Goal: Feedback & Contribution: Contribute content

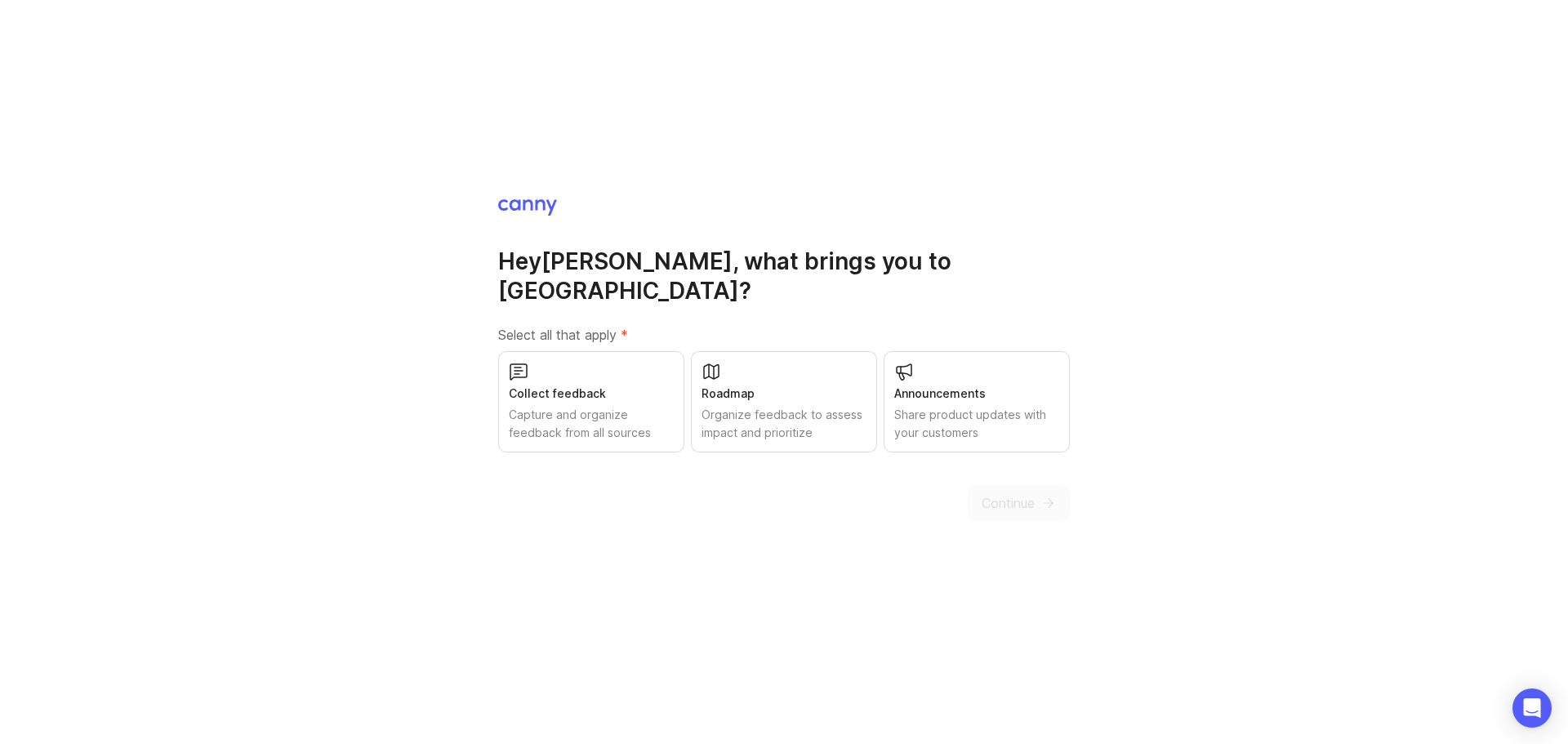
click at [590, 406] on div "Capture and organize feedback from all sources" at bounding box center [590, 424] width 165 height 36
click at [690, 399] on div "Roadmap Organize feedback to assess impact and prioritize" at bounding box center [784, 401] width 186 height 101
click at [776, 406] on div "Organize feedback to assess impact and prioritize" at bounding box center [784, 424] width 165 height 36
click at [965, 389] on div "Announcements Share product updates with your customers" at bounding box center [977, 401] width 186 height 101
click at [775, 385] on div "Roadmap" at bounding box center [784, 393] width 165 height 18
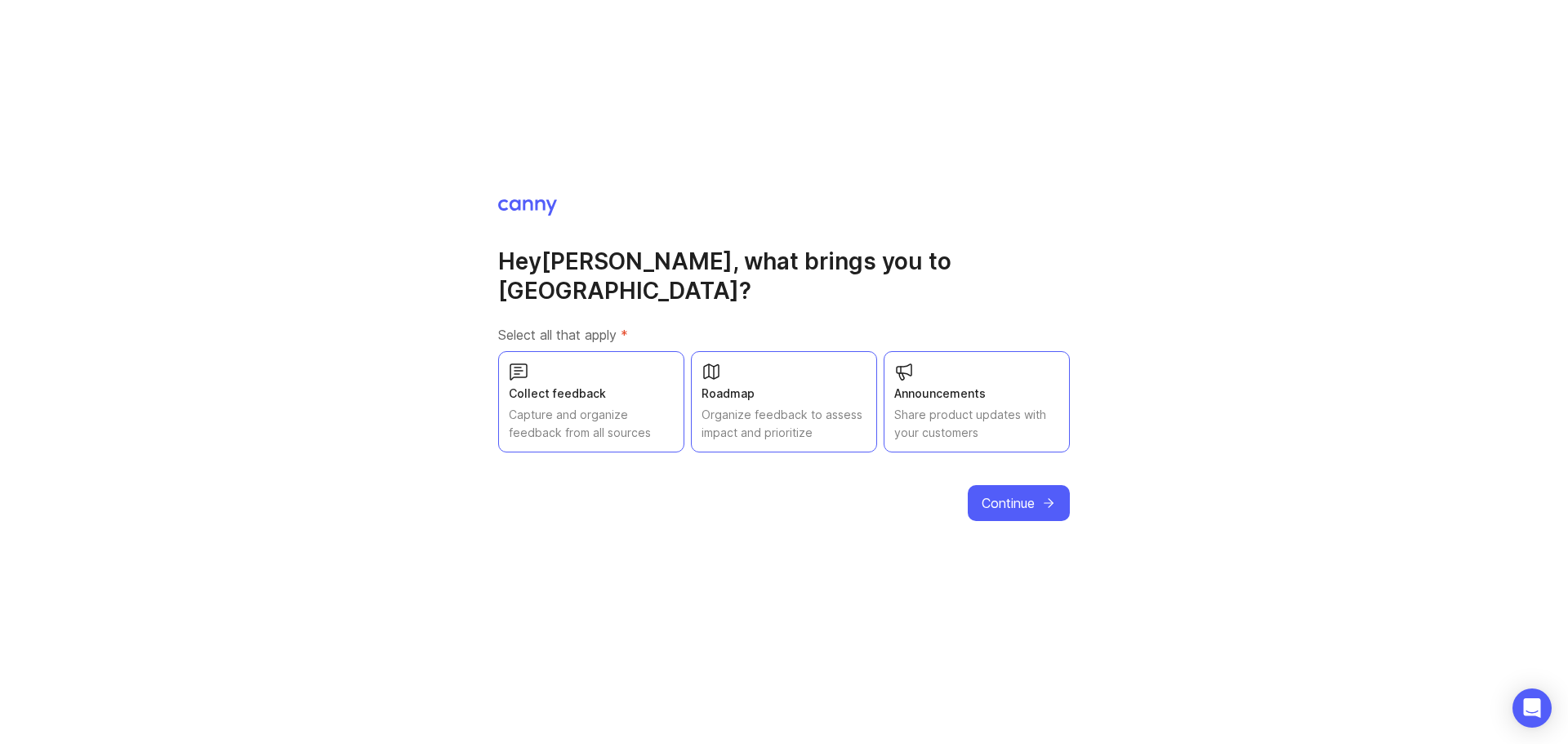
click at [1038, 491] on button "Continue" at bounding box center [1018, 503] width 102 height 36
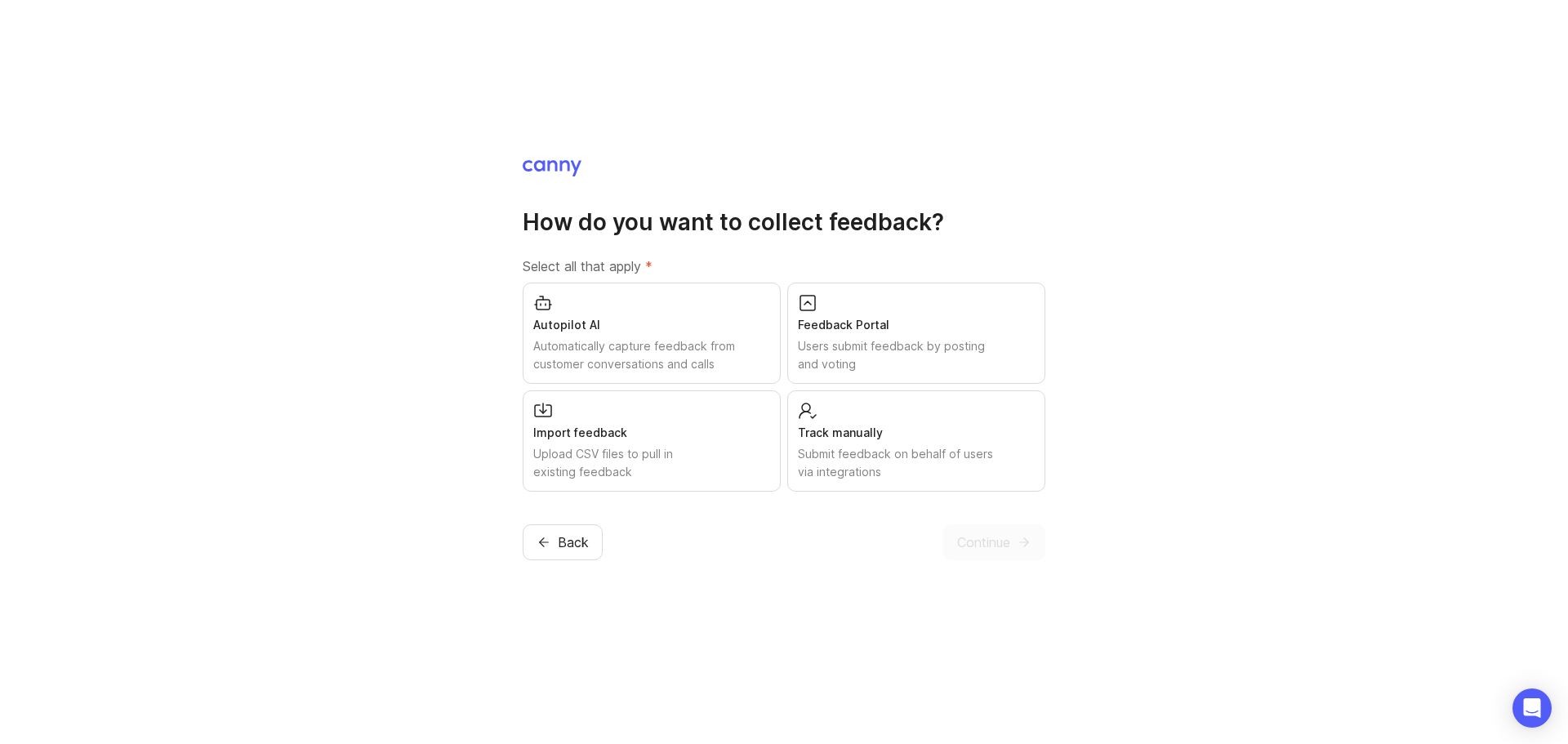
click at [624, 337] on div "Automatically capture feedback from customer conversations and calls" at bounding box center [651, 355] width 237 height 36
drag, startPoint x: 1028, startPoint y: 344, endPoint x: 979, endPoint y: 369, distance: 55.0
click at [1027, 343] on div "Users submit feedback by posting and voting" at bounding box center [915, 355] width 237 height 36
click at [934, 398] on div "Track manually Submit feedback on behalf of users via integrations" at bounding box center [915, 441] width 258 height 101
click at [773, 417] on div "Import feedback Upload CSV files to pull in existing feedback" at bounding box center [651, 441] width 258 height 101
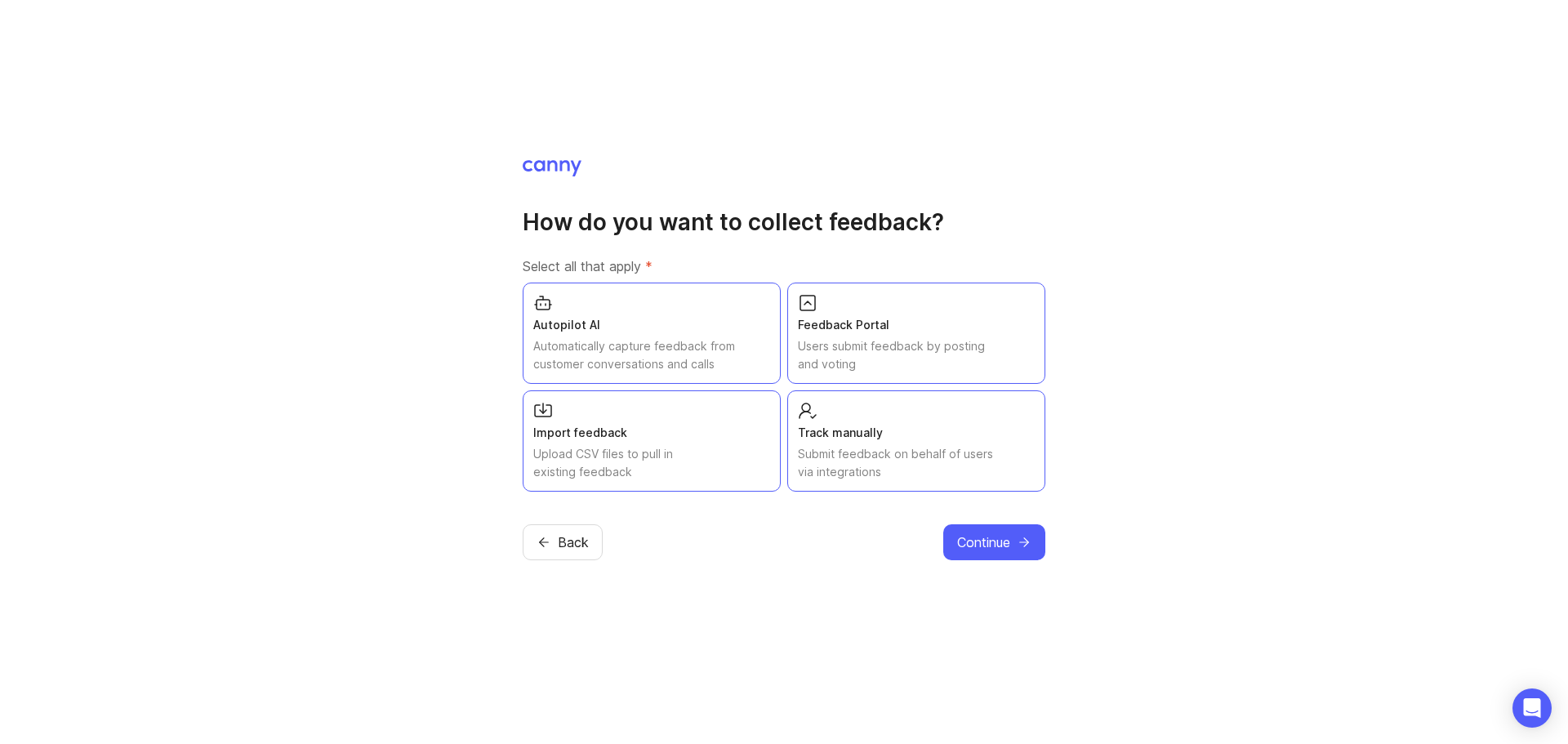
click at [960, 530] on button "Continue" at bounding box center [994, 542] width 102 height 36
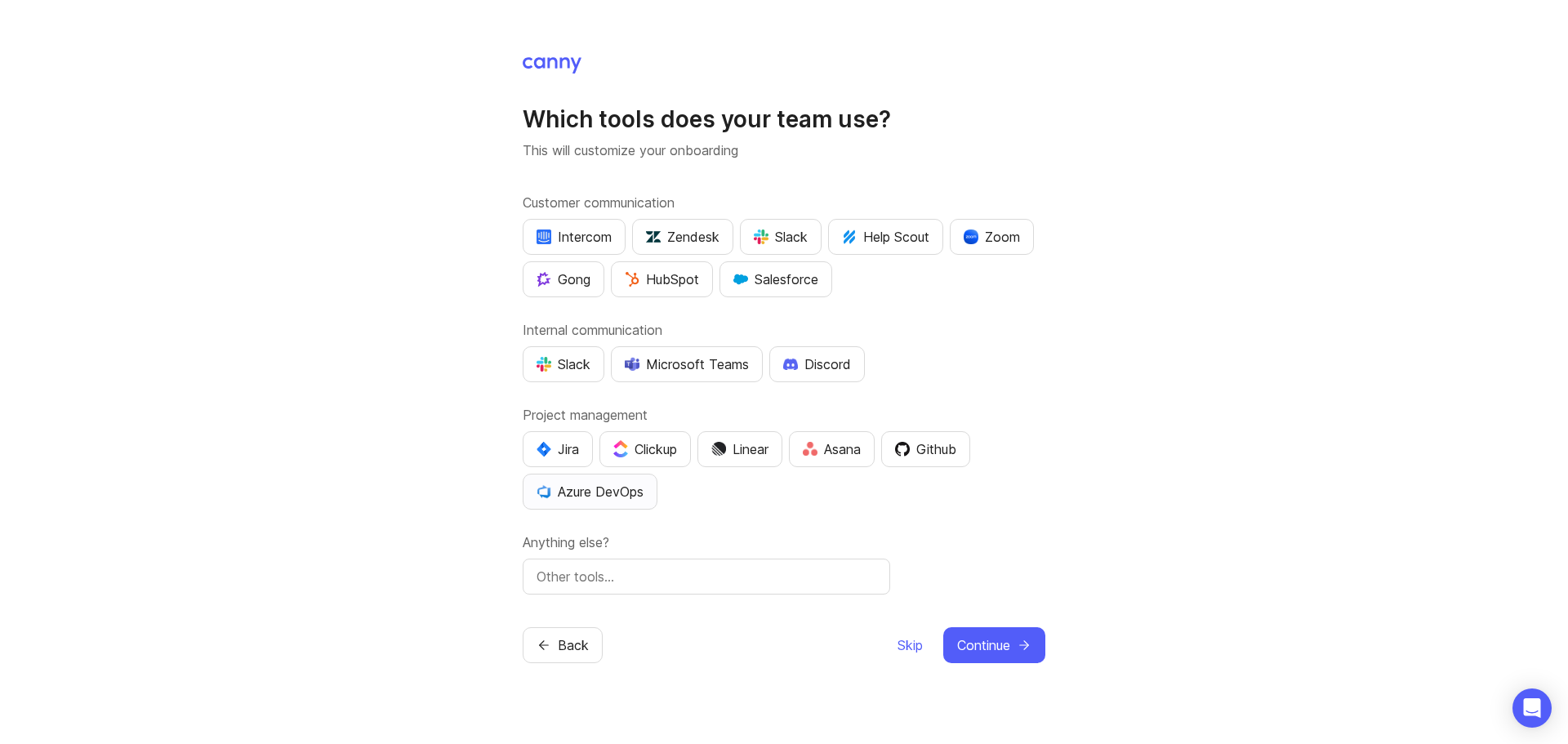
click at [586, 482] on div "Azure DevOps" at bounding box center [590, 491] width 107 height 20
click at [996, 641] on span "Continue" at bounding box center [984, 645] width 53 height 20
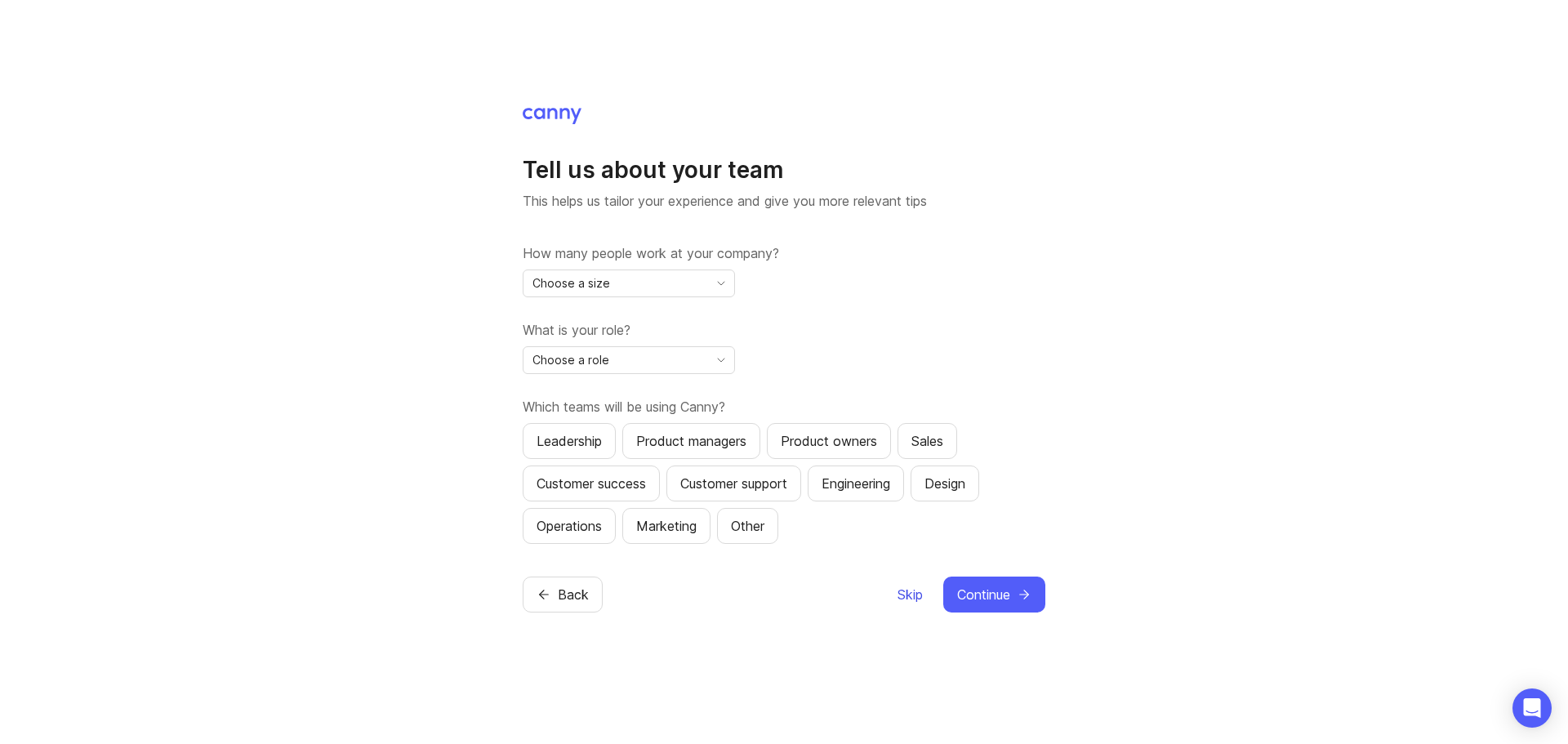
click at [917, 599] on span "Skip" at bounding box center [909, 594] width 25 height 20
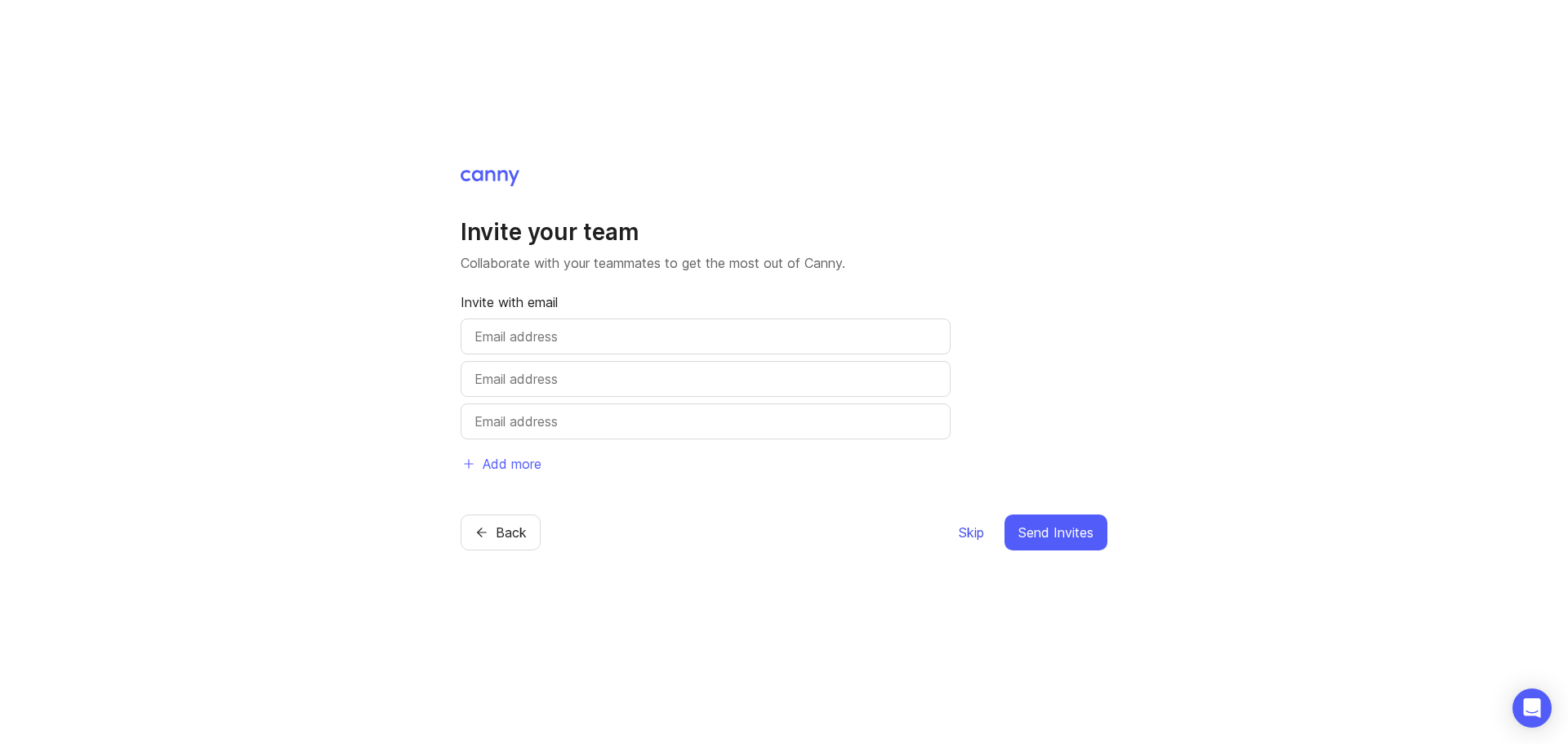
click at [971, 531] on span "Skip" at bounding box center [971, 532] width 25 height 20
click at [984, 526] on button "Skip" at bounding box center [971, 533] width 27 height 36
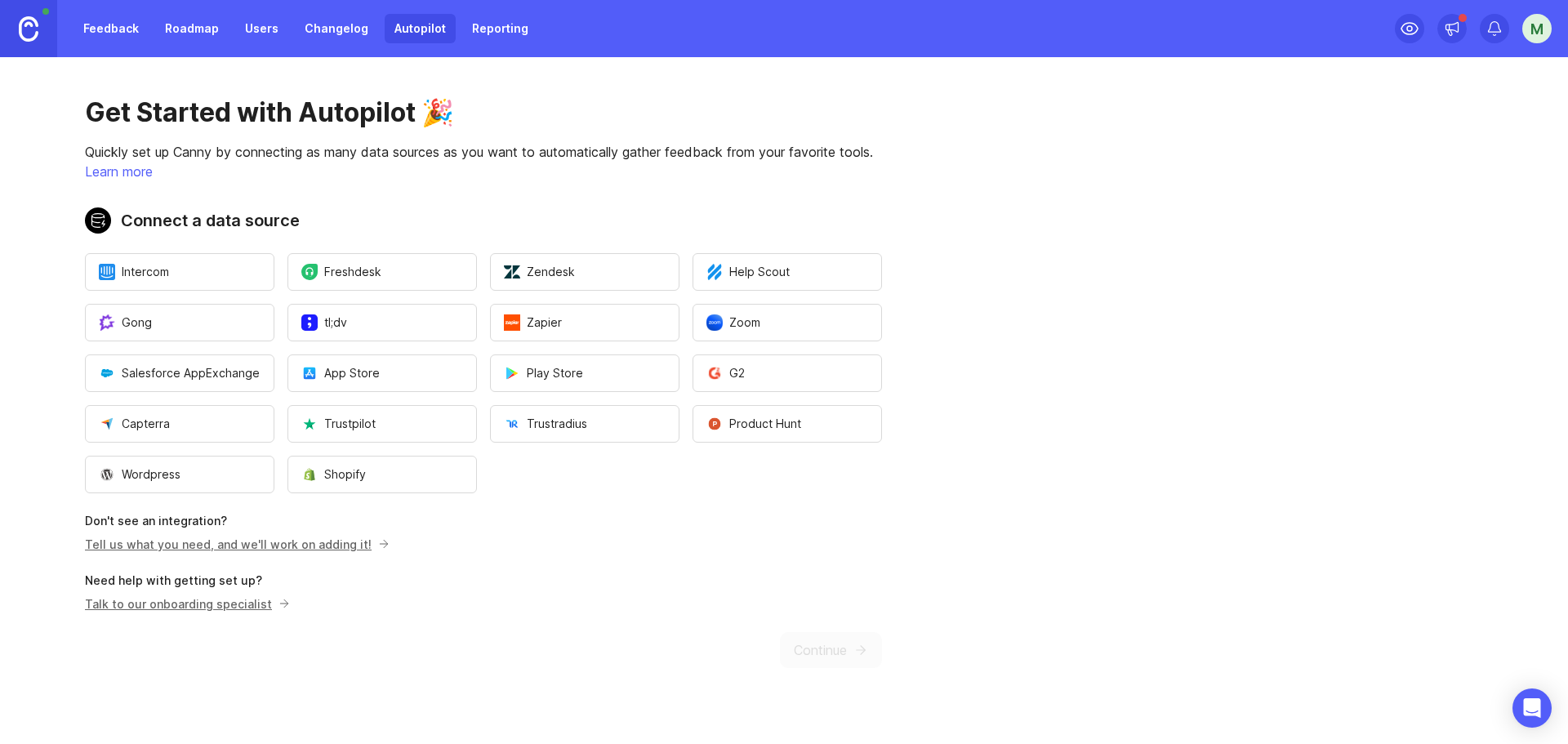
click at [113, 23] on link "Feedback" at bounding box center [110, 28] width 75 height 29
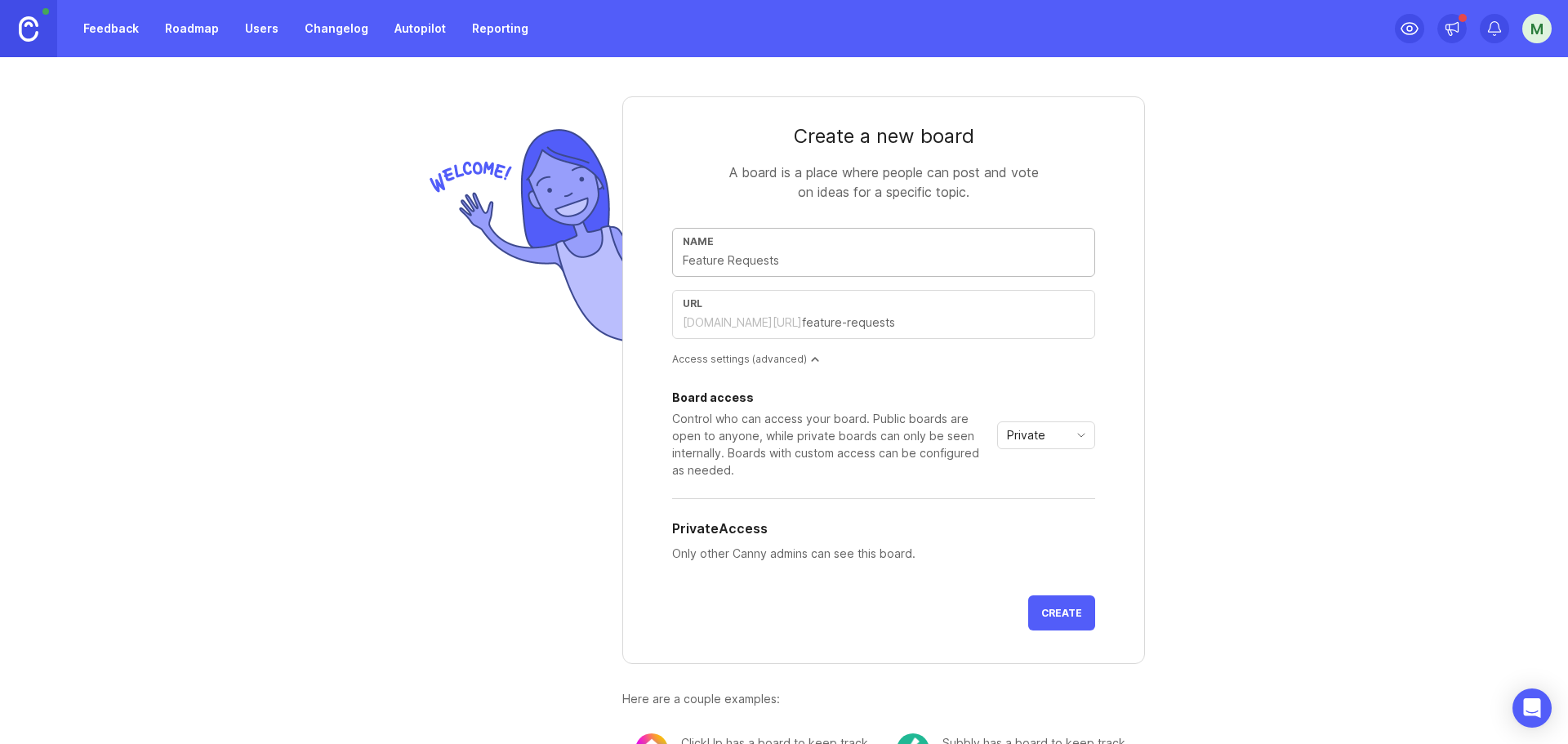
click at [733, 256] on input "text" at bounding box center [884, 260] width 402 height 18
click at [766, 261] on input "text" at bounding box center [884, 260] width 402 height 18
click at [766, 262] on input "text" at bounding box center [884, 260] width 402 height 18
type input "C"
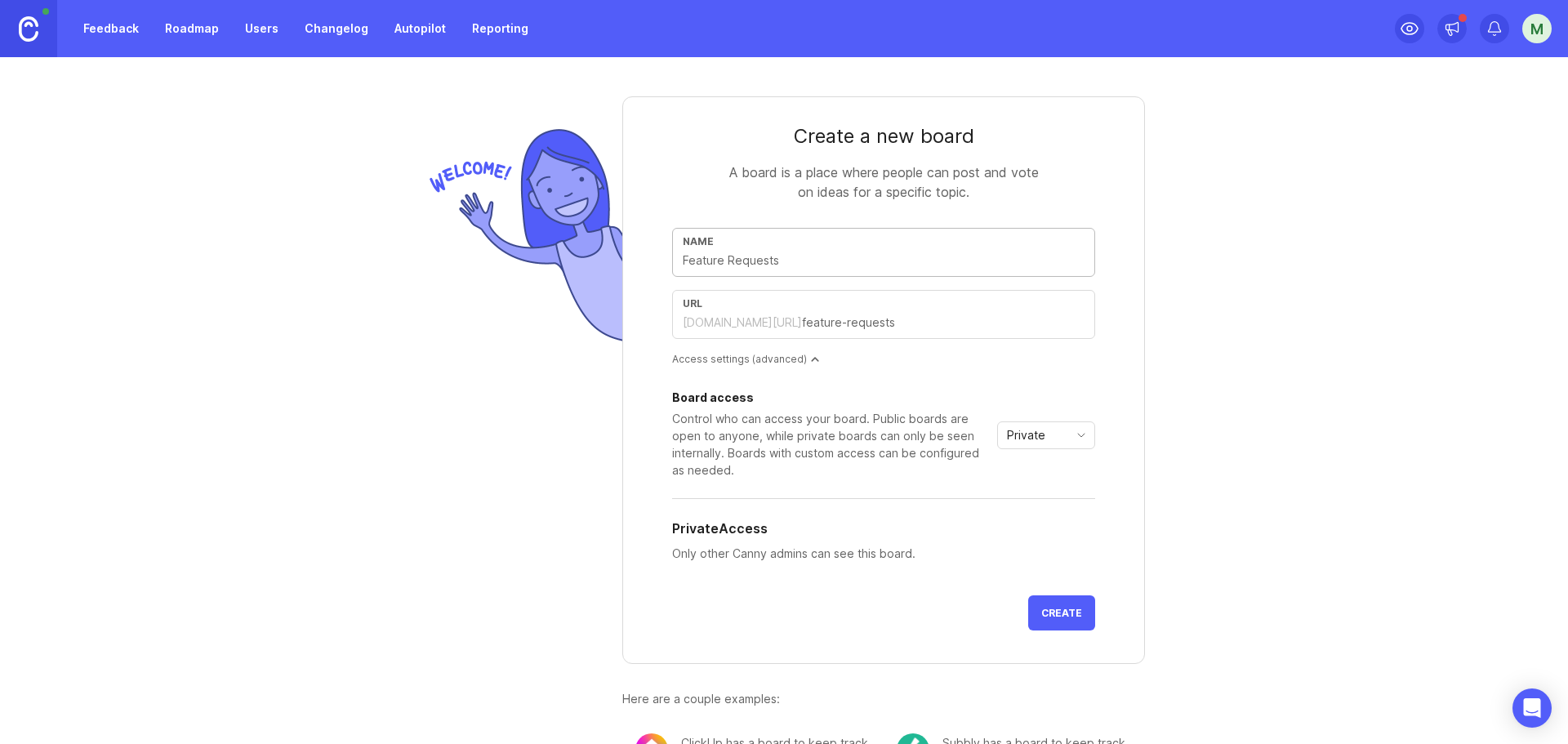
type input "c"
type input "Ce"
type input "ce"
type input "Cer"
type input "cer"
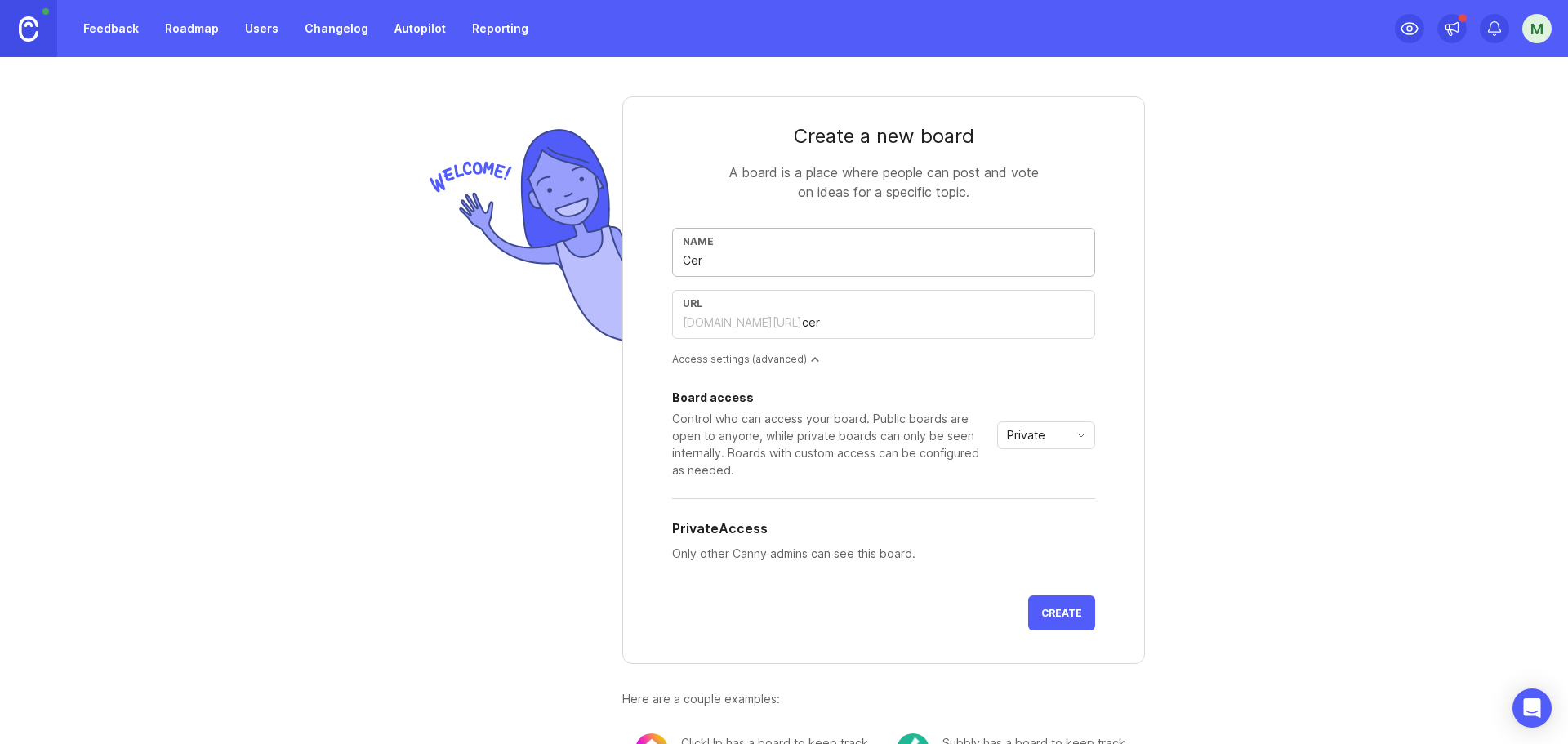
type input "Cere"
type input "cere"
type input "Cerer"
type input "cerer"
type input "Cerere"
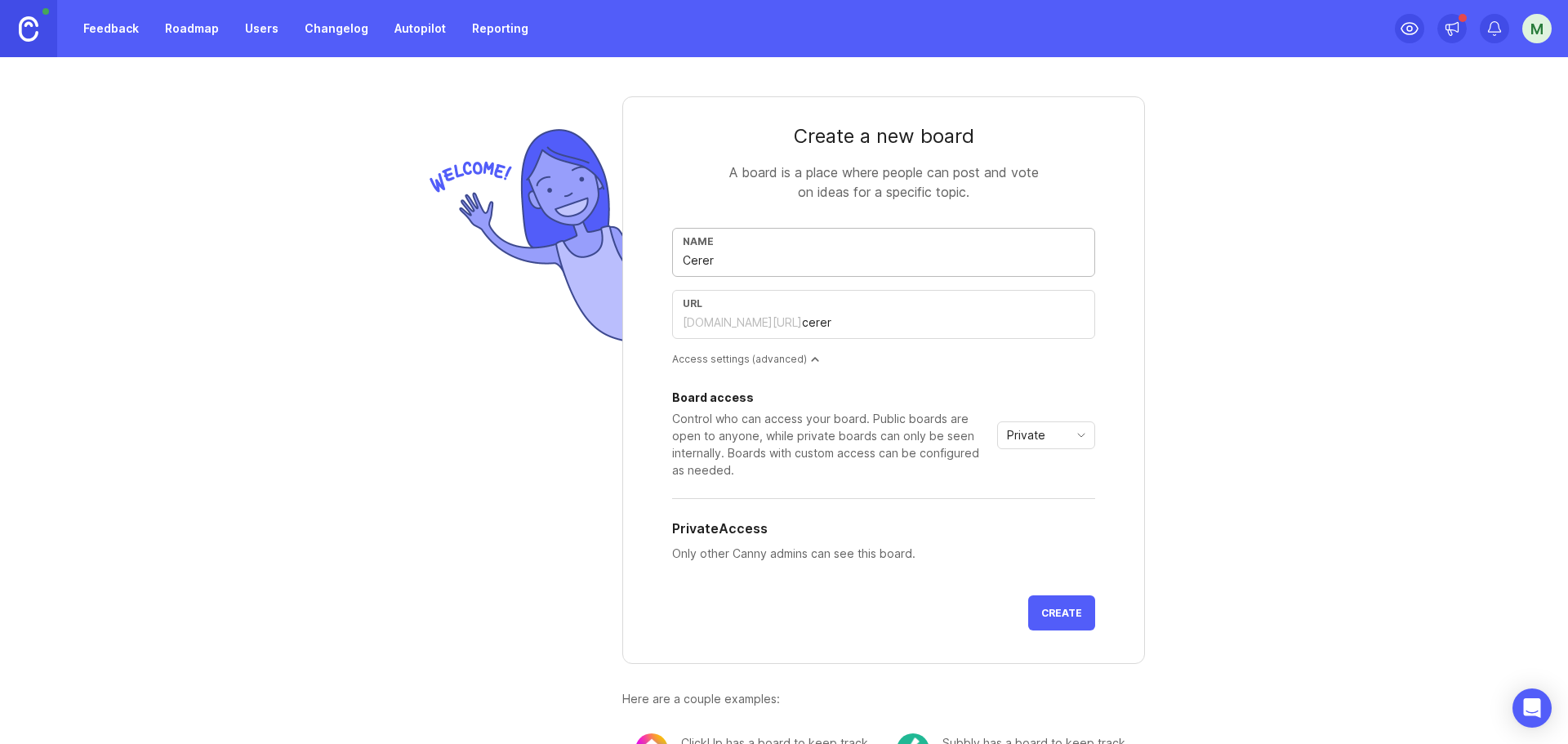
type input "cerere"
type input "Cererei"
type input "cererei"
type input "Cerere"
type input "cerere"
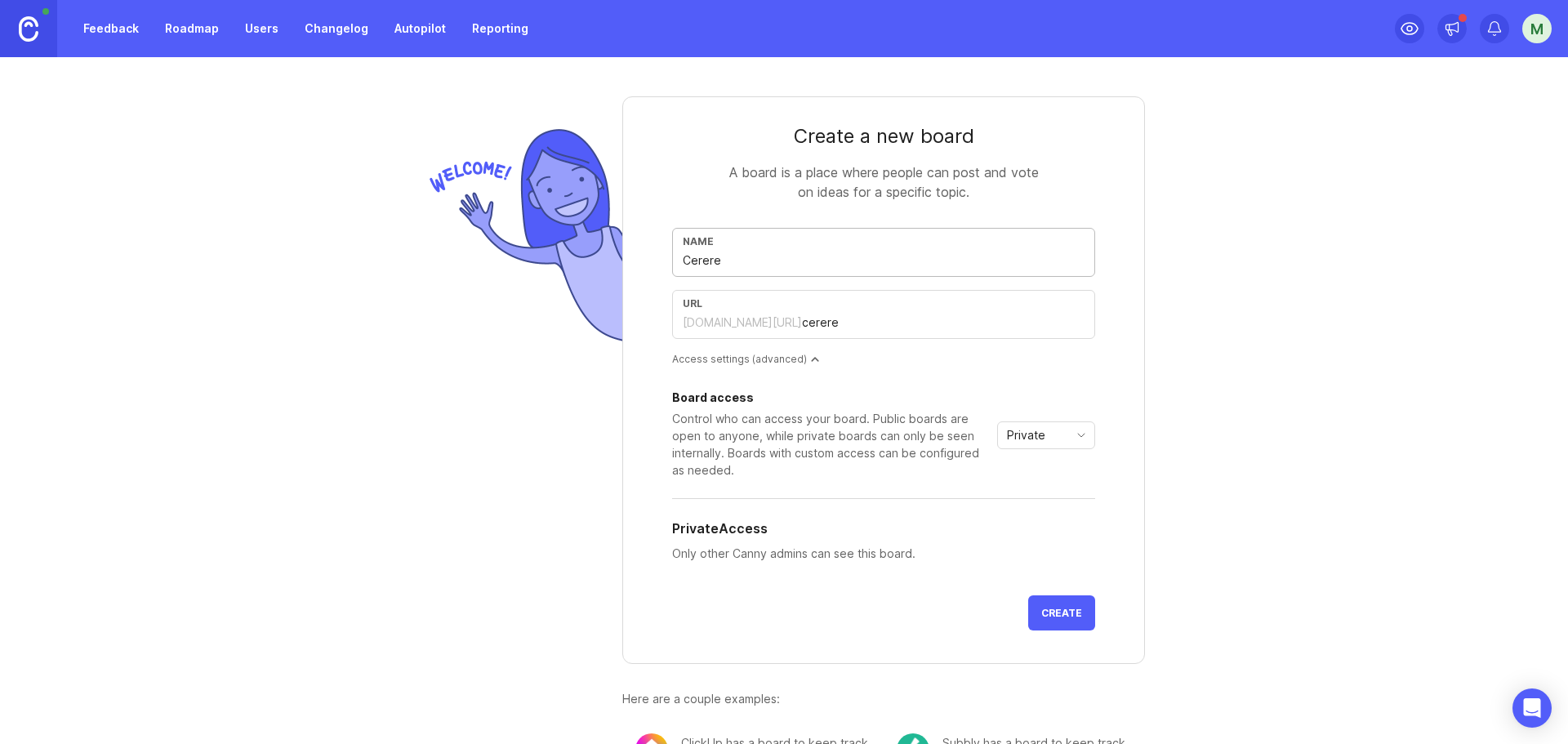
type input "Cerer"
type input "cerer"
type input "Cereri"
type input "cereri"
type input "Cereri f"
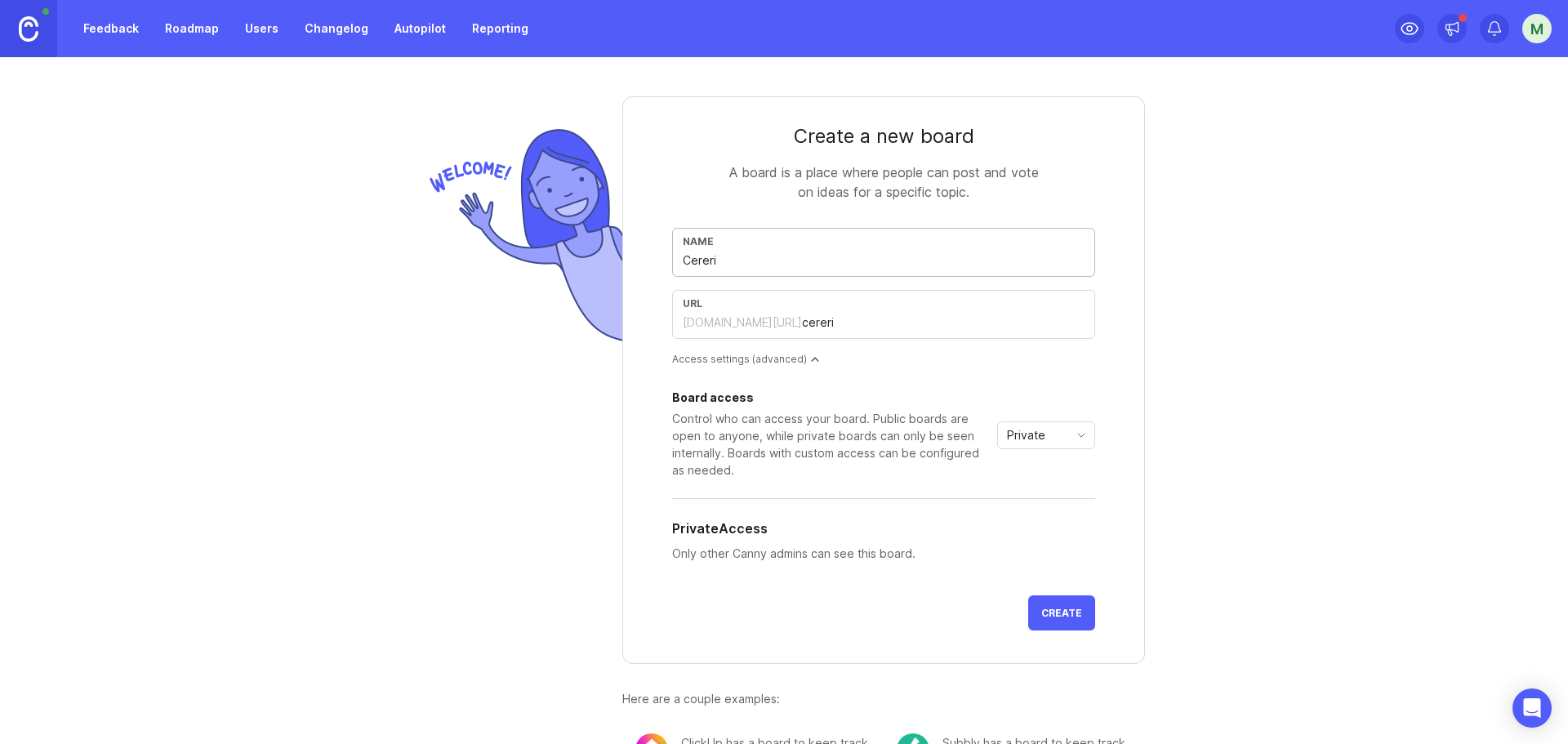
type input "cereri-f"
type input "Cereri fu"
type input "cereri-fu"
type input "Cereri fun"
type input "cereri-fun"
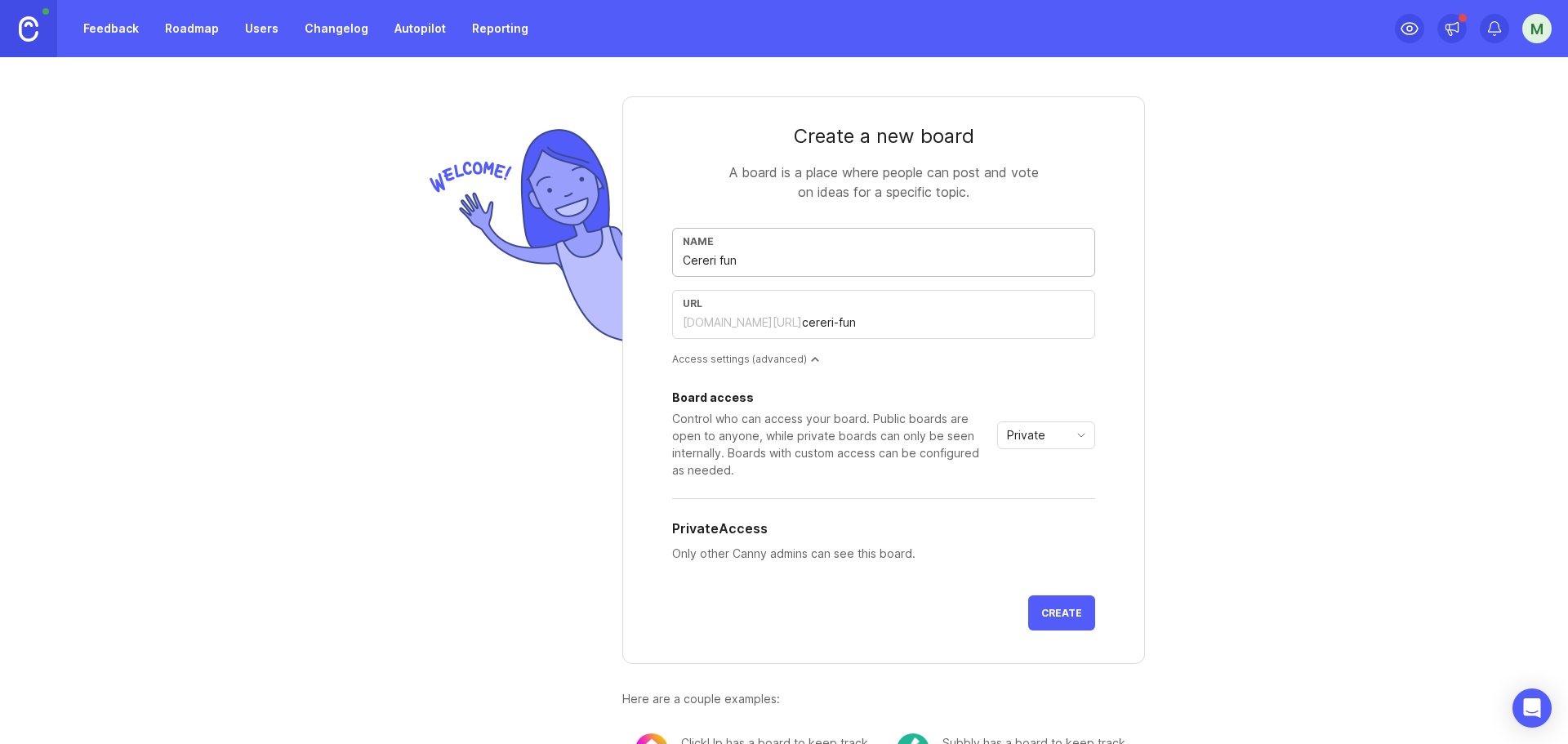
type input "Cereri func"
type input "cereri-func"
type input "Cereri funct"
type input "cereri-funct"
type input "Cereri functi"
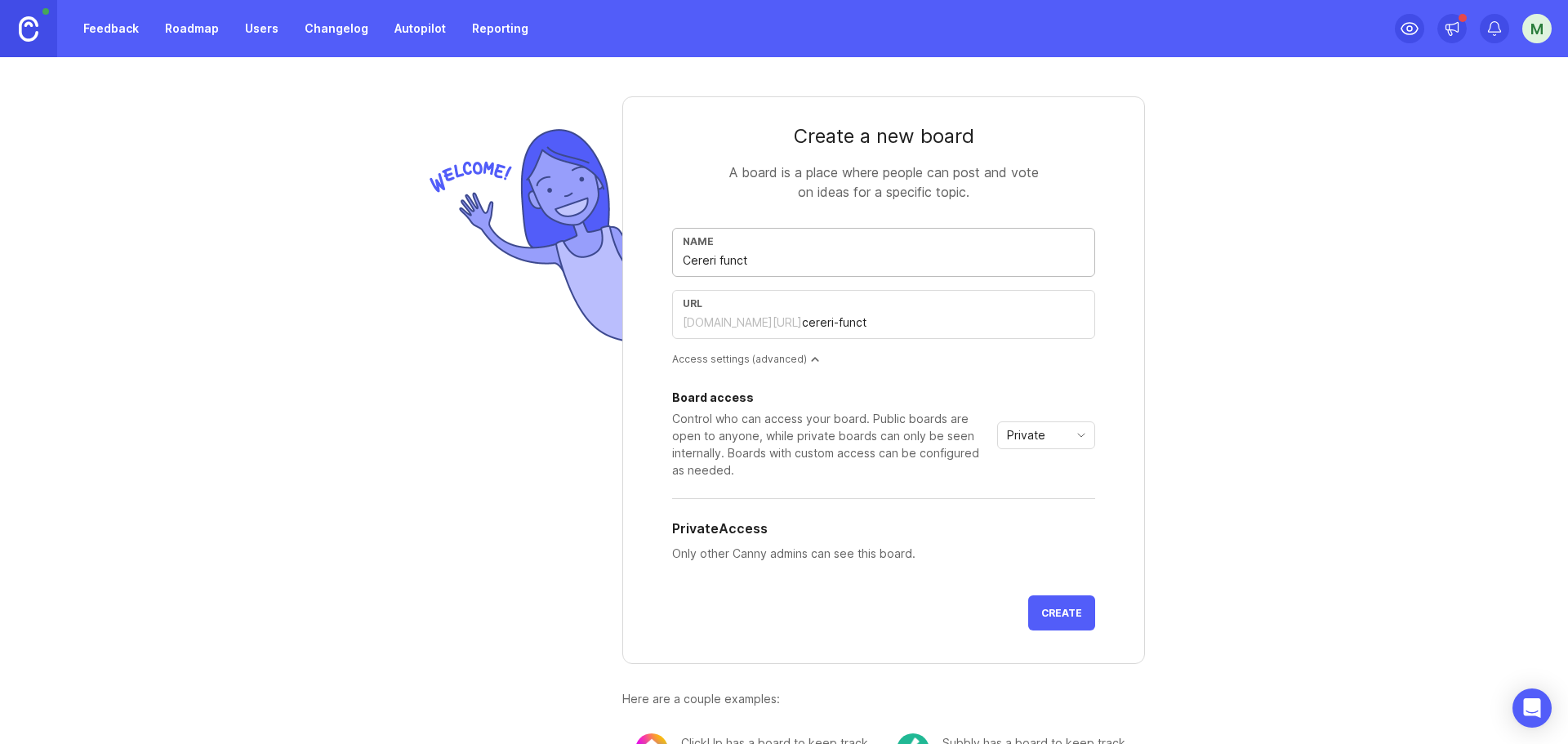
type input "cereri-functi"
type input "Cereri functio"
type input "cereri-functio"
type input "Cereri function"
type input "cereri-function"
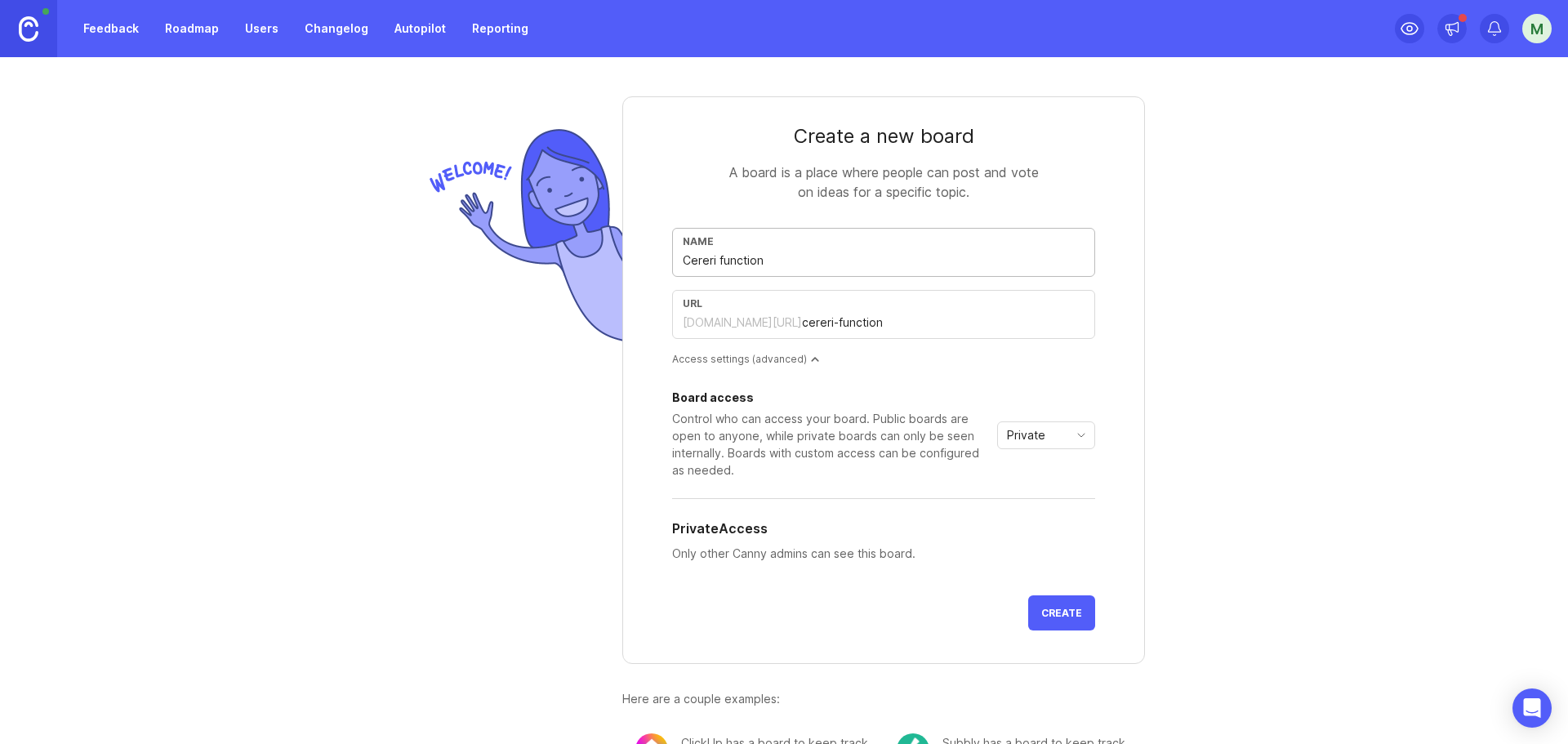
type input "Cereri functiona"
type input "cereri-functiona"
type input "Cereri functional"
type input "cereri-functional"
type input "Cereri functionali"
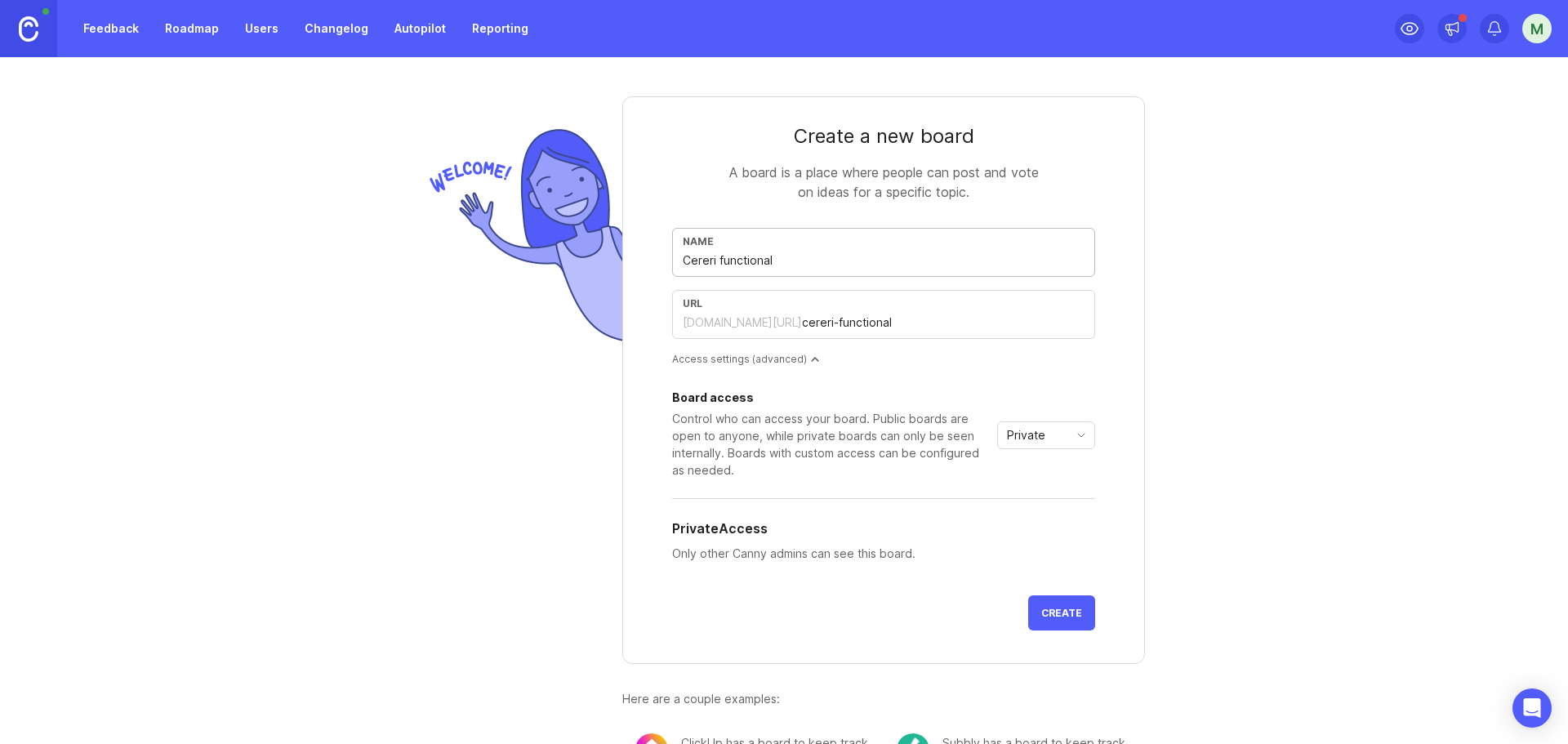
type input "cereri-functionali"
type input "Cereri functionalit"
type input "cereri-functionalit"
type input "Cereri functionalita"
type input "cereri-functionalita"
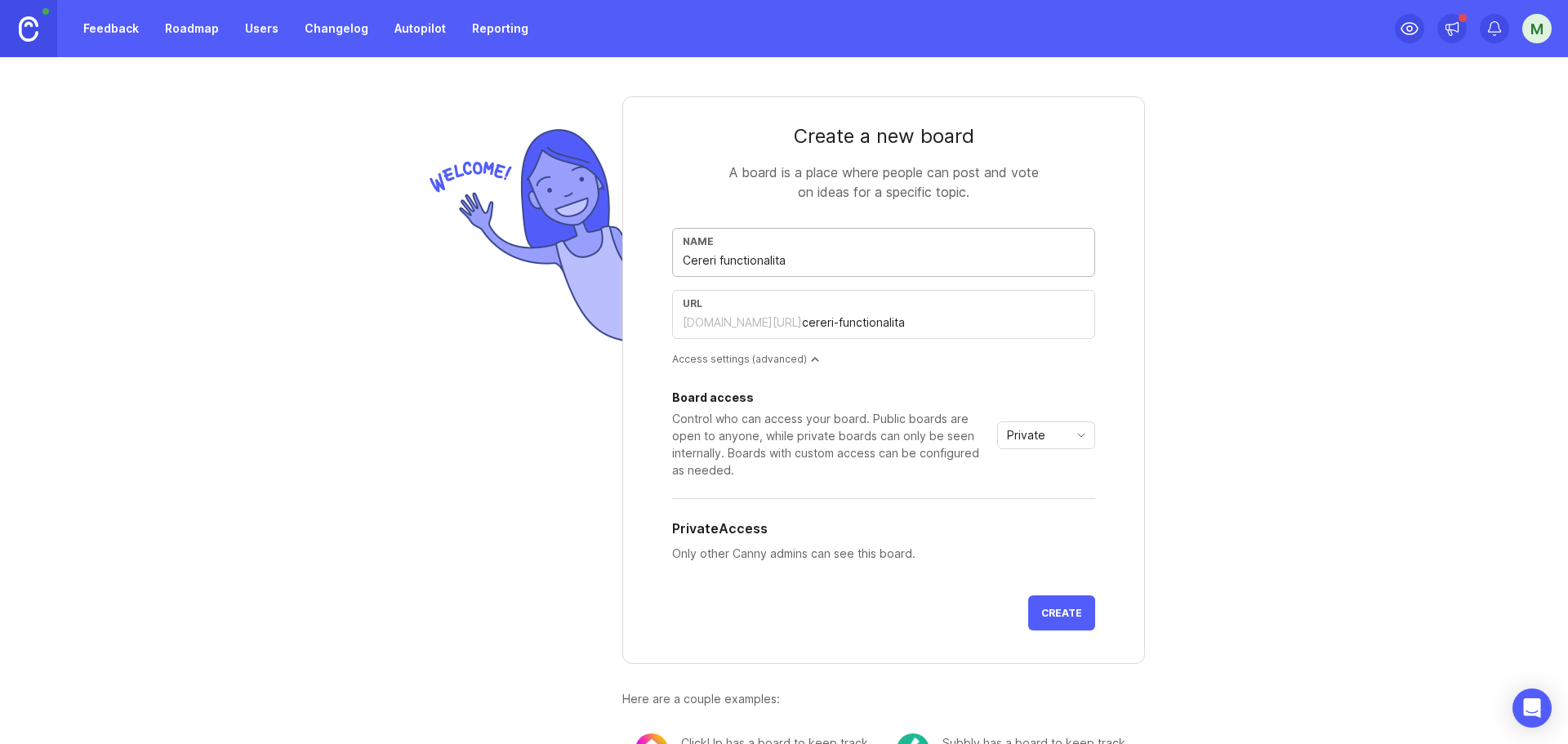
type input "Cereri functionalitat"
type input "cereri-functionalitat"
type input "Cereri functionalitati"
type input "cereri-functionalitati"
type input "Cereri functionalitati"
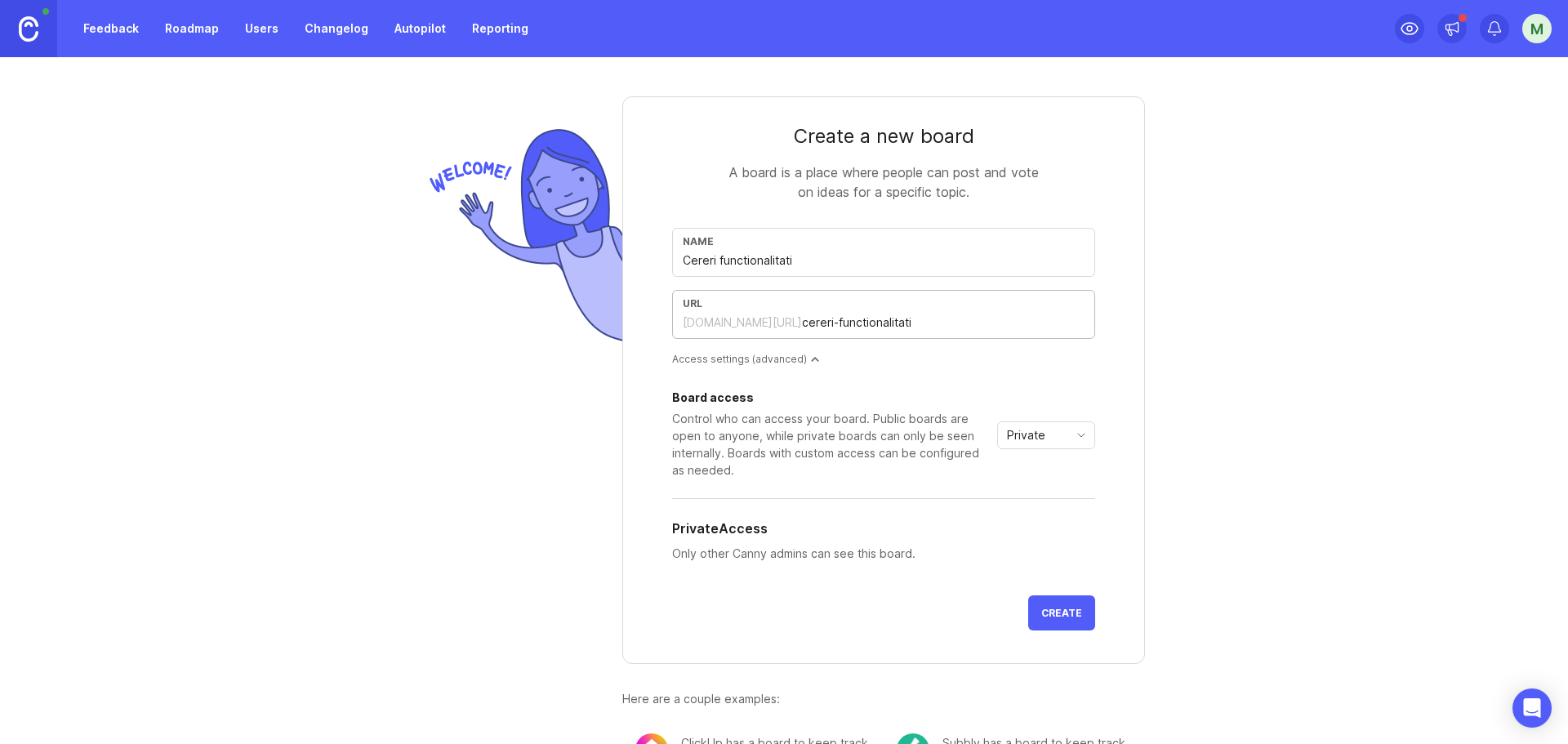
click at [1066, 609] on span "Create" at bounding box center [1061, 613] width 41 height 12
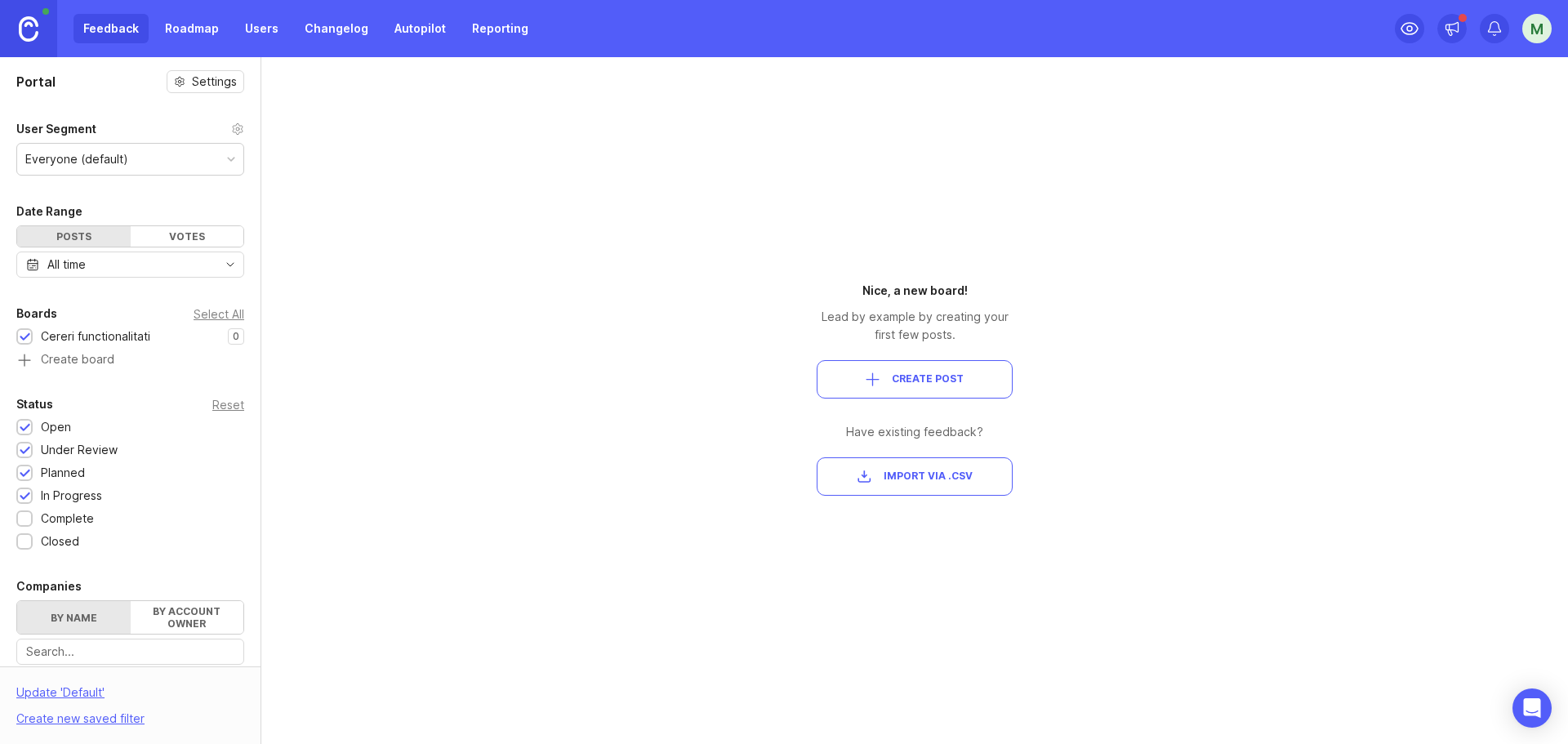
click at [260, 27] on link "Users" at bounding box center [262, 28] width 53 height 29
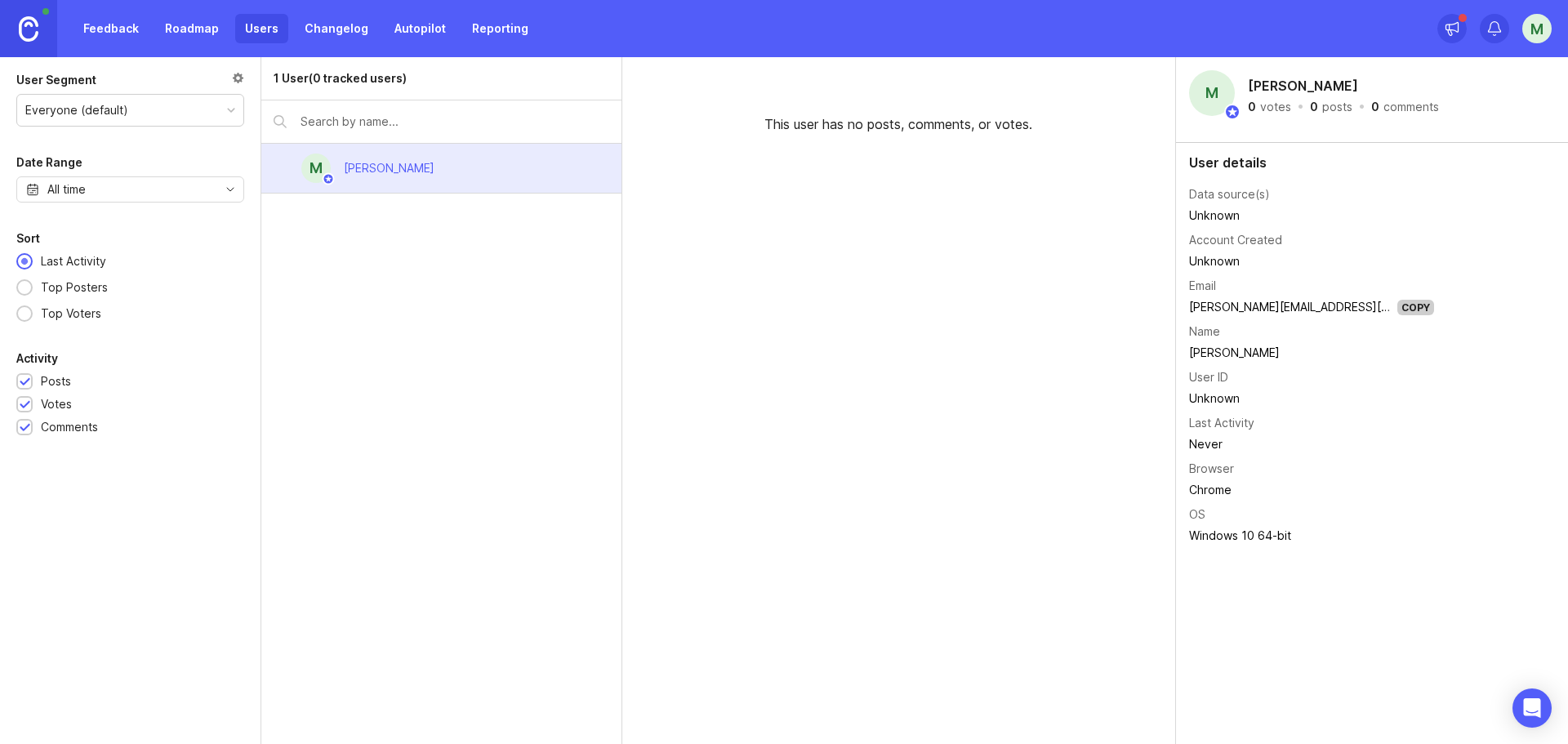
click at [201, 105] on div "Everyone (default)" at bounding box center [130, 110] width 226 height 31
click at [134, 16] on link "Feedback" at bounding box center [110, 28] width 75 height 29
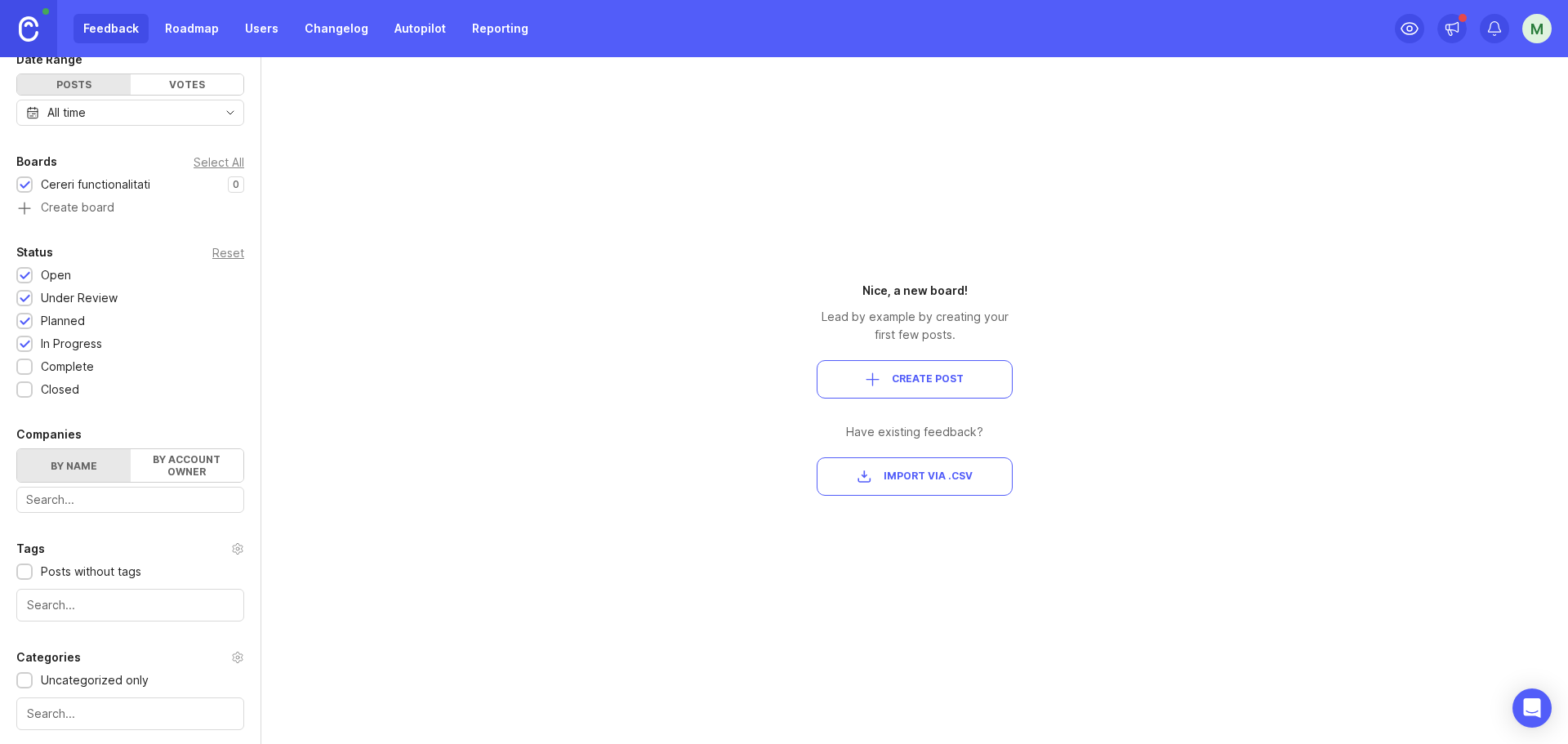
scroll to position [163, 0]
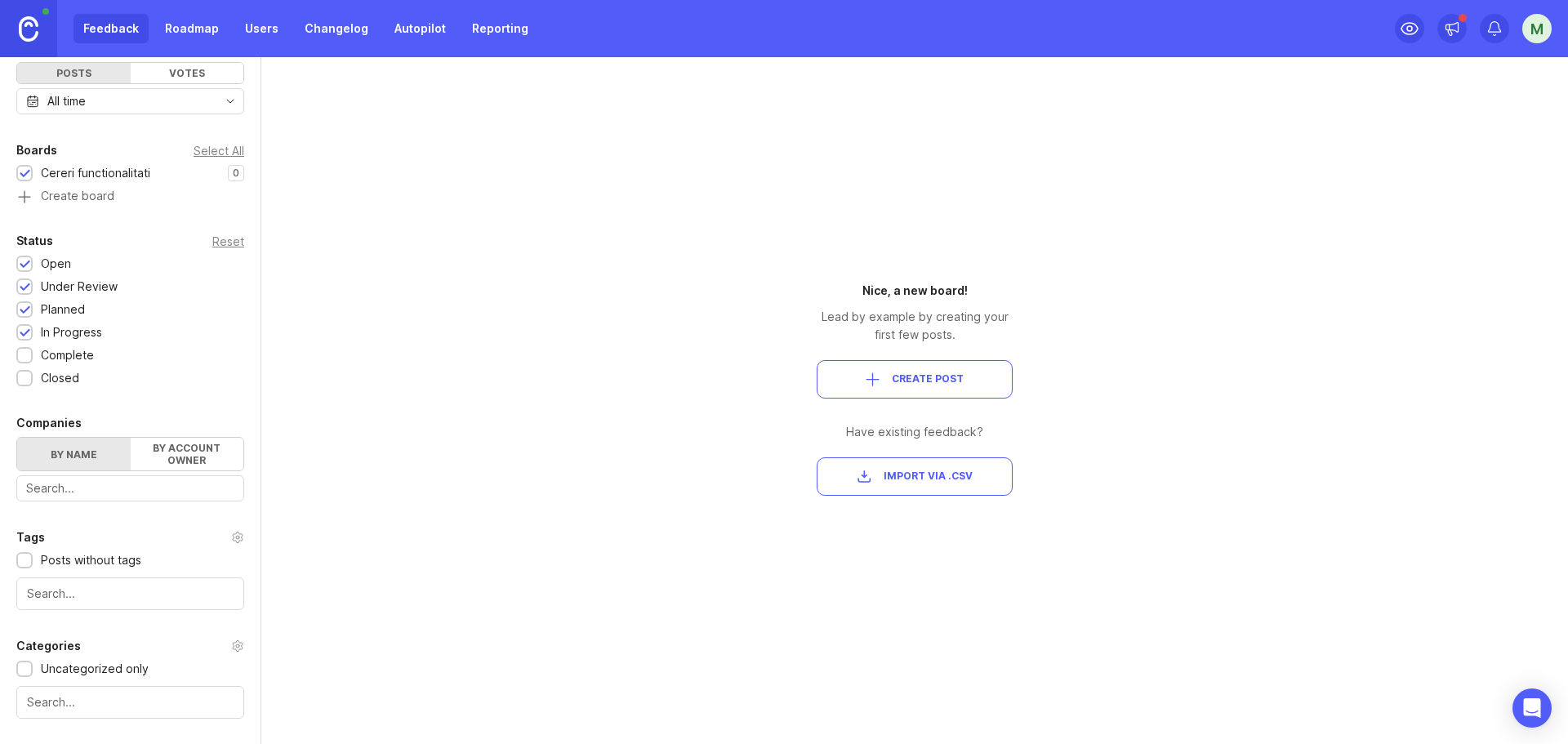
click at [37, 358] on div "Complete" at bounding box center [59, 355] width 85 height 18
click at [50, 381] on div "Closed" at bounding box center [59, 378] width 39 height 18
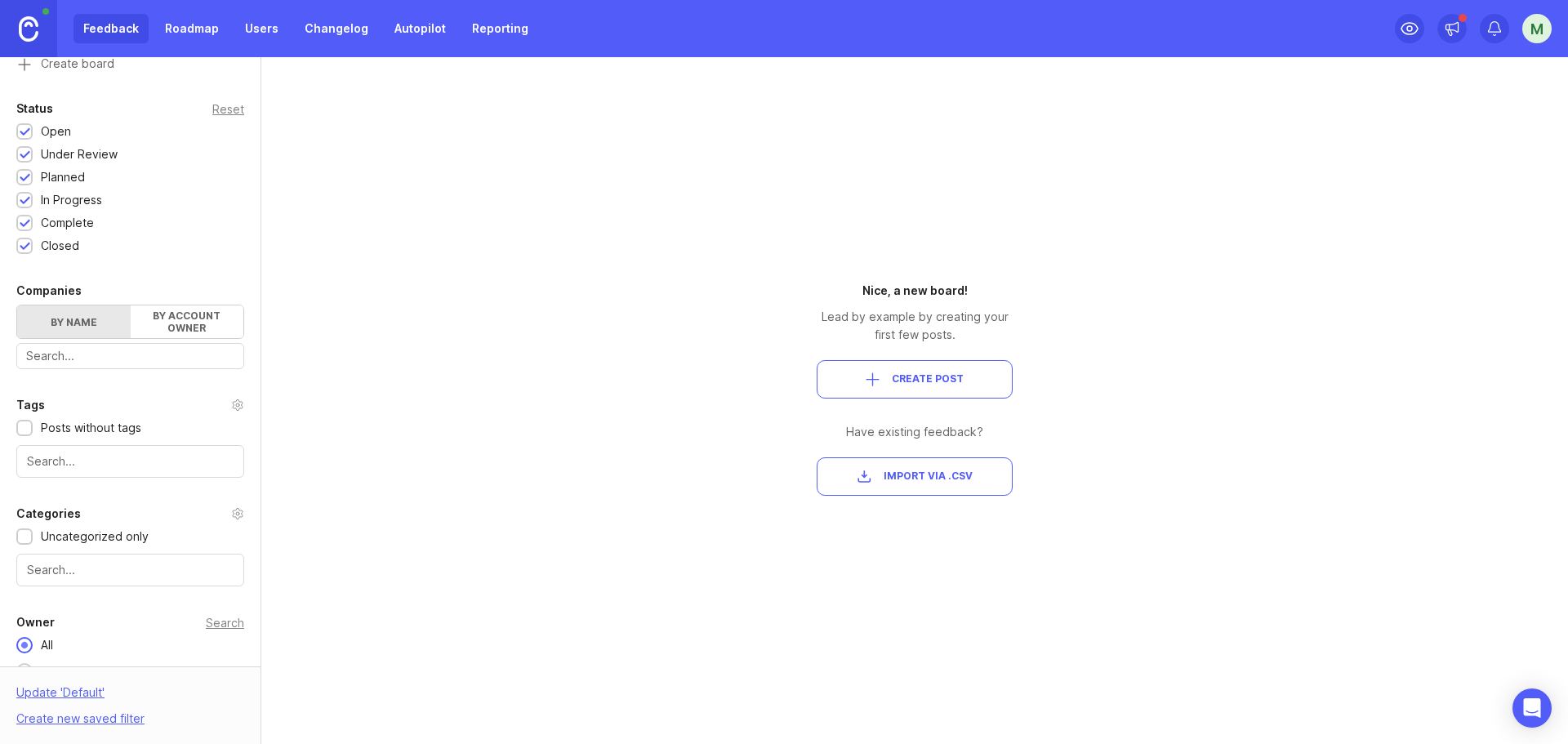
scroll to position [185, 0]
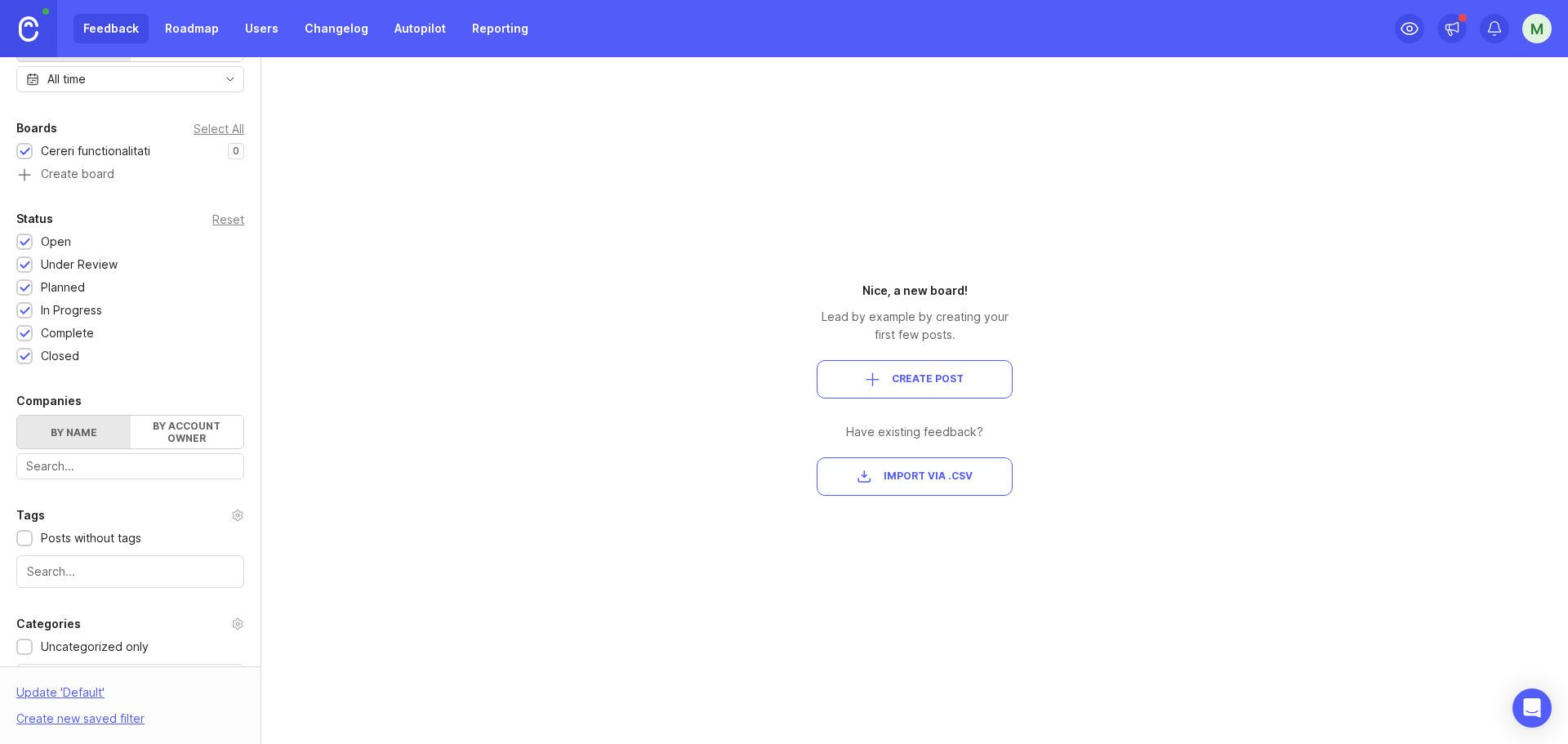
click at [58, 355] on div "Closed" at bounding box center [59, 356] width 39 height 18
click at [58, 332] on div "Complete" at bounding box center [67, 333] width 53 height 18
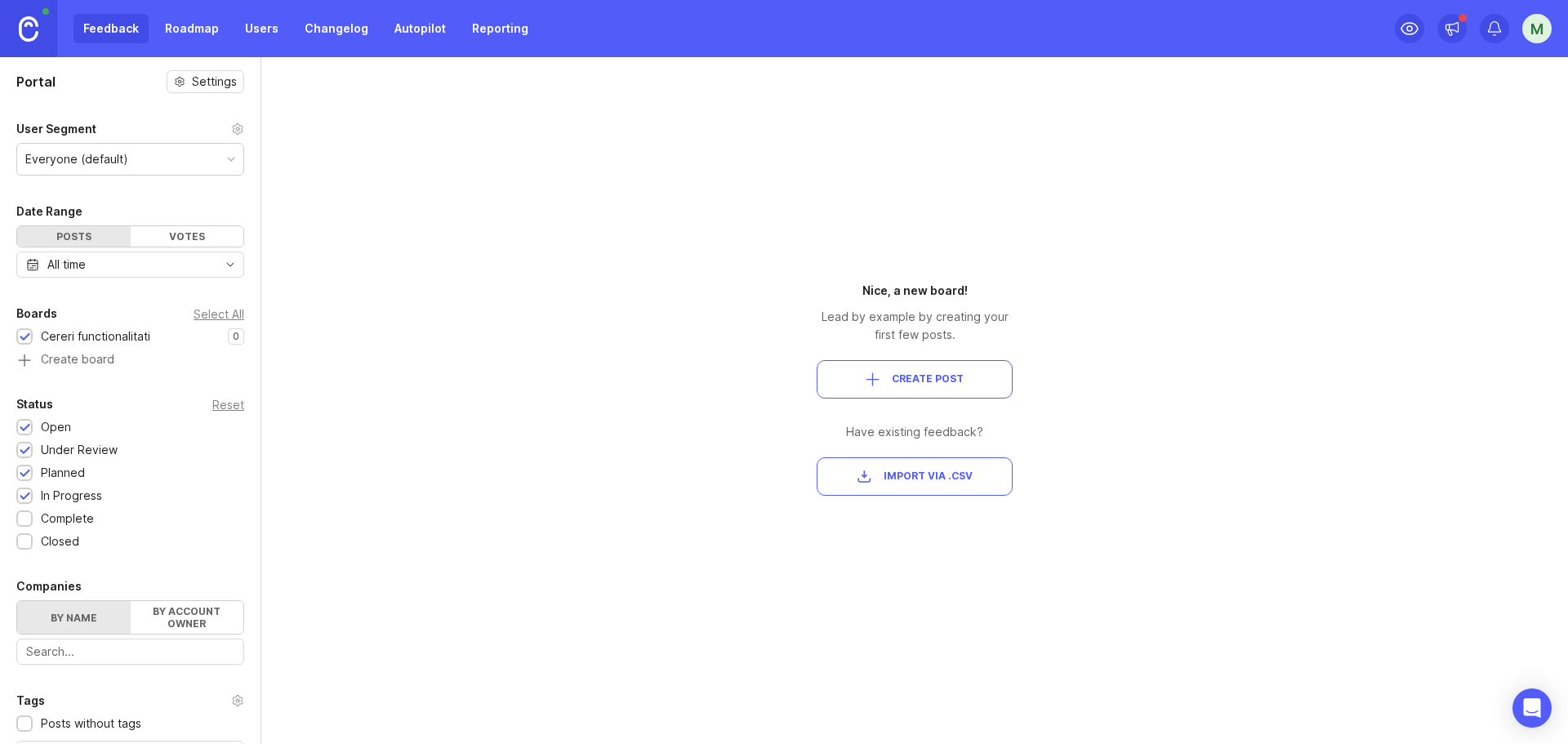
click at [201, 22] on link "Roadmap" at bounding box center [191, 28] width 73 height 29
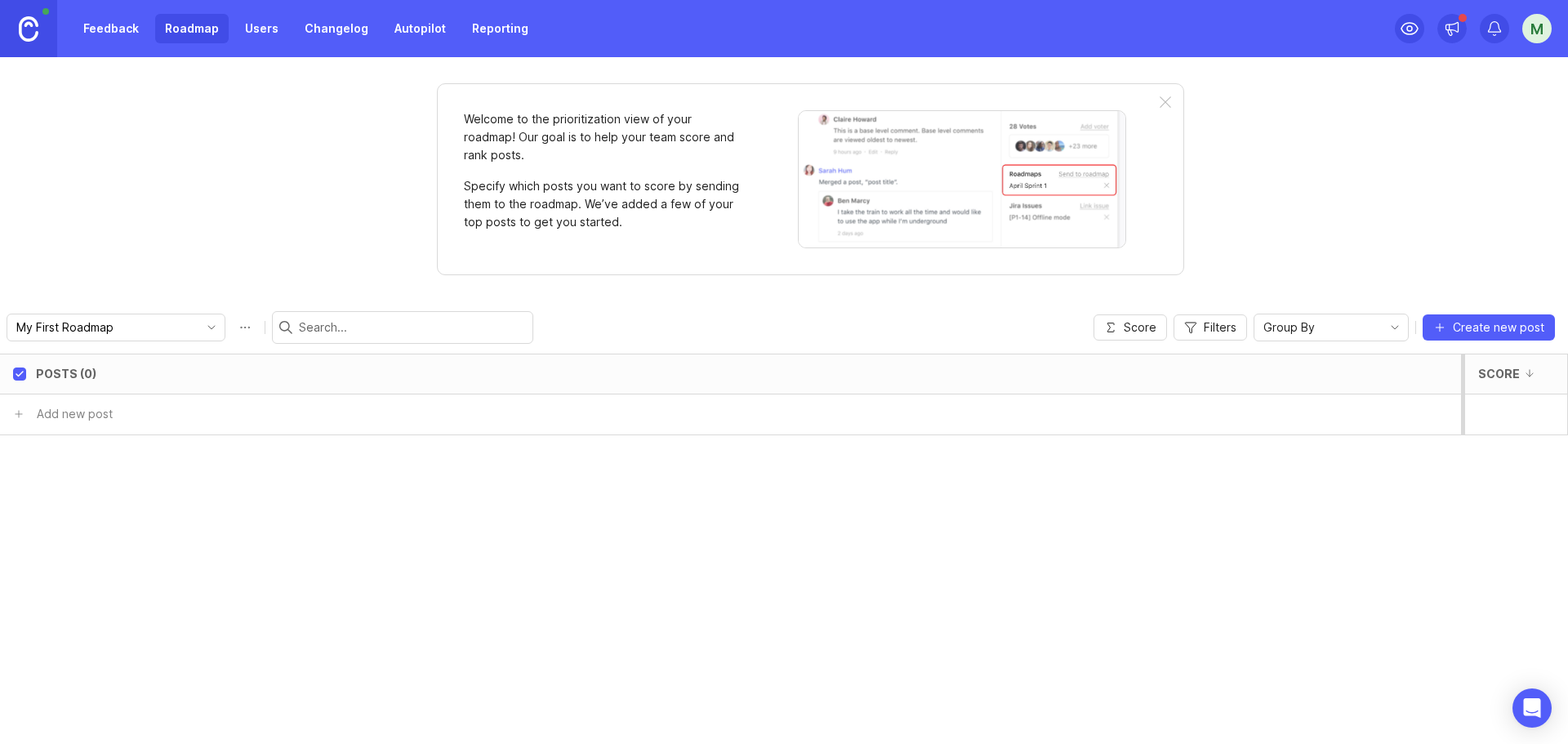
click at [108, 28] on link "Feedback" at bounding box center [110, 28] width 75 height 29
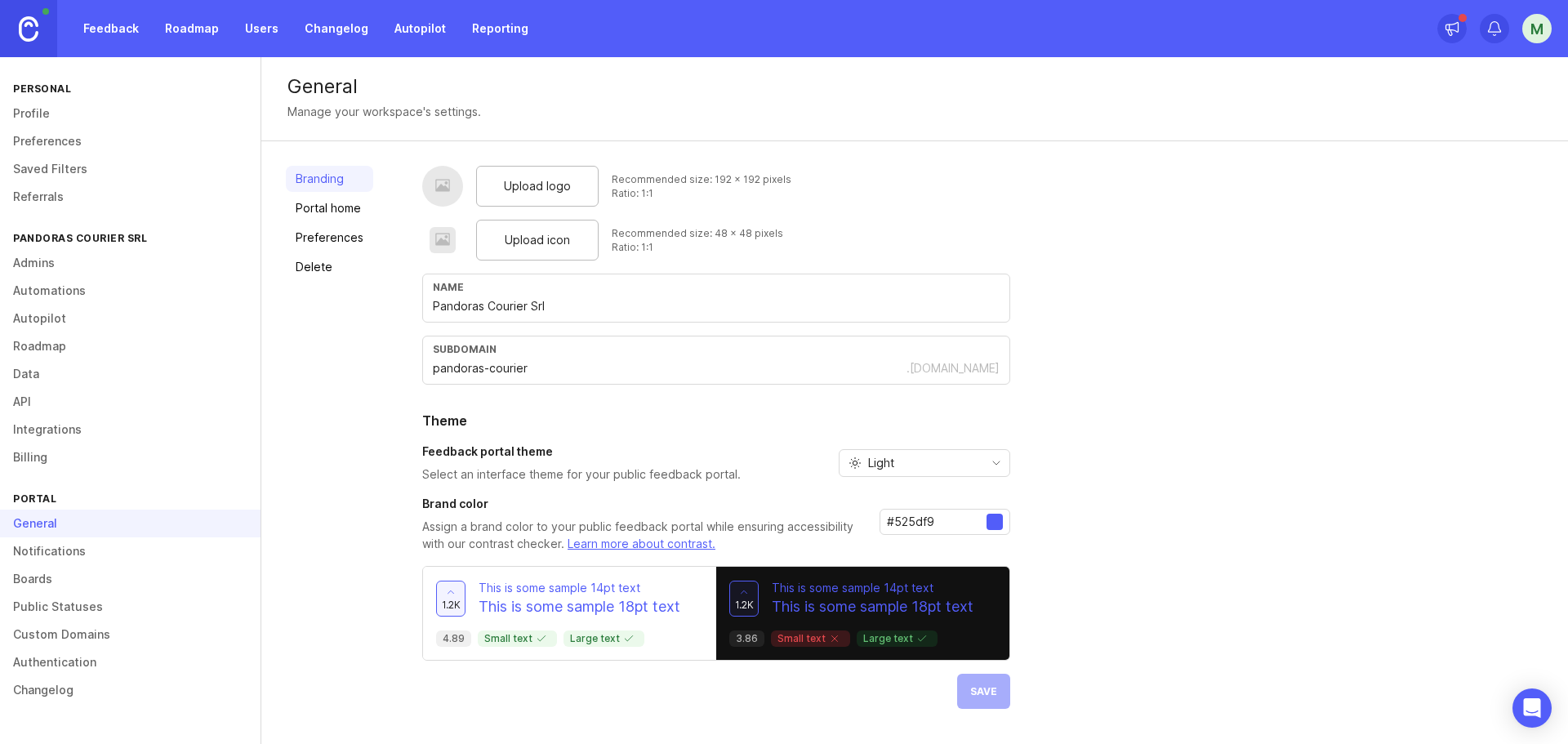
click at [515, 182] on span "Upload logo" at bounding box center [537, 186] width 67 height 18
click at [534, 186] on span "Upload logo" at bounding box center [537, 186] width 67 height 18
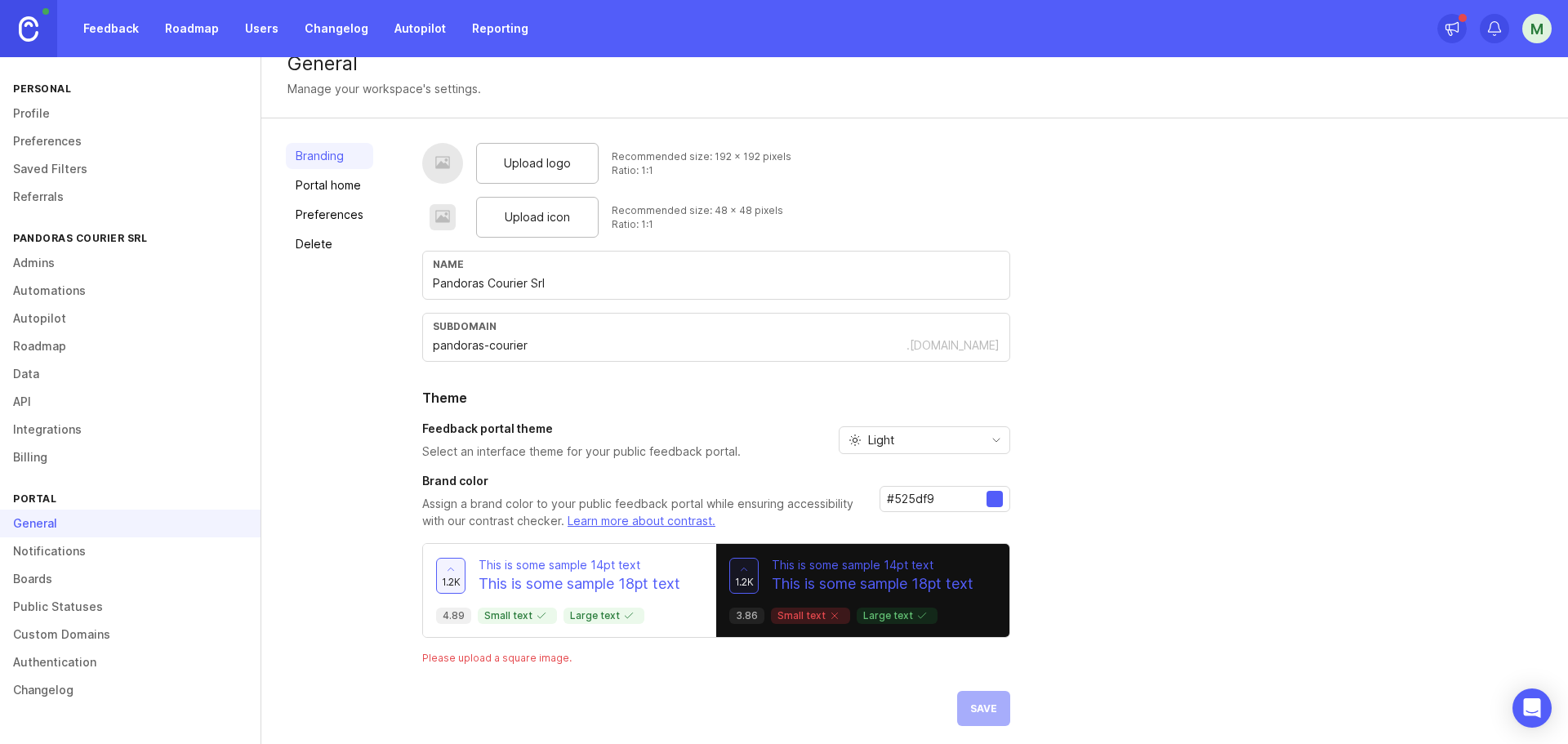
scroll to position [29, 0]
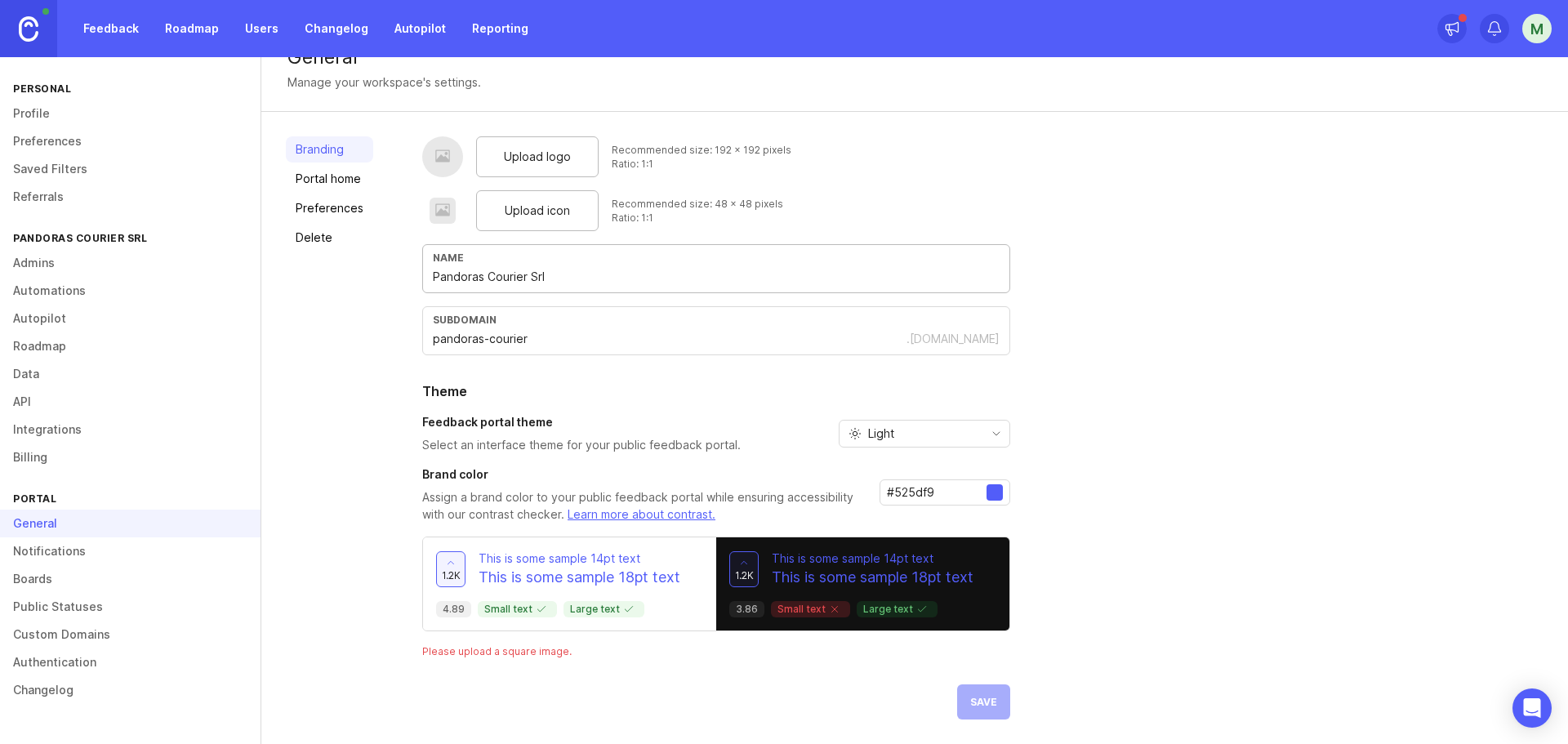
click at [609, 278] on input "Pandoras Courier Srl" at bounding box center [715, 277] width 566 height 18
type input "Pandoras Courier"
click at [595, 346] on input "pandoras-courier" at bounding box center [669, 339] width 473 height 18
click at [318, 178] on link "Portal home" at bounding box center [329, 178] width 87 height 26
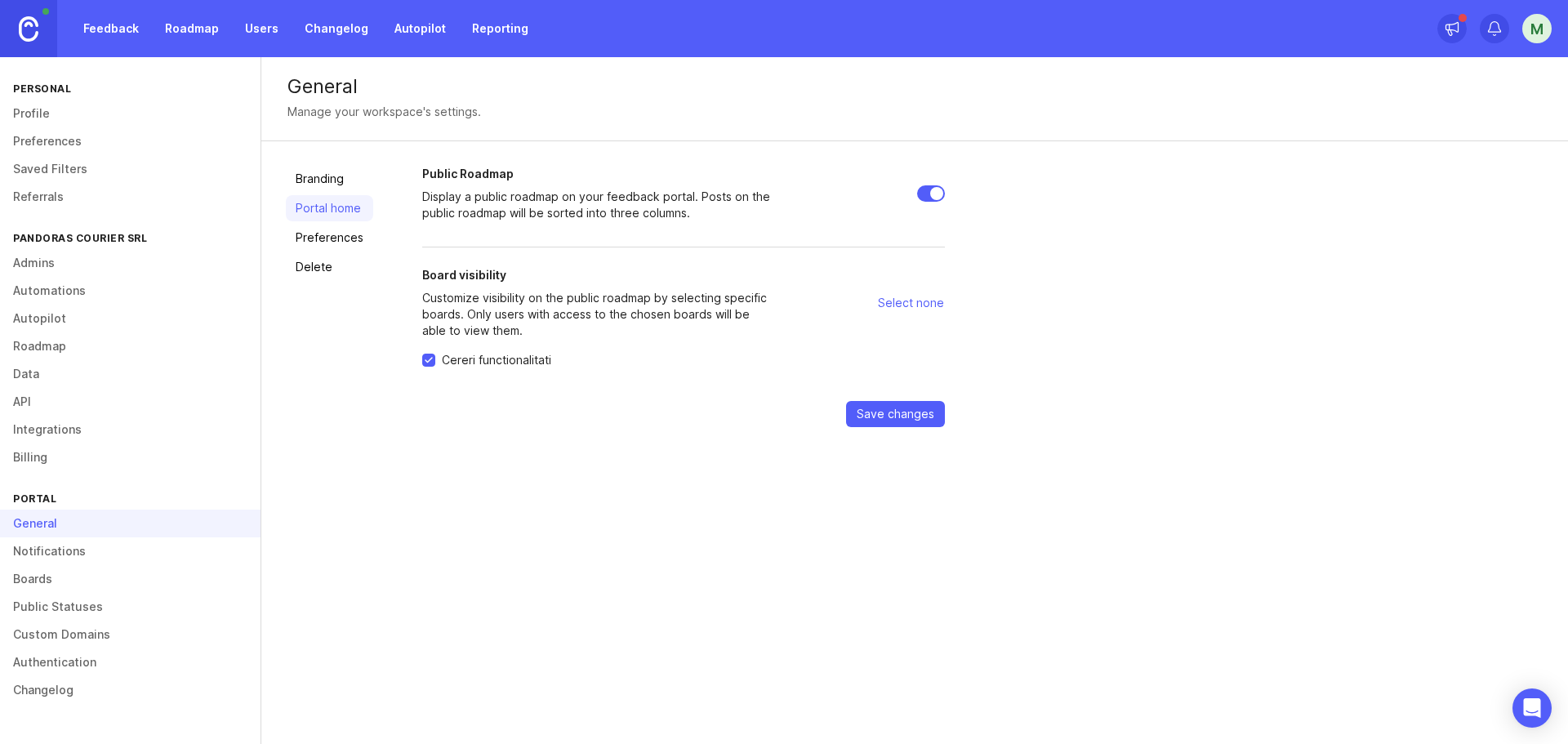
click at [932, 188] on input "Public Roadmap" at bounding box center [931, 193] width 28 height 16
checkbox input "false"
click at [453, 285] on div "Board visibility Customize visibility on the public roadmap by selecting specif…" at bounding box center [598, 303] width 353 height 72
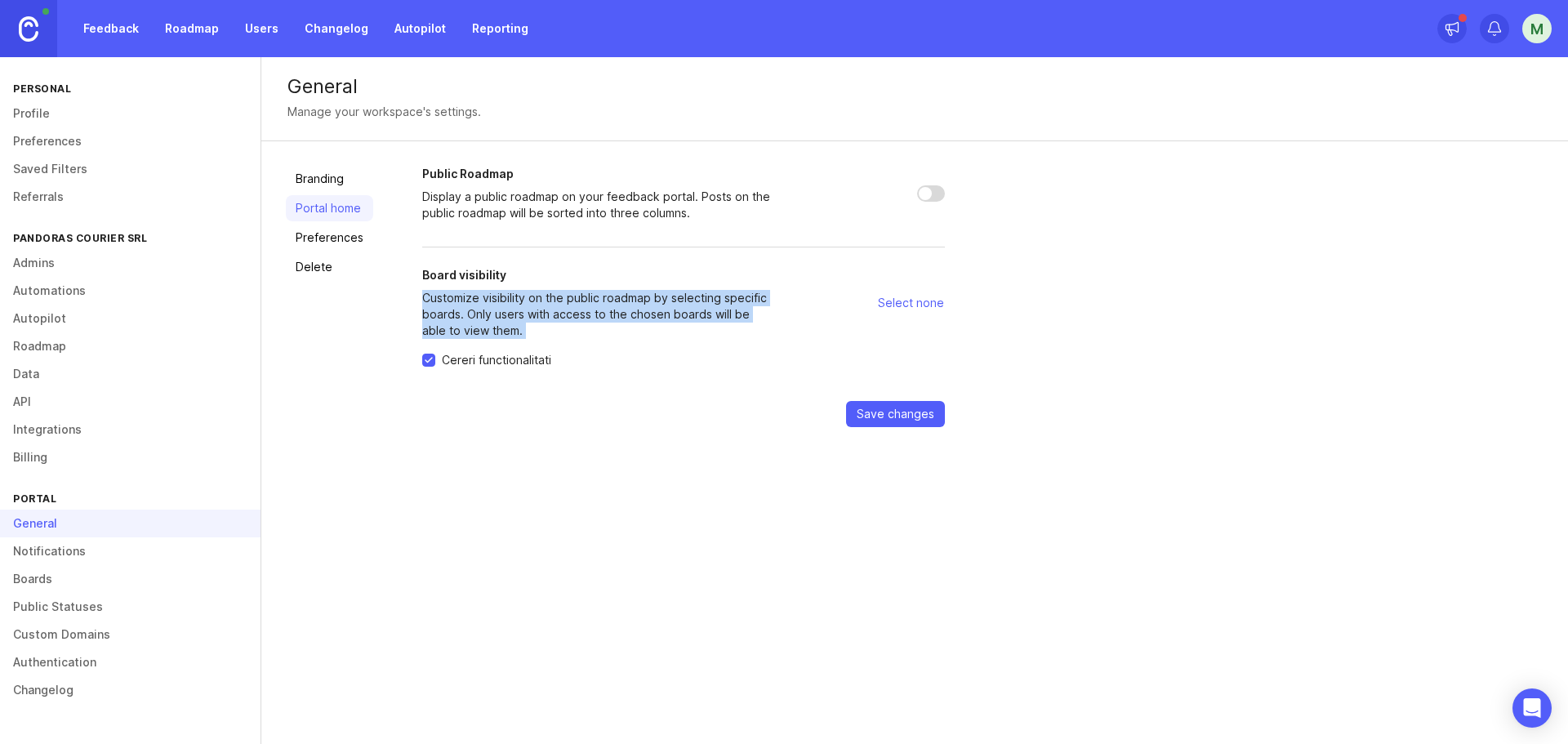
click at [453, 285] on div "Board visibility Customize visibility on the public roadmap by selecting specif…" at bounding box center [598, 303] width 353 height 72
click at [495, 301] on p "Customize visibility on the public roadmap by selecting specific boards. Only u…" at bounding box center [598, 314] width 353 height 49
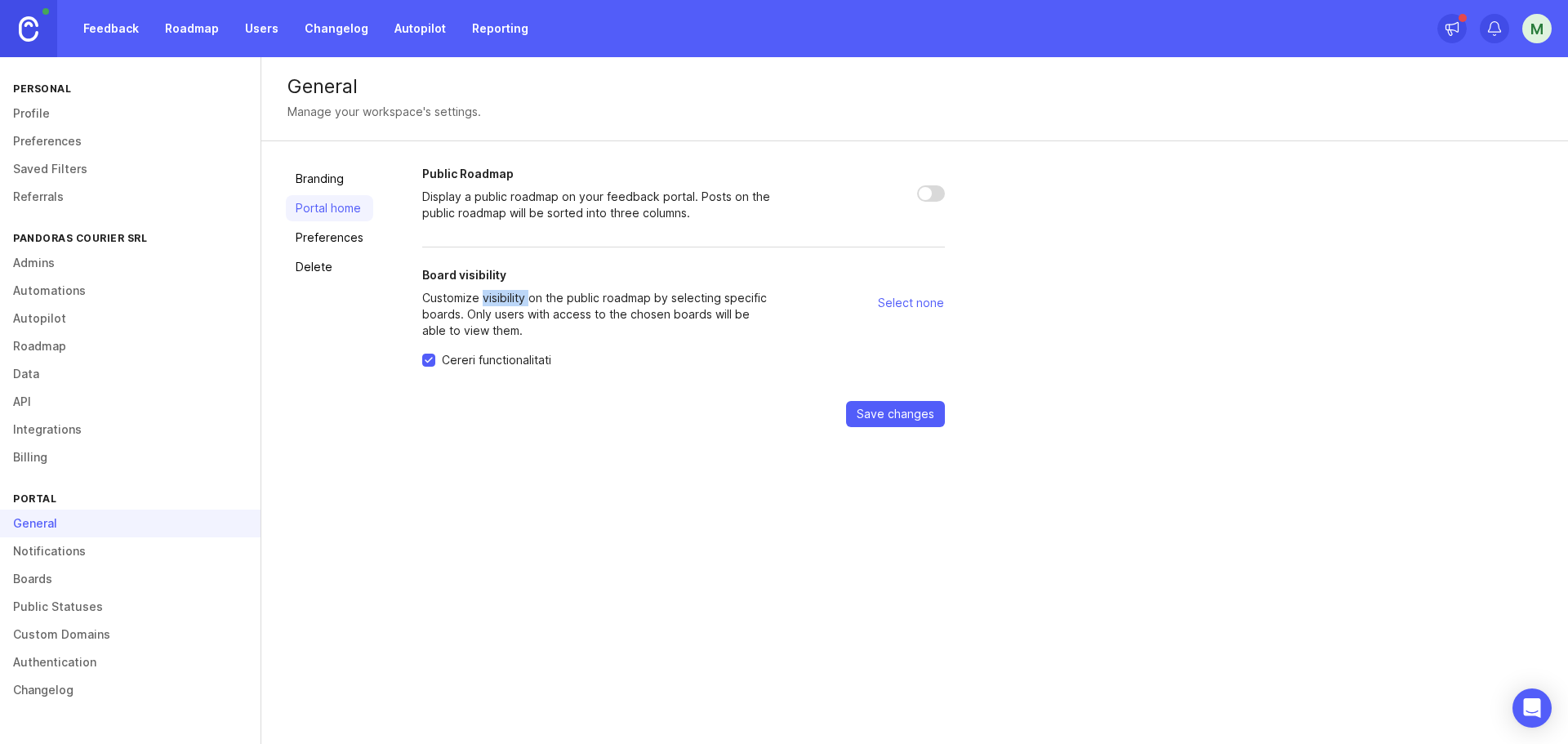
click at [495, 301] on p "Customize visibility on the public roadmap by selecting specific boards. Only u…" at bounding box center [598, 314] width 353 height 49
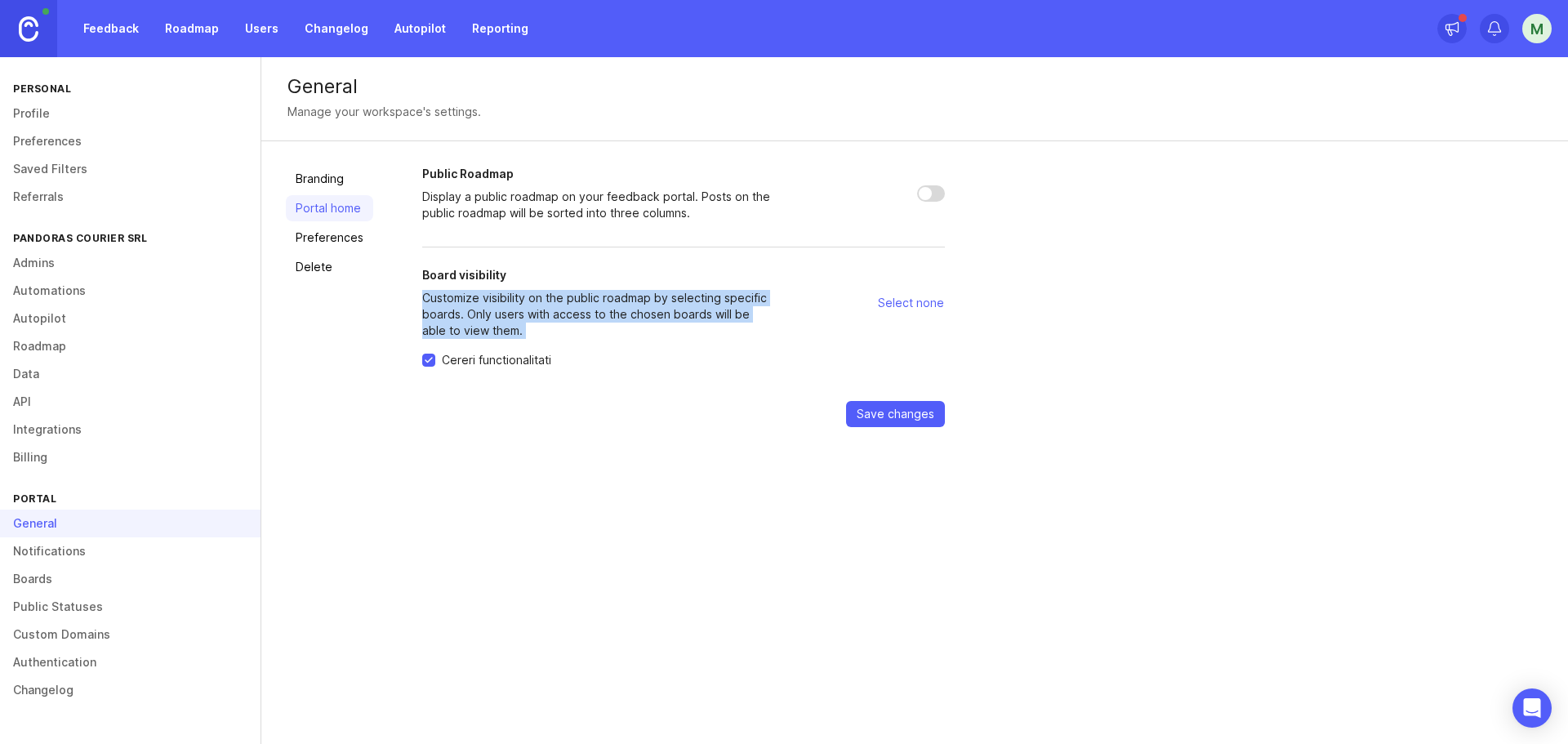
click at [495, 301] on p "Customize visibility on the public roadmap by selecting specific boards. Only u…" at bounding box center [598, 314] width 353 height 49
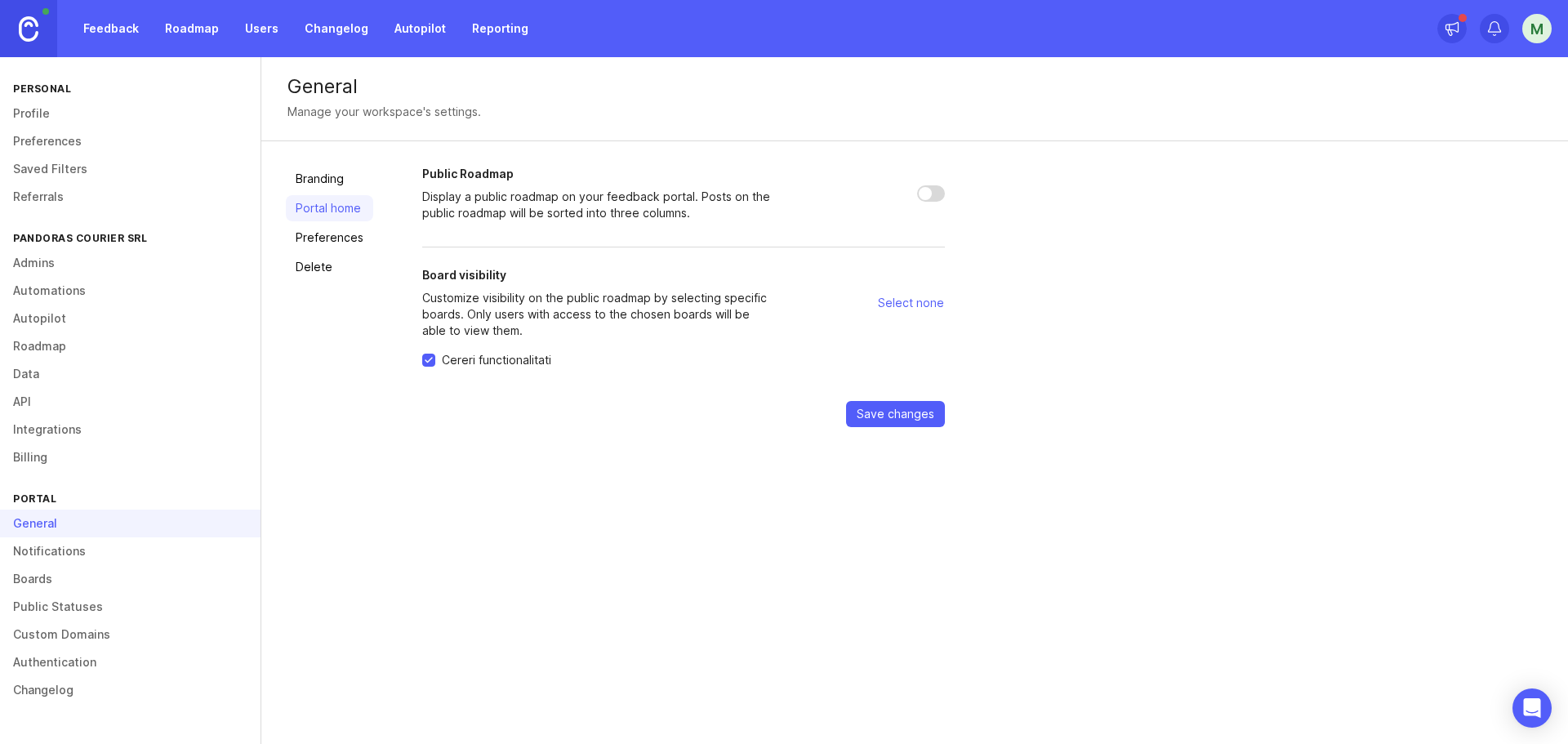
click at [476, 276] on h2 "Board visibility" at bounding box center [598, 275] width 353 height 16
click at [476, 275] on h2 "Board visibility" at bounding box center [598, 275] width 353 height 16
click at [482, 303] on p "Customize visibility on the public roadmap by selecting specific boards. Only u…" at bounding box center [598, 314] width 353 height 49
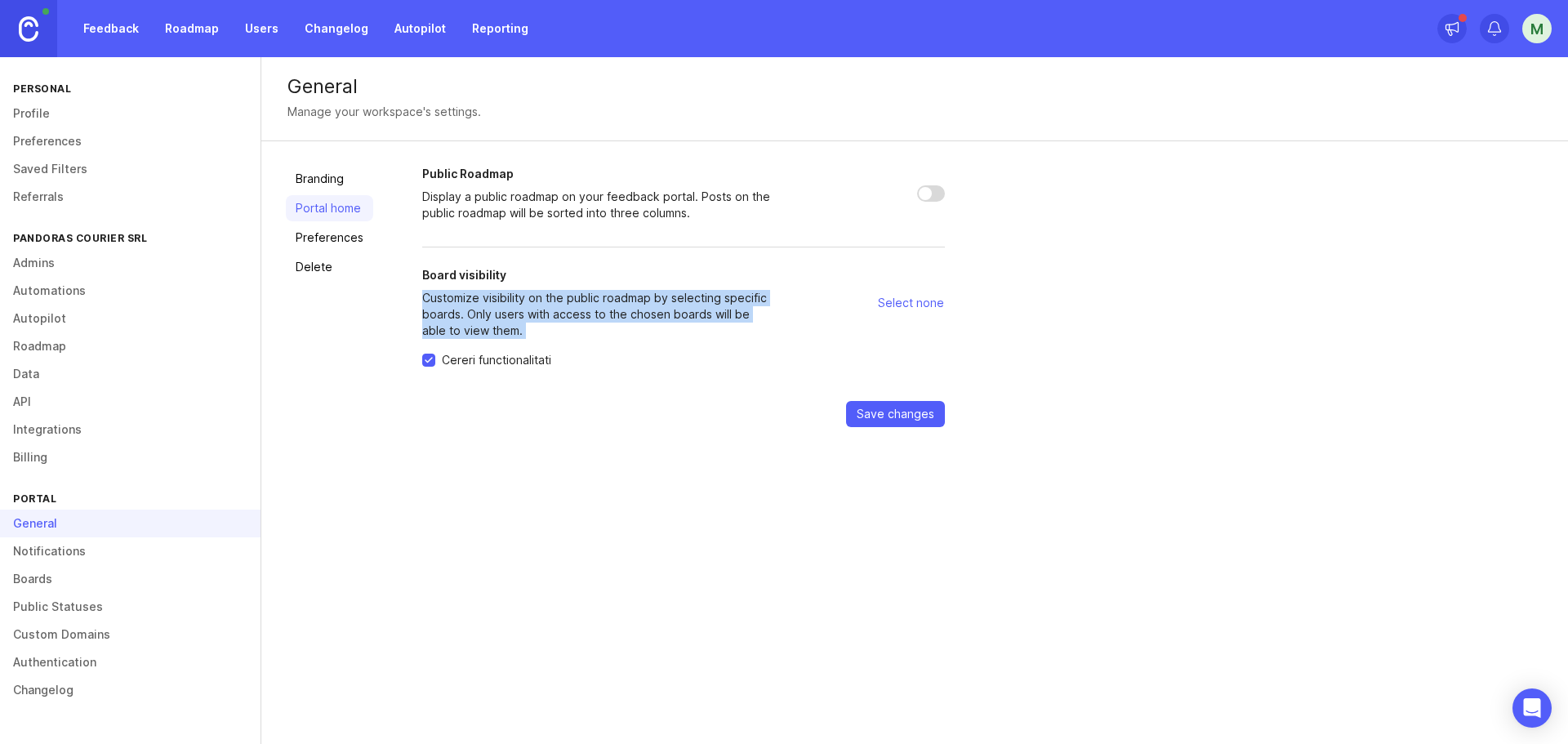
click at [482, 303] on p "Customize visibility on the public roadmap by selecting specific boards. Only u…" at bounding box center [598, 314] width 353 height 49
click at [328, 242] on link "Preferences" at bounding box center [329, 237] width 87 height 26
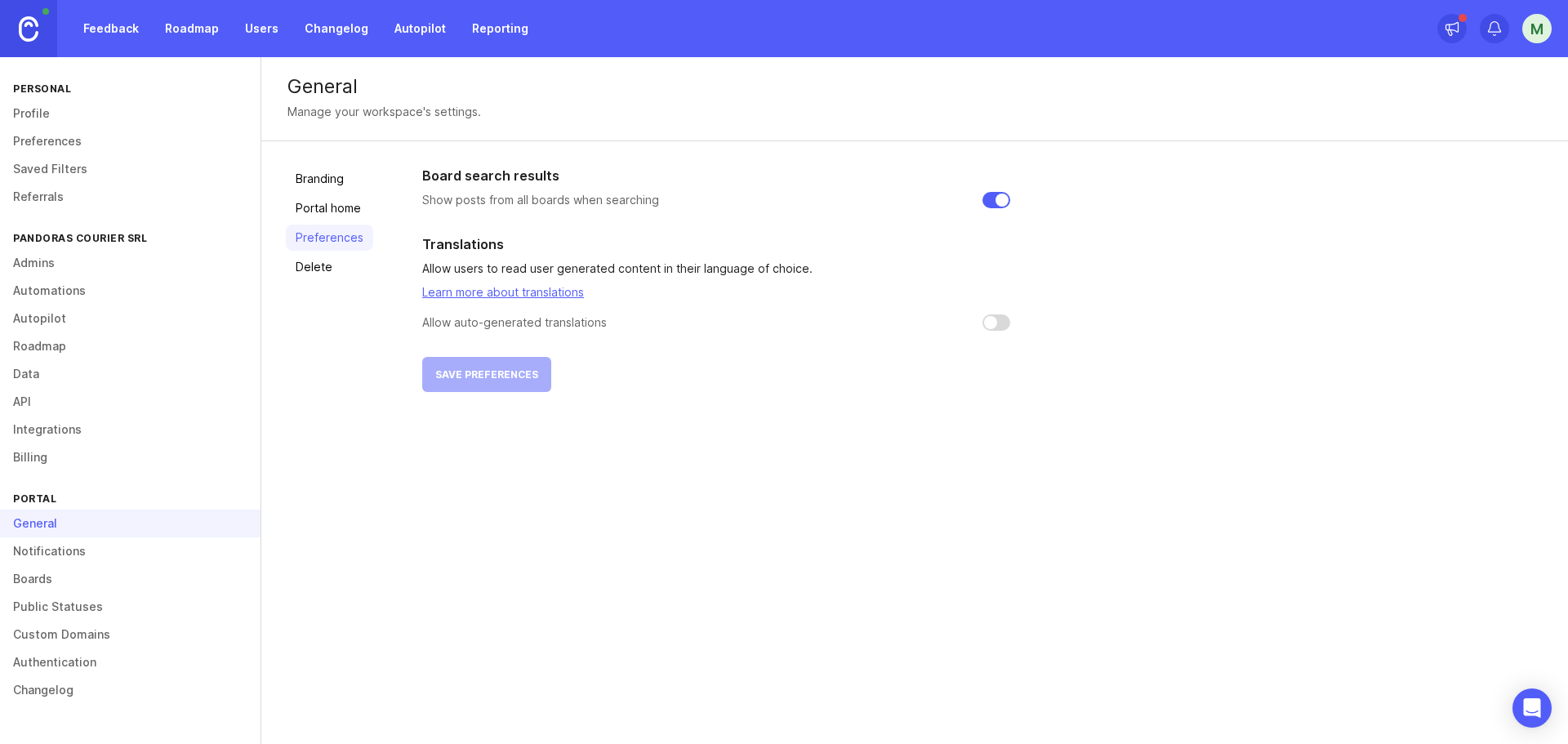
click at [331, 264] on link "Delete" at bounding box center [329, 267] width 87 height 26
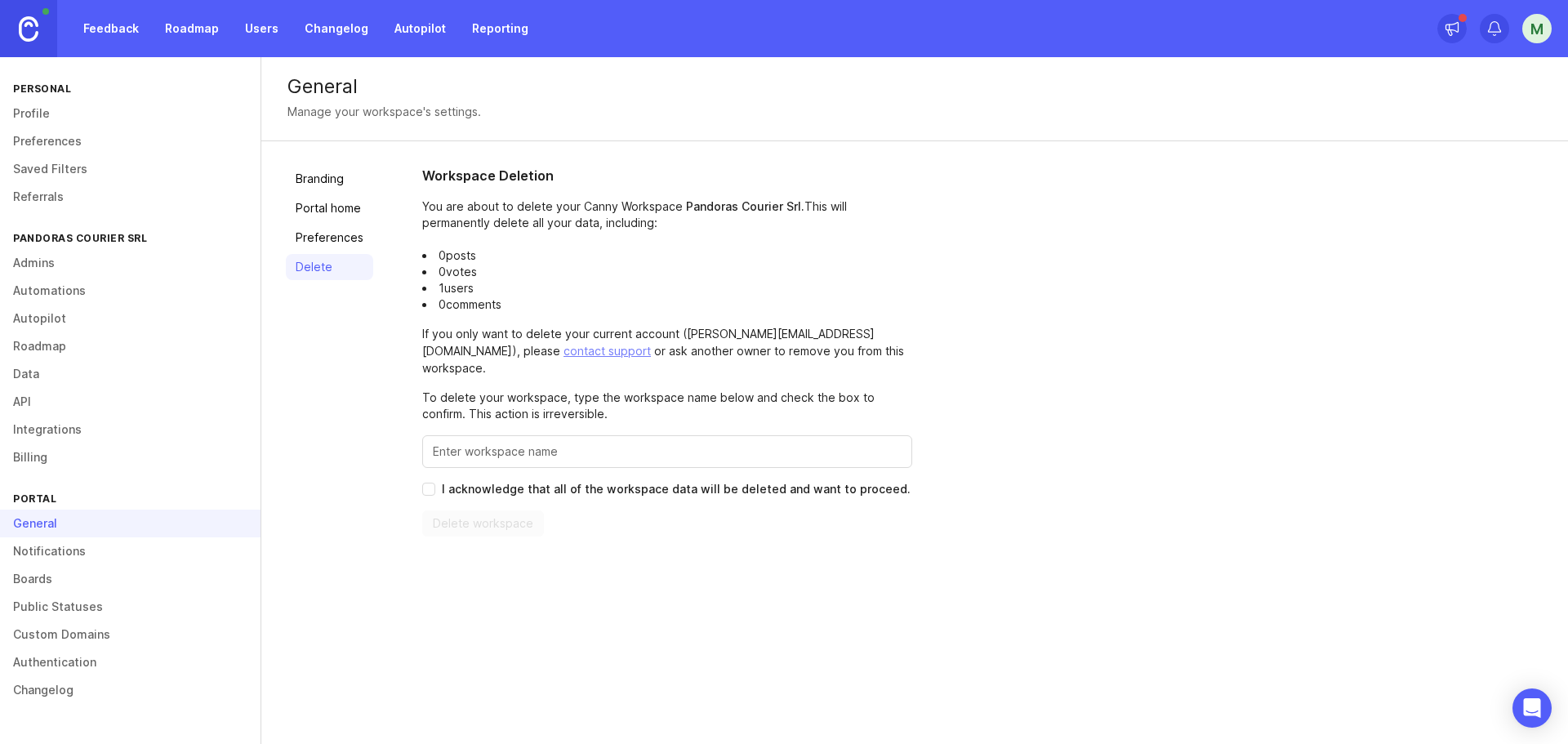
click at [310, 191] on link "Branding" at bounding box center [329, 178] width 87 height 26
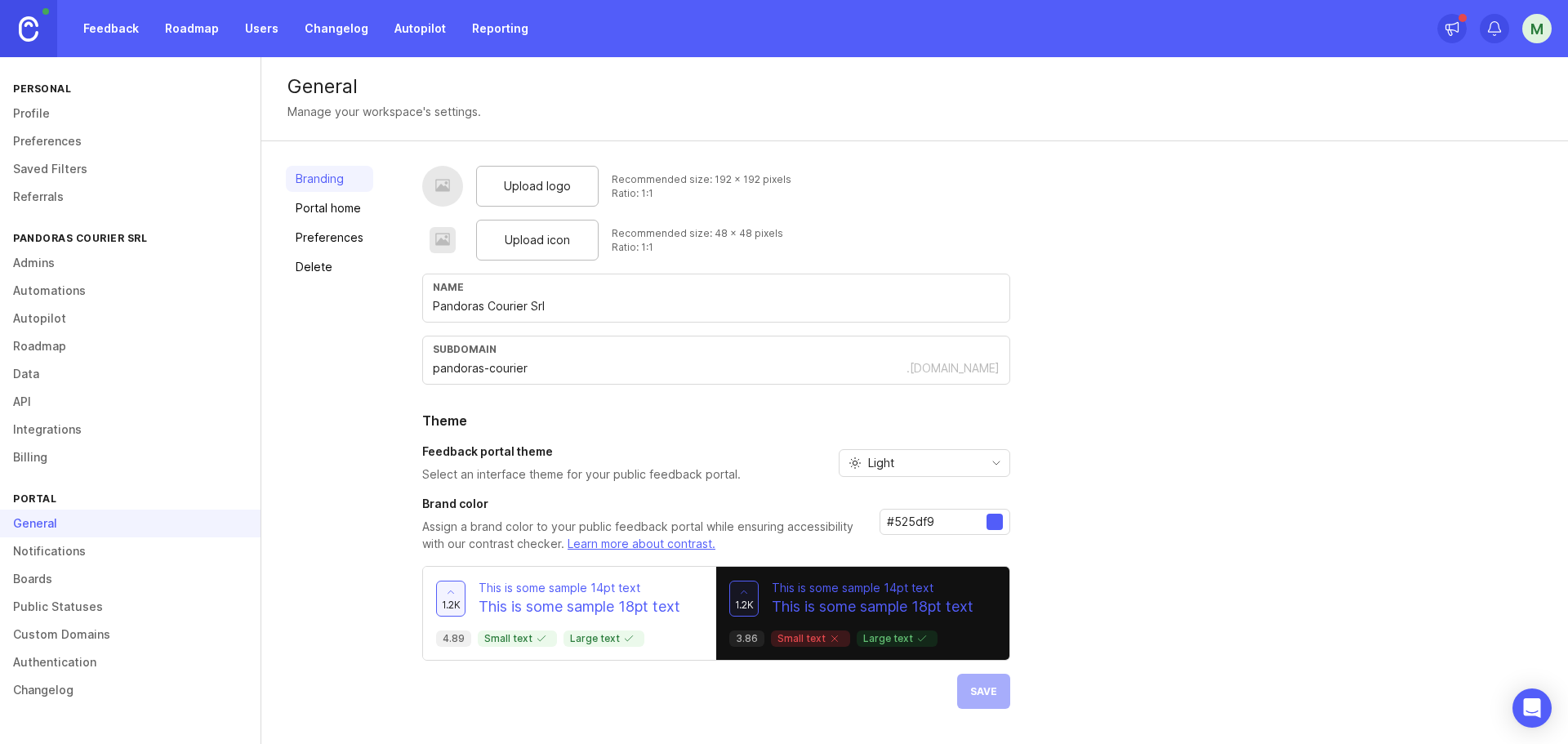
click at [58, 556] on link "Notifications" at bounding box center [130, 551] width 260 height 28
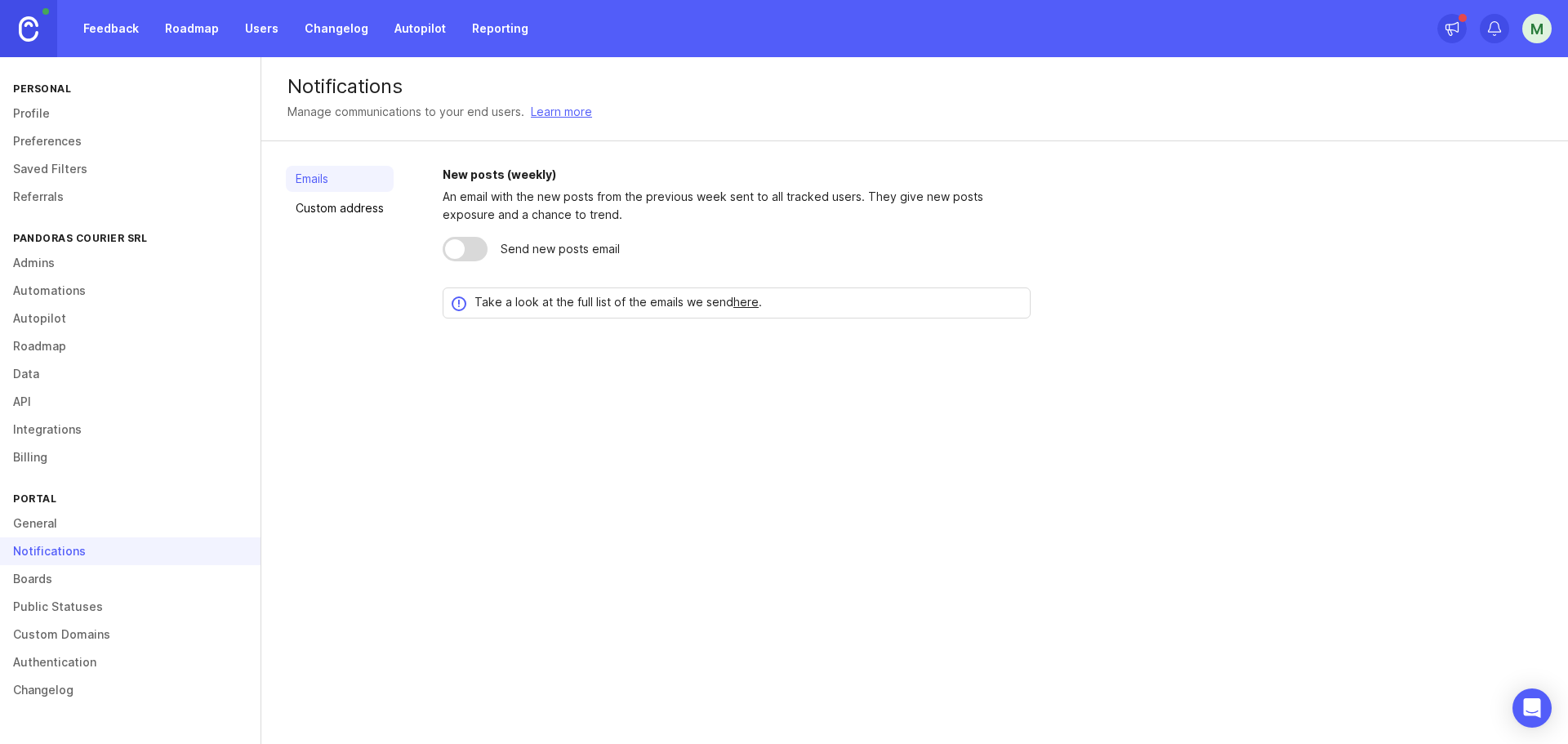
click at [216, 23] on link "Roadmap" at bounding box center [191, 28] width 73 height 29
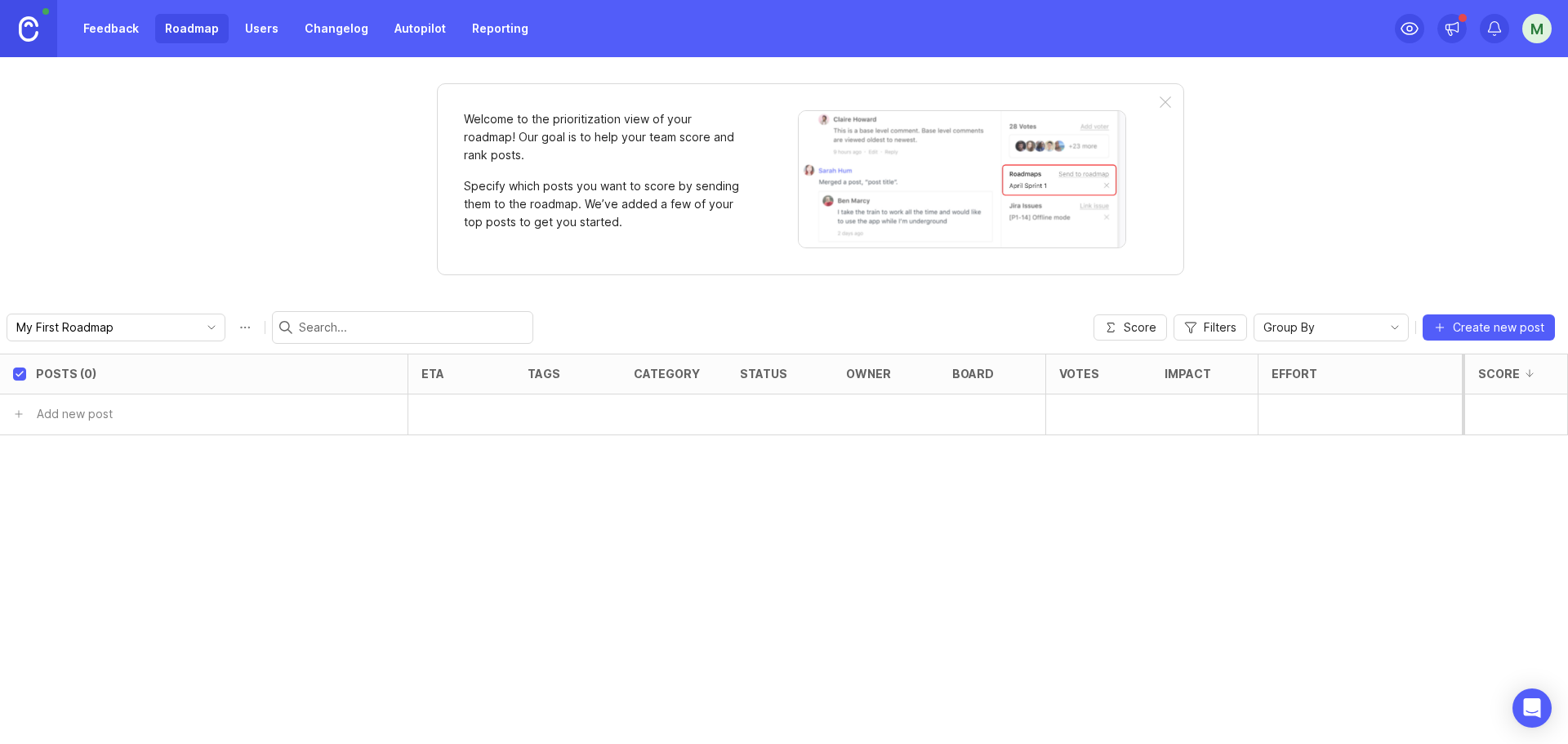
click at [256, 28] on link "Users" at bounding box center [262, 28] width 53 height 29
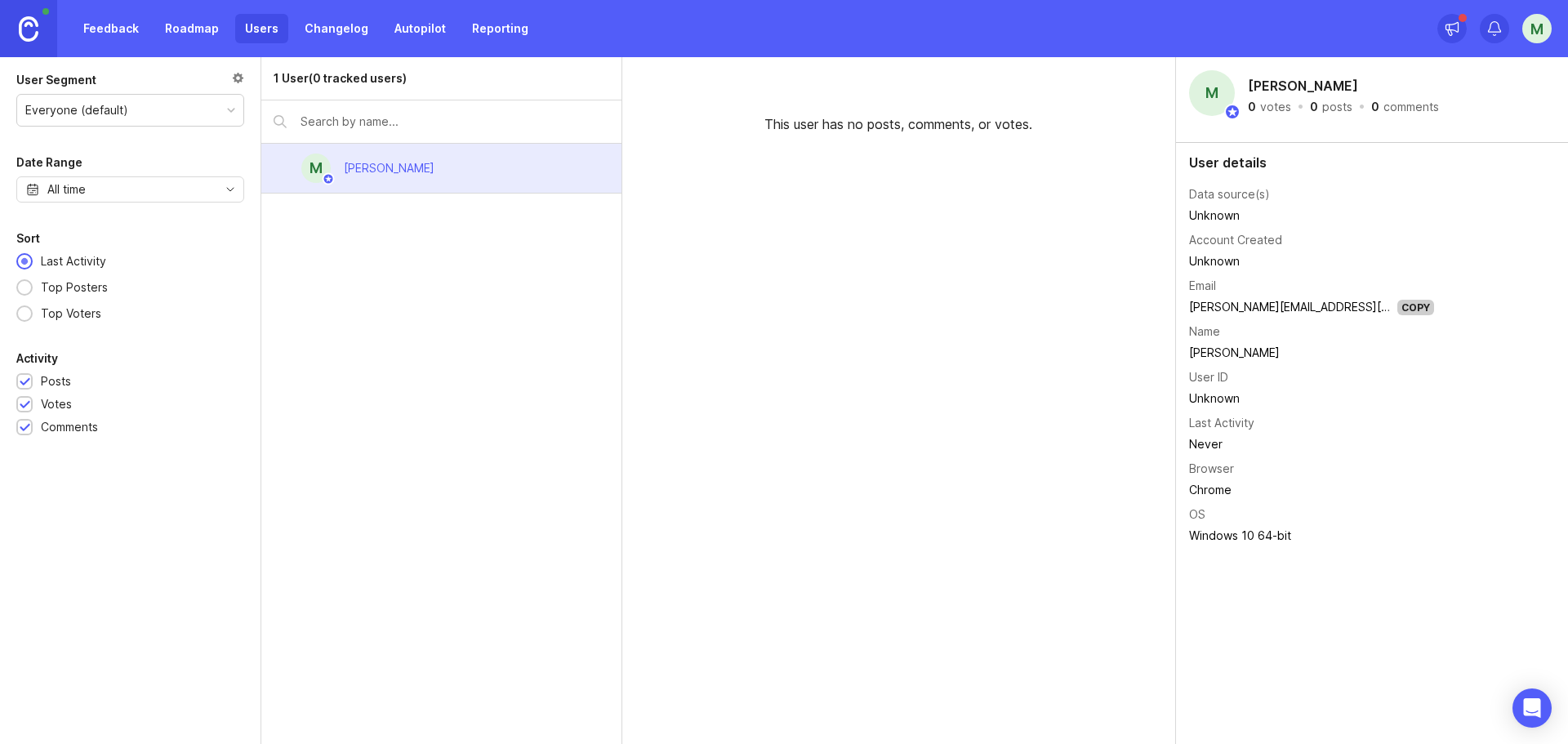
click at [166, 26] on link "Roadmap" at bounding box center [191, 28] width 73 height 29
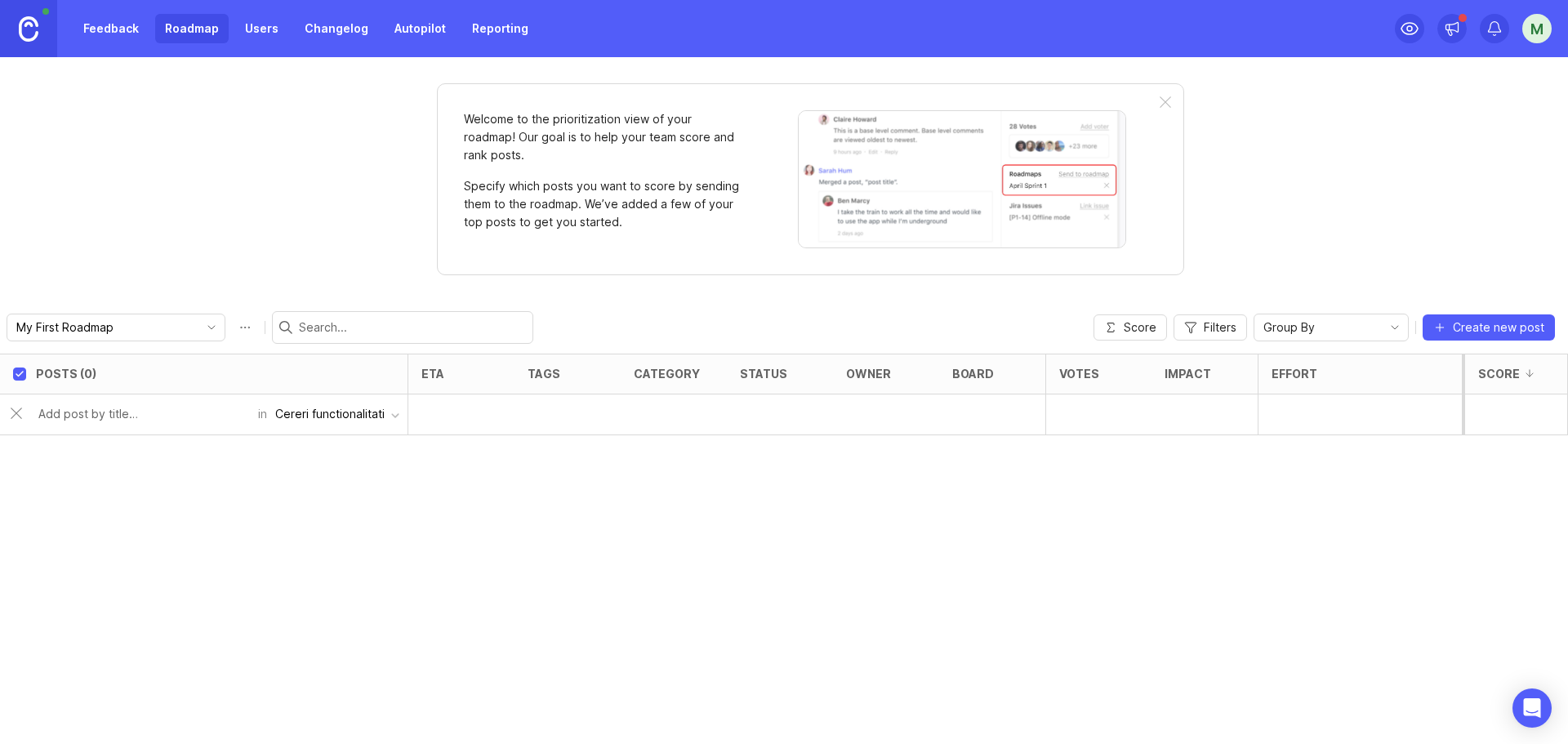
click at [362, 420] on div "Cereri functionalitati" at bounding box center [329, 414] width 109 height 18
click at [365, 417] on div "Cereri functionalitati" at bounding box center [329, 414] width 109 height 18
click at [475, 414] on div at bounding box center [461, 414] width 106 height 41
click at [1466, 325] on span "Create new post" at bounding box center [1498, 327] width 91 height 16
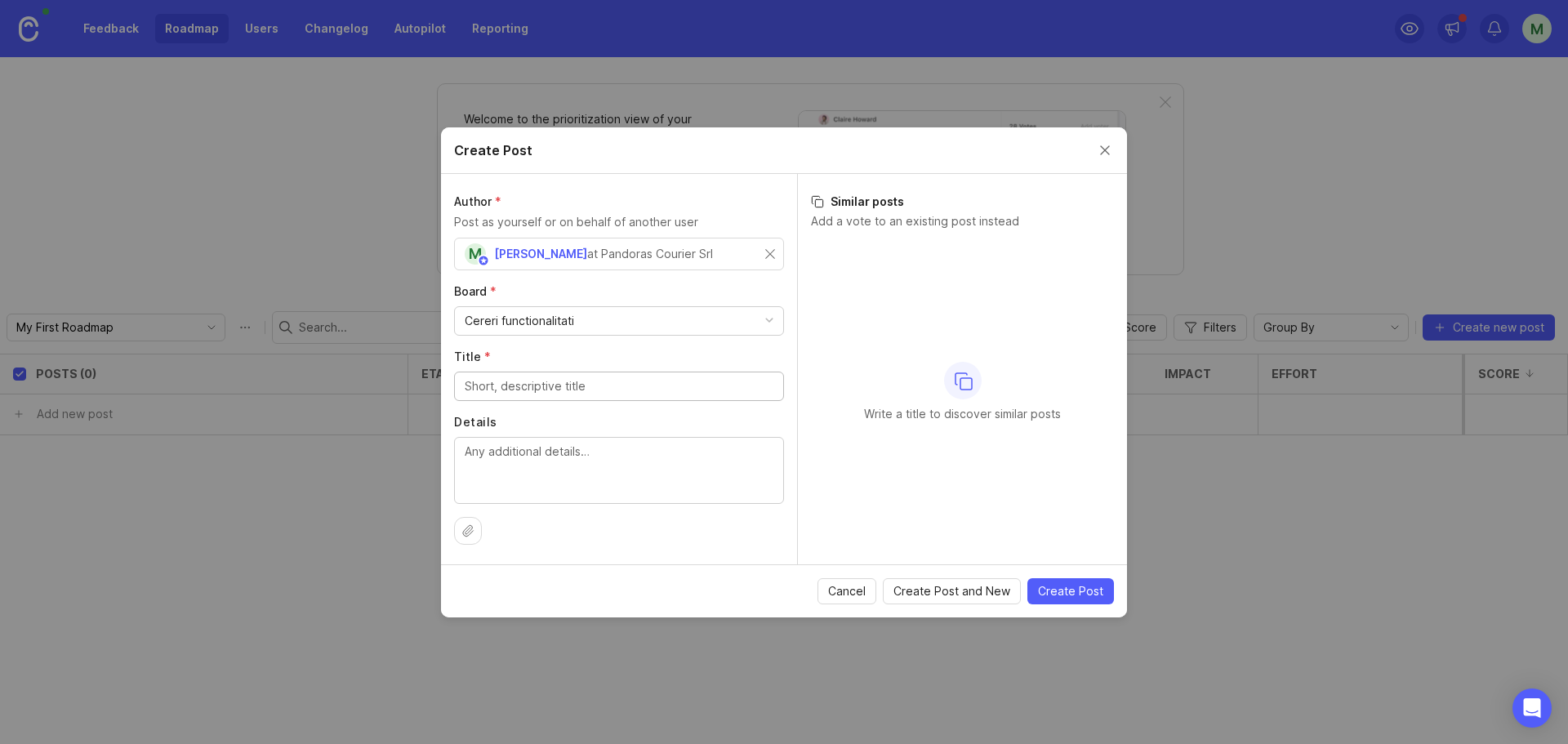
click at [567, 316] on div "Cereri functionalitati" at bounding box center [519, 321] width 109 height 18
click at [556, 390] on input "Title *" at bounding box center [619, 386] width 309 height 18
click at [535, 384] on input "Title *" at bounding box center [619, 386] width 309 height 18
click at [518, 395] on div at bounding box center [619, 386] width 330 height 29
type input "Adaugare taxa declaratie vamala"
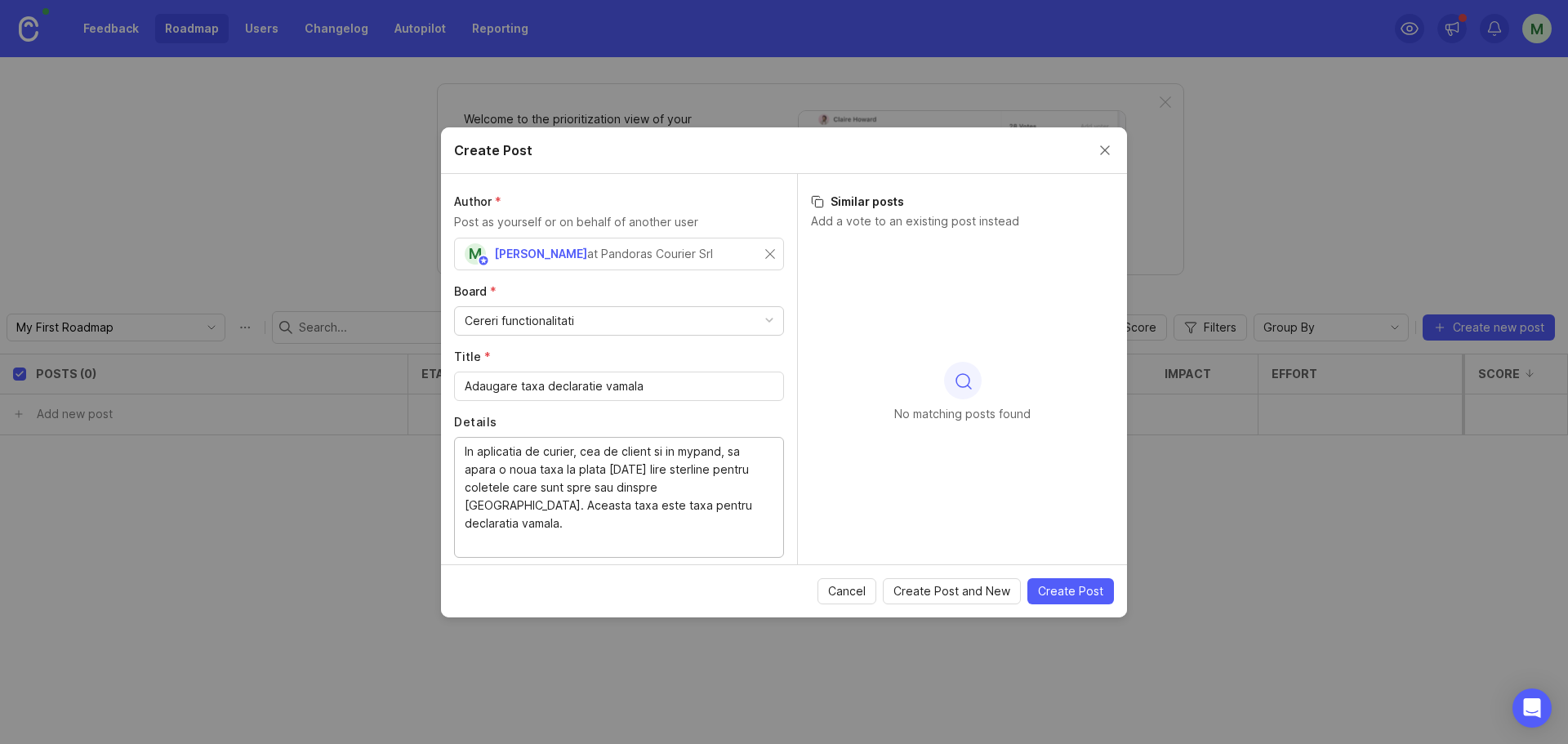
click at [564, 463] on textarea "In aplicatia de curier, cea de client si in mypand, sa apara o noua taxa la pla…" at bounding box center [619, 496] width 309 height 108
paste textarea "mplementarea unei taxe suplimentare de 5 lire sterline pentru toate expedierile…"
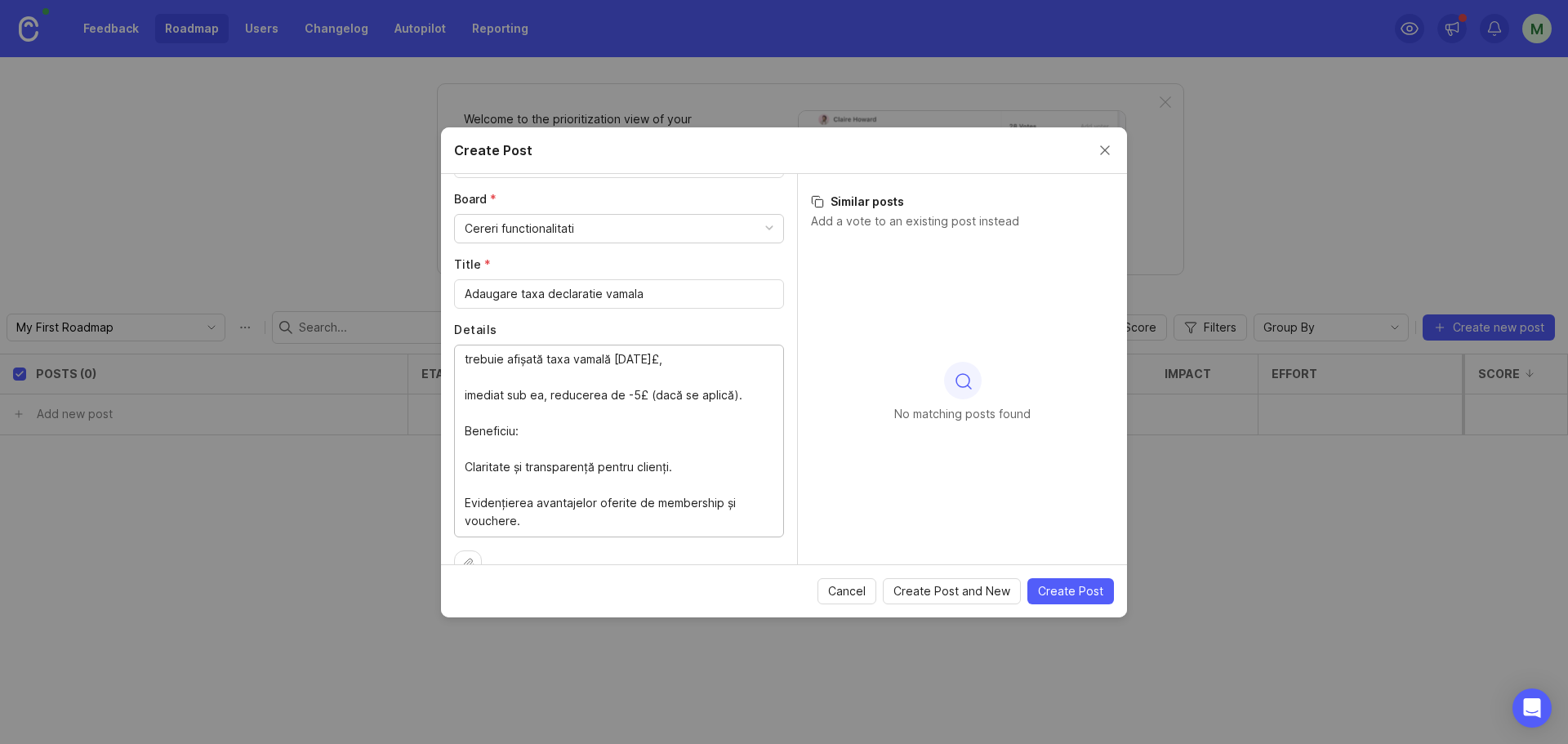
scroll to position [126, 0]
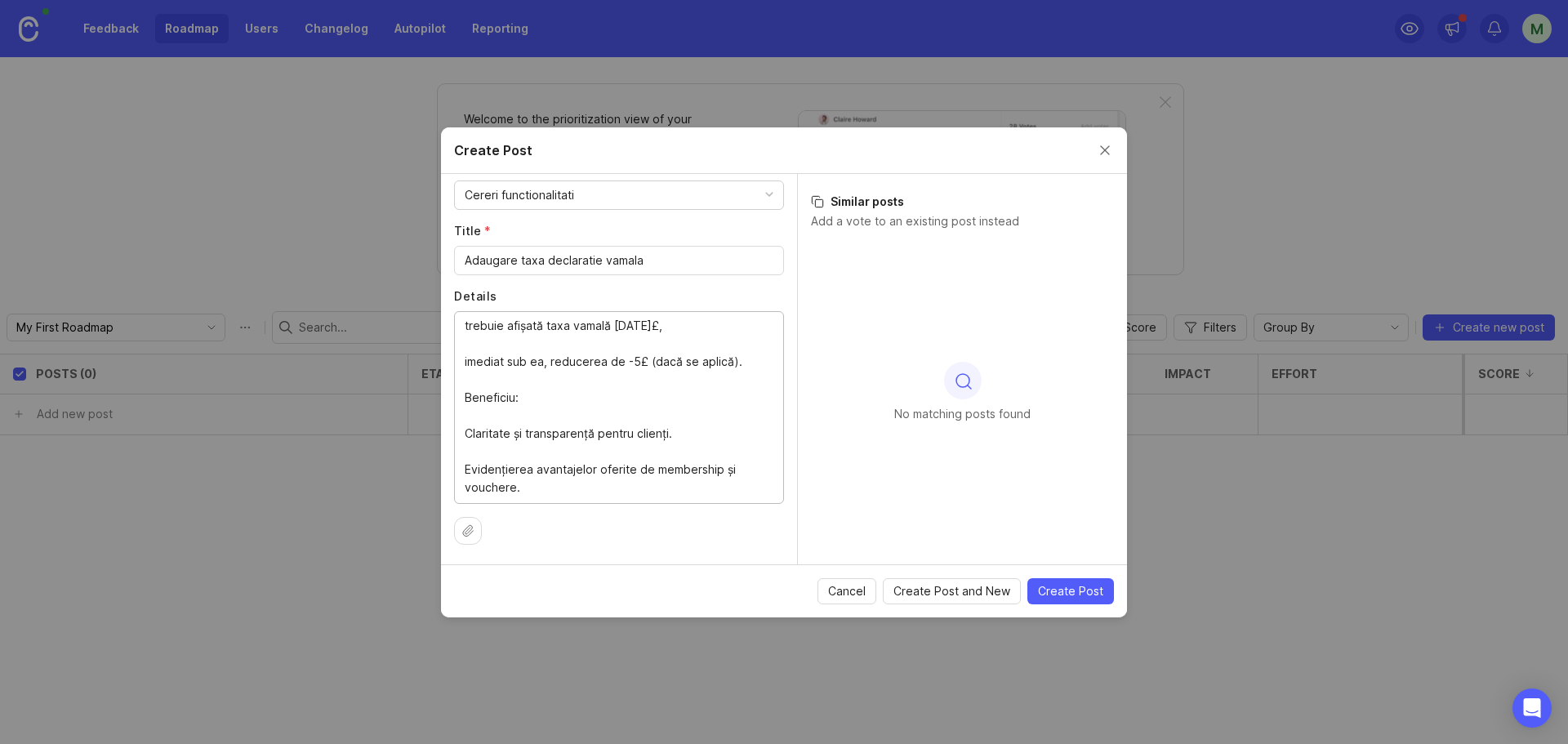
click at [470, 528] on icon at bounding box center [467, 530] width 9 height 10
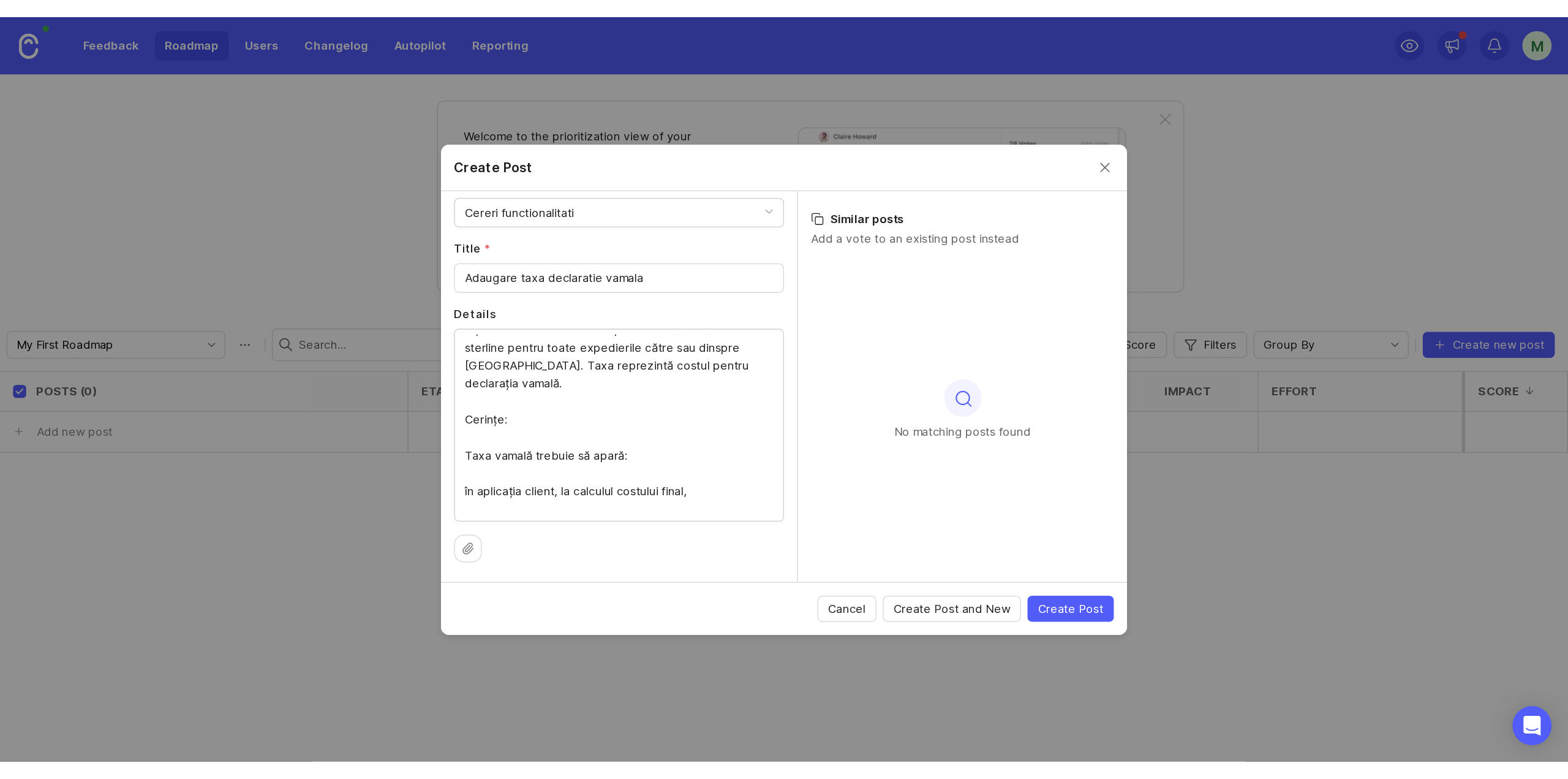
scroll to position [0, 0]
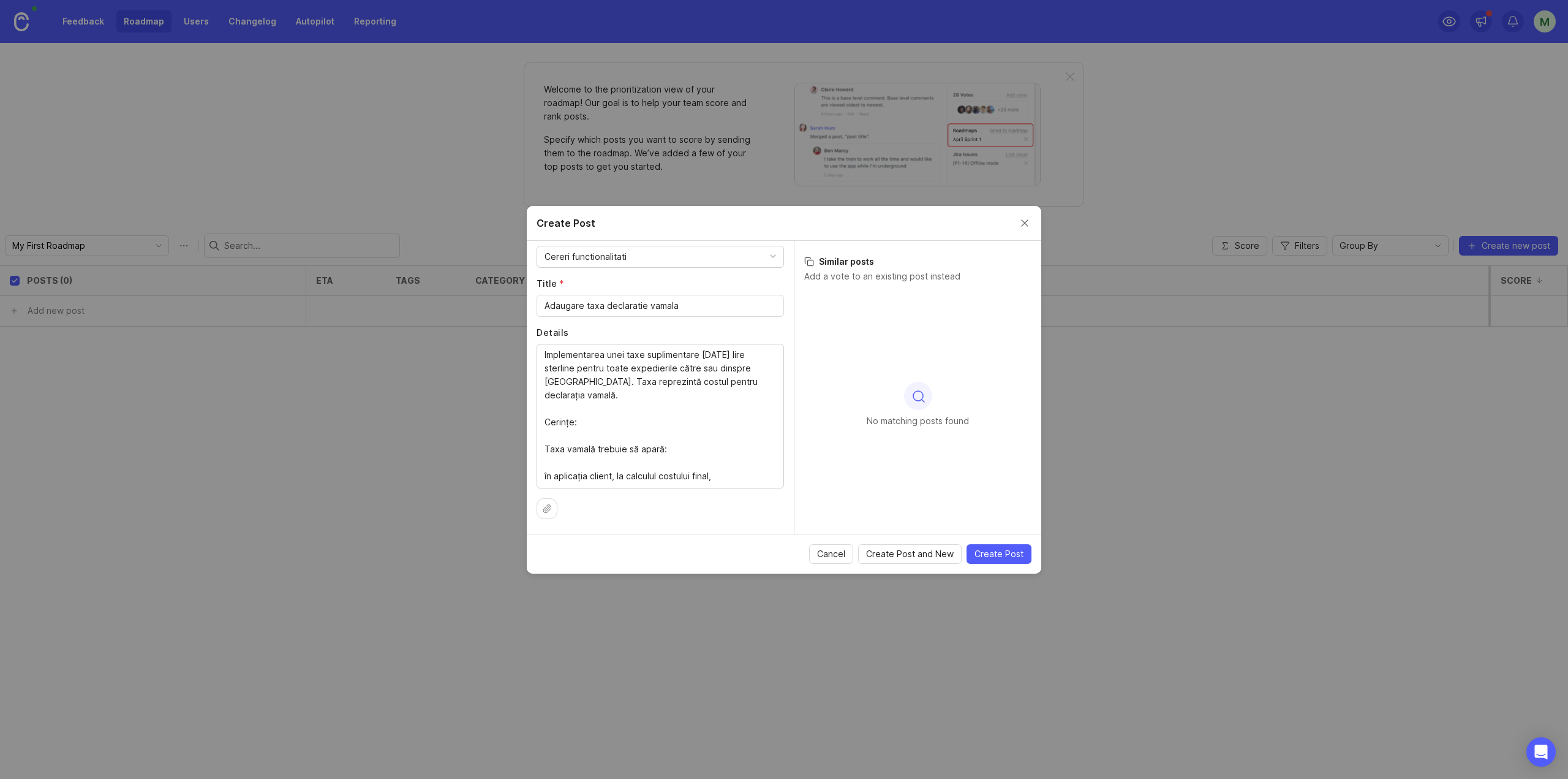
click at [676, 417] on textarea "Implementarea unei taxe suplimentare de 5 lire sterline pentru toate expedieril…" at bounding box center [660, 415] width 231 height 135
paste textarea "# Feature Request: Taxă vamală UK (5£) cu reducere pentru membership/voucher ##…"
click at [608, 470] on textarea "# Feature Request: Taxă vamală UK (5£) cu reducere pentru membership/voucher ##…" at bounding box center [660, 415] width 231 height 135
click at [636, 459] on textarea "# Feature Request: Taxă vamală UK (5£) cu reducere pentru membership/voucher ##…" at bounding box center [660, 415] width 231 height 135
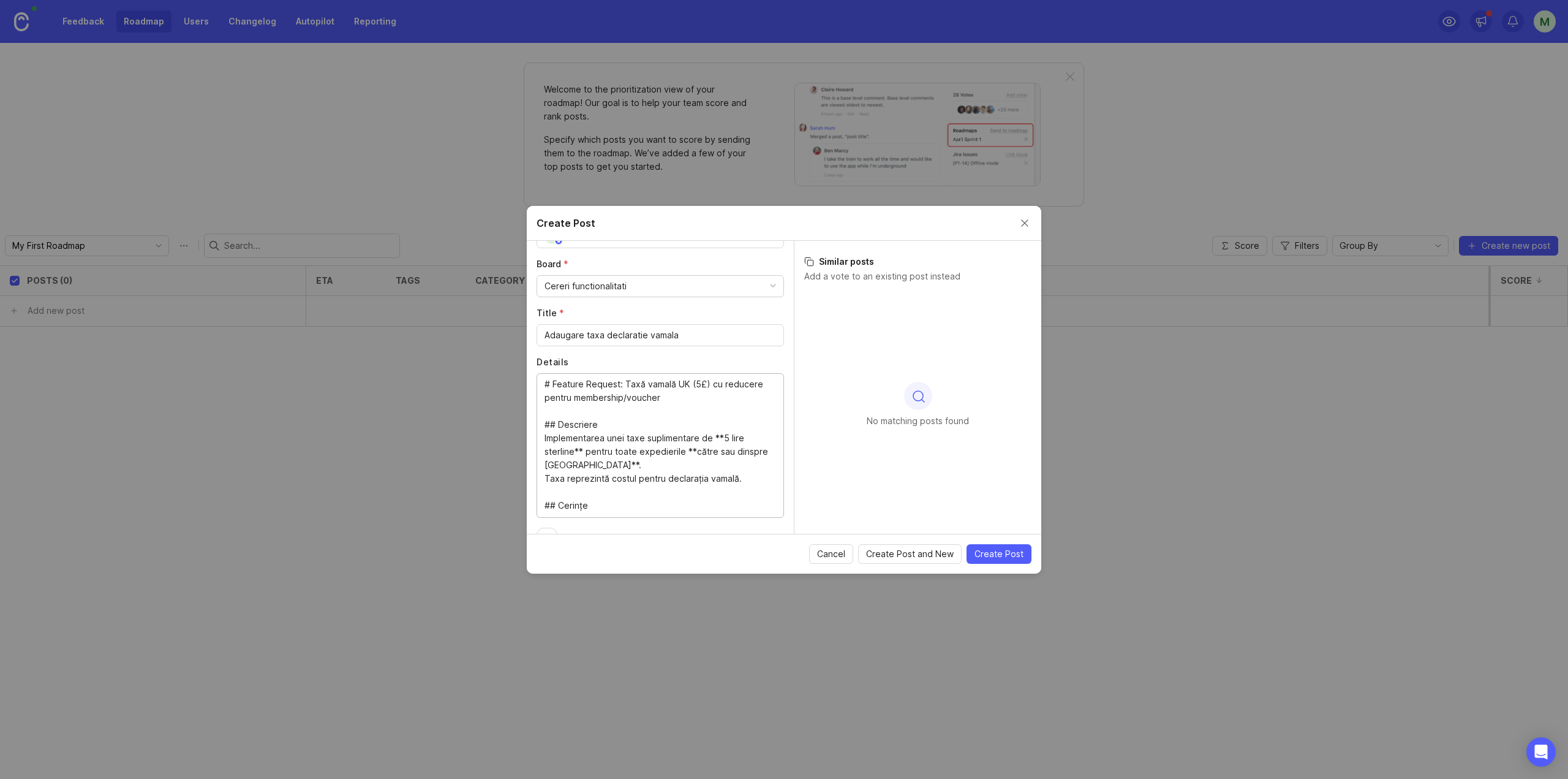
scroll to position [94, 0]
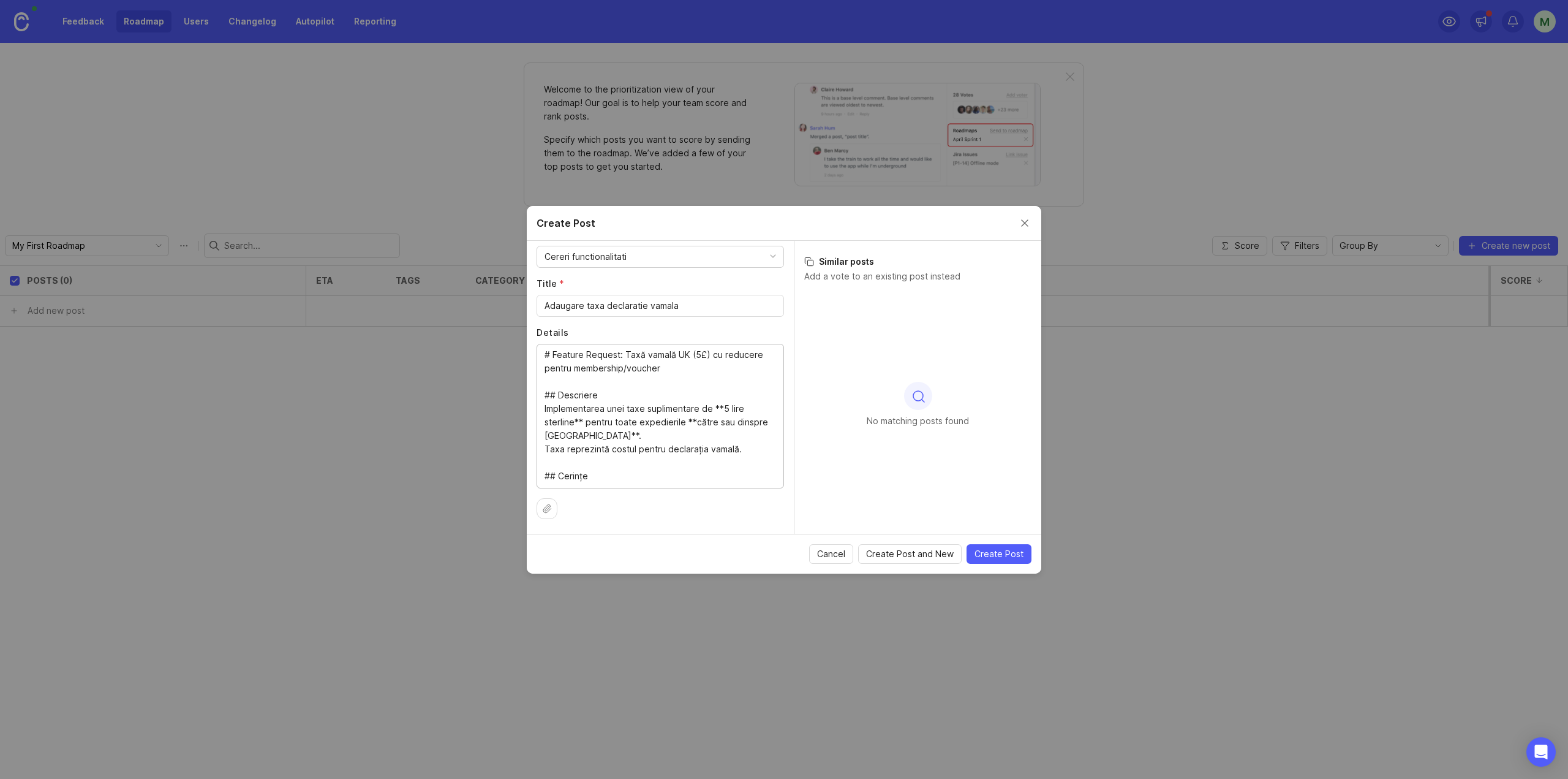
drag, startPoint x: 701, startPoint y: 373, endPoint x: 625, endPoint y: 353, distance: 78.6
click at [625, 353] on textarea "# Feature Request: Taxă vamală UK (5£) cu reducere pentru membership/voucher ##…" at bounding box center [660, 415] width 231 height 135
type textarea "# Feature Request: ## Descriere Implementarea unei taxe suplimentare de **5 lir…"
click at [662, 307] on input "Adaugare taxa declaratie vamala" at bounding box center [660, 305] width 231 height 14
paste input "Taxă vamală UK (5£) cu reducere pentru membership/voucher"
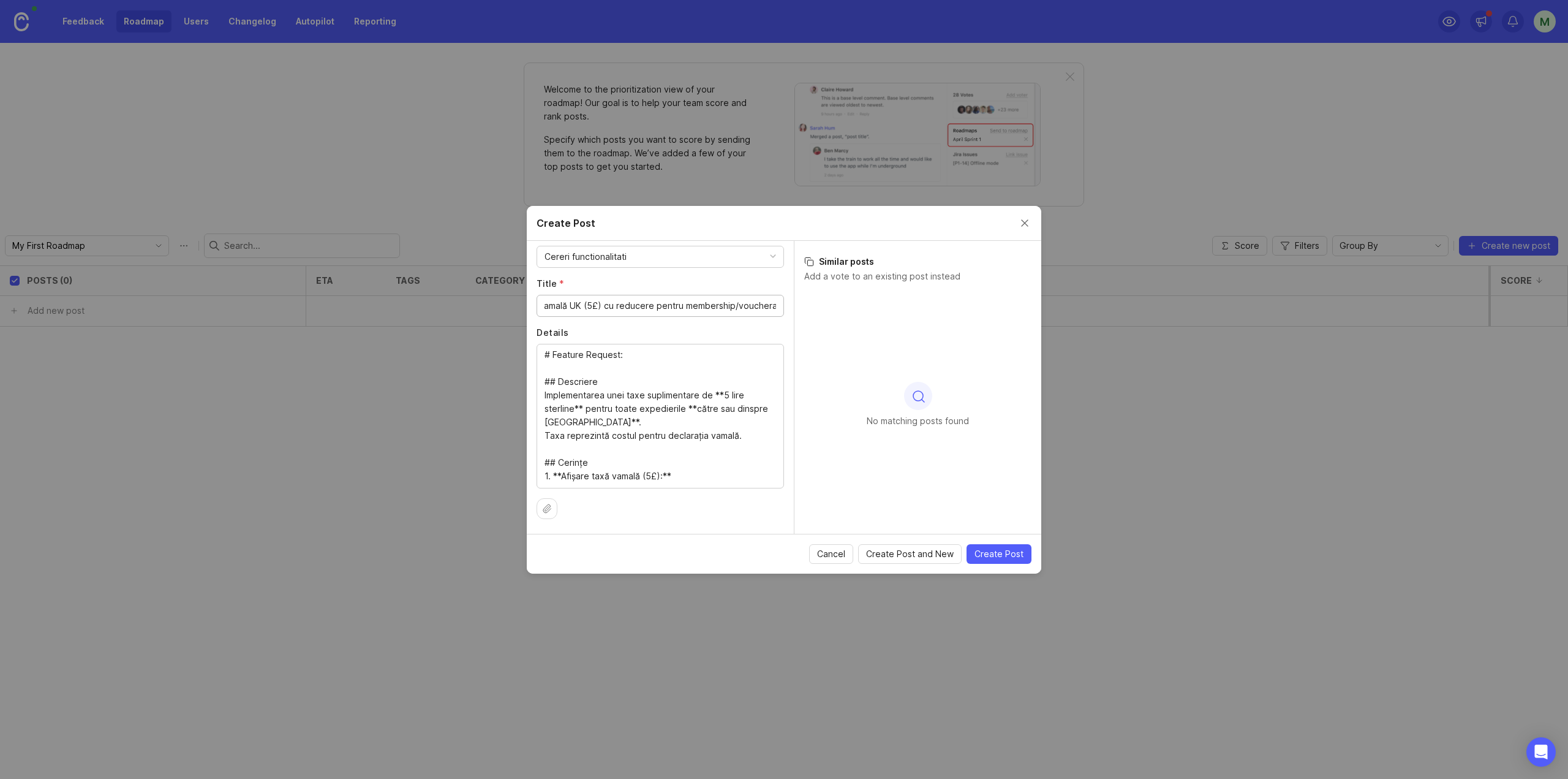
paste input "Taxă vamală UK (5£) cu reducere pentru membership/voucher"
drag, startPoint x: 679, startPoint y: 308, endPoint x: 449, endPoint y: 307, distance: 230.0
click at [449, 307] on div "Create Post Author * Post as yourself or on behalf of another user M Mihai Cire…" at bounding box center [784, 390] width 1568 height 779
click at [654, 313] on div "Taxă vamală UK (5£) cu reducere pentru membership/voucher" at bounding box center [660, 306] width 248 height 22
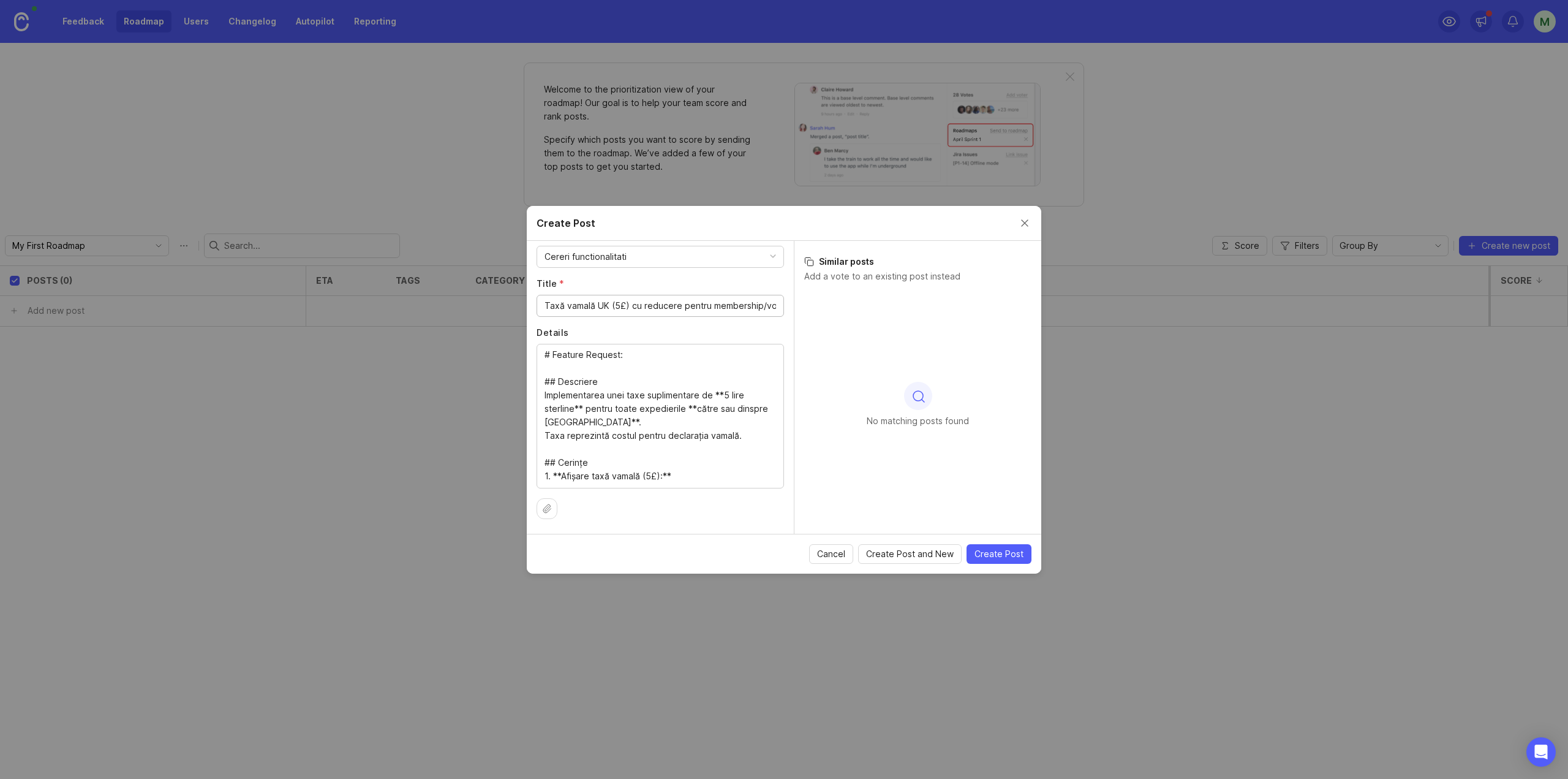
click at [646, 306] on input "Taxă vamală UK (5£) cu reducere pentru membership/voucher" at bounding box center [660, 305] width 231 height 14
click at [567, 306] on input "Taxă vamală UK (5£) cu reducere pentru membership/voucher" at bounding box center [660, 305] width 231 height 14
drag, startPoint x: 675, startPoint y: 304, endPoint x: 1002, endPoint y: 305, distance: 327.0
click at [1002, 305] on div "Author * Post as yourself or on behalf of another user M Mihai Cires at Pandora…" at bounding box center [784, 387] width 515 height 293
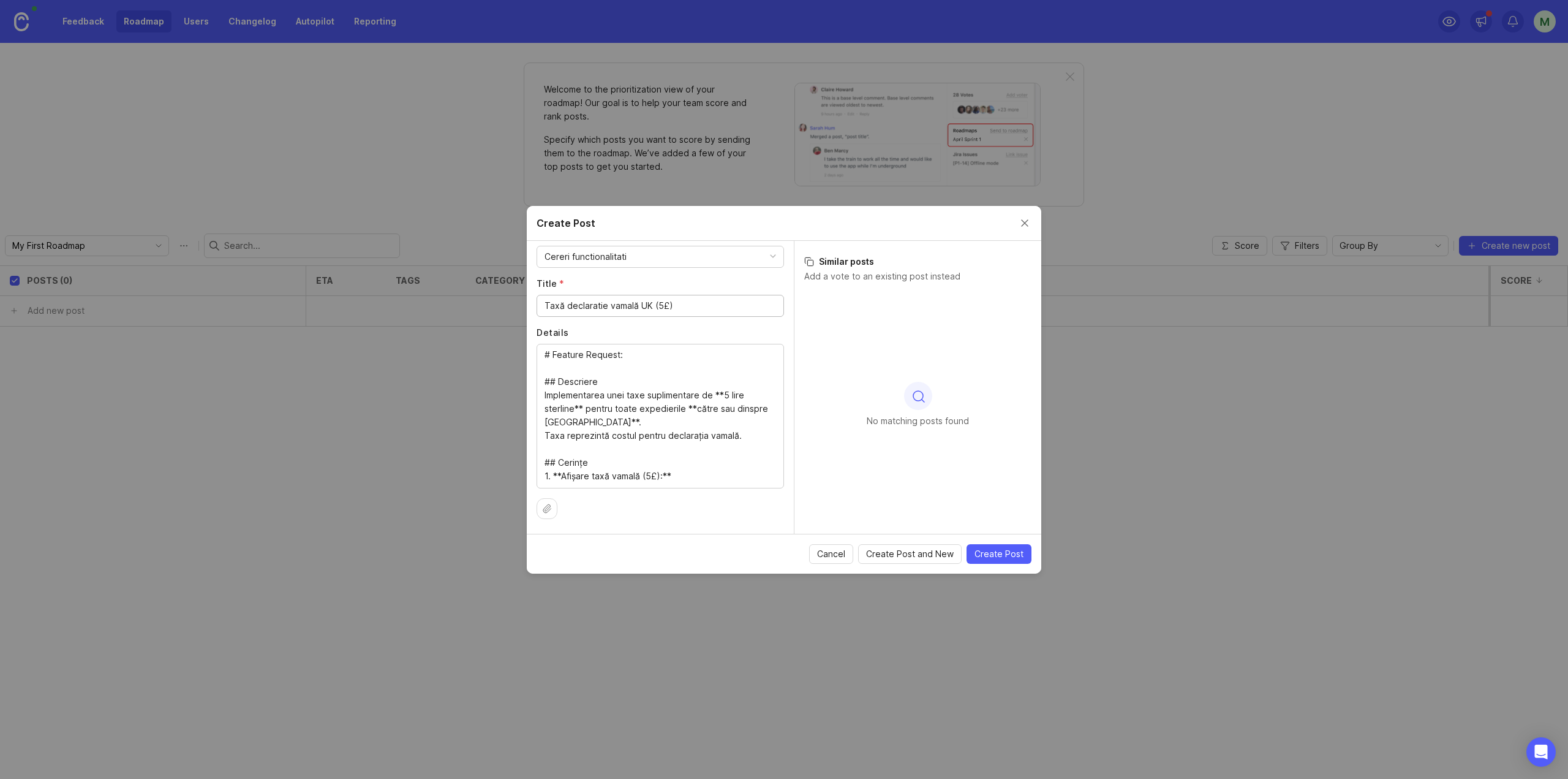
scroll to position [296, 0]
type input "Taxă declaratie vamală UK (5£)"
drag, startPoint x: 746, startPoint y: 464, endPoint x: 517, endPoint y: 409, distance: 235.5
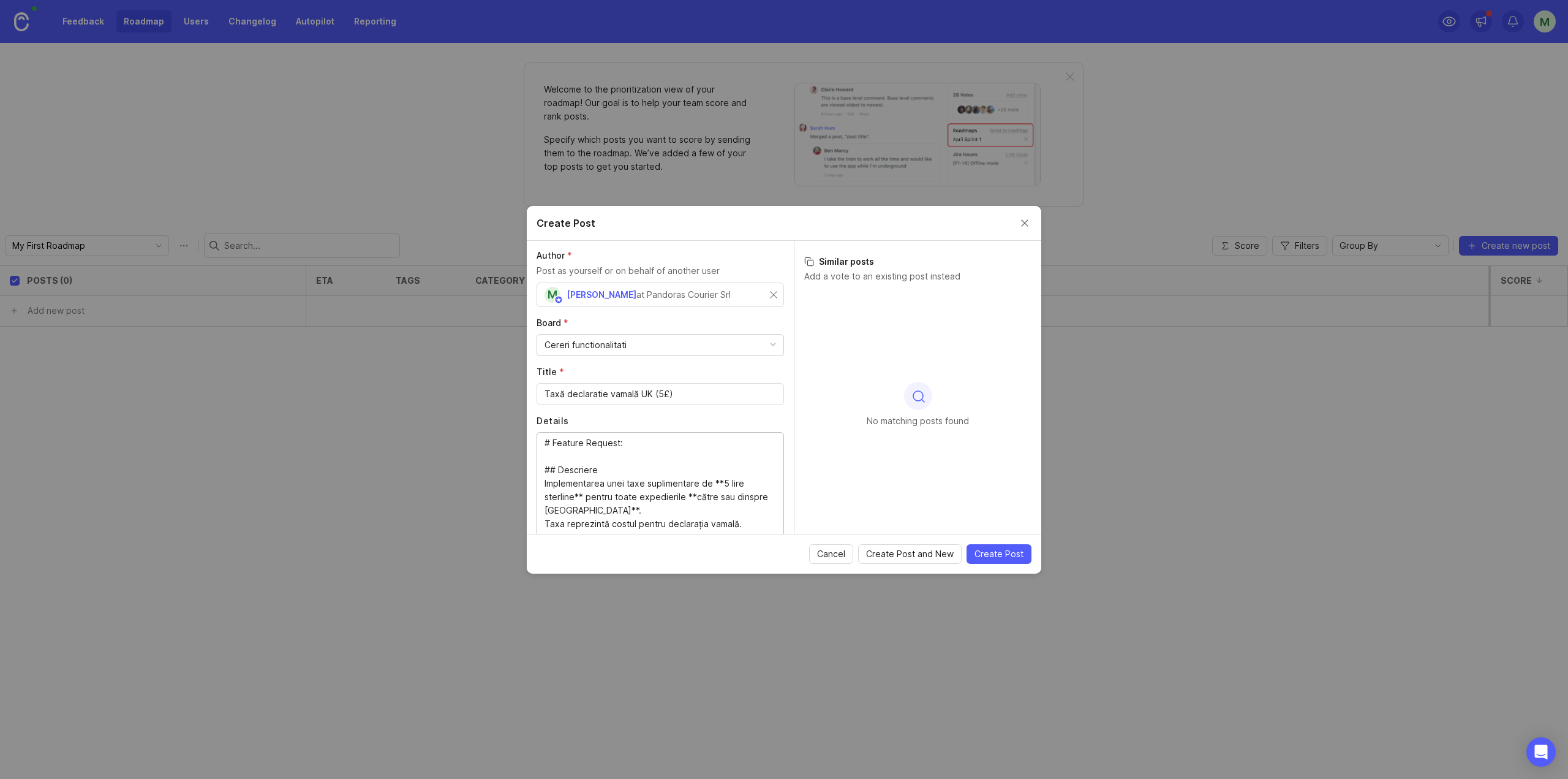
scroll to position [0, 0]
type textarea "# Feature Request: ## Descriere Implementarea unei taxe suplimentare de **5 lir…"
click at [1000, 555] on span "Create Post" at bounding box center [999, 554] width 49 height 12
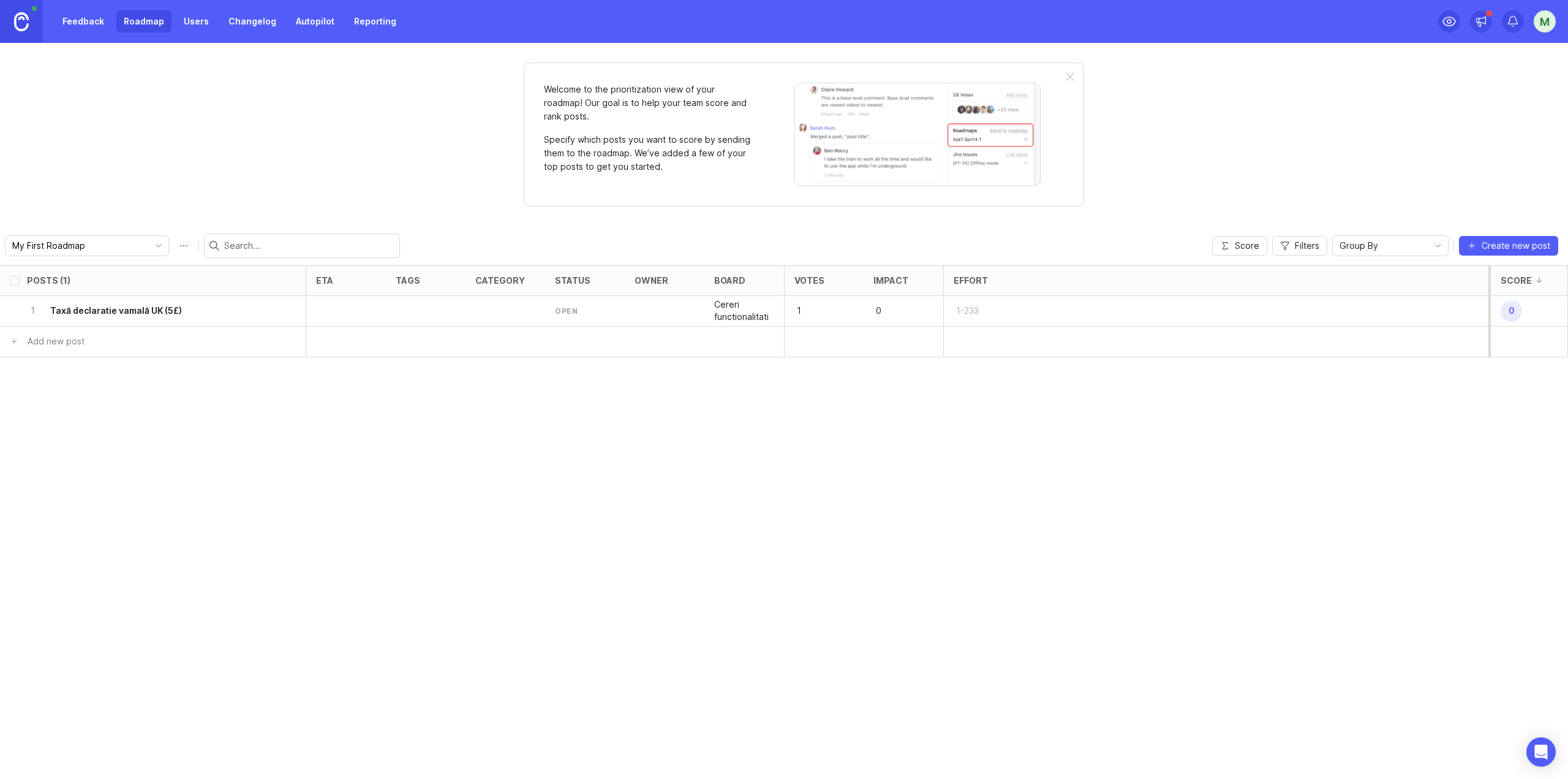
click at [147, 307] on h6 "Taxă declaratie vamală UK (5£)" at bounding box center [116, 311] width 132 height 12
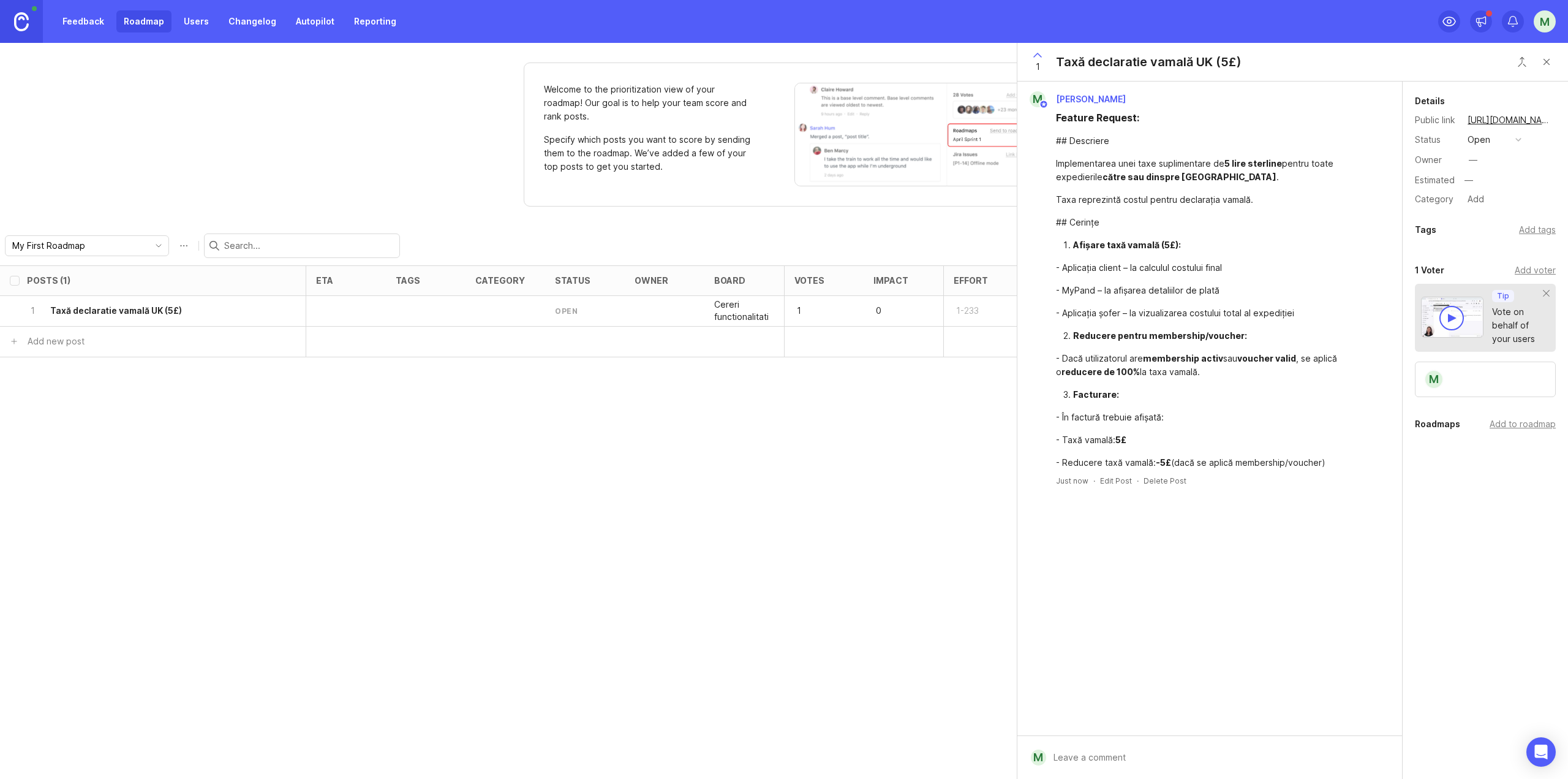
click at [1176, 428] on div "Add to roadmap" at bounding box center [1522, 424] width 66 height 14
click at [1176, 196] on div "Taxa reprezintă costul pentru declarația vamală." at bounding box center [1216, 199] width 321 height 14
click at [1143, 164] on div "Implementarea unei taxe suplimentare de 5 lire sterline pentru toate expedieril…" at bounding box center [1216, 170] width 321 height 27
click at [255, 311] on div "1 Taxă declaratie vamală UK (5£)" at bounding box center [149, 311] width 244 height 30
click at [143, 315] on h6 "Taxă declaratie vamală UK (5£)" at bounding box center [116, 311] width 132 height 12
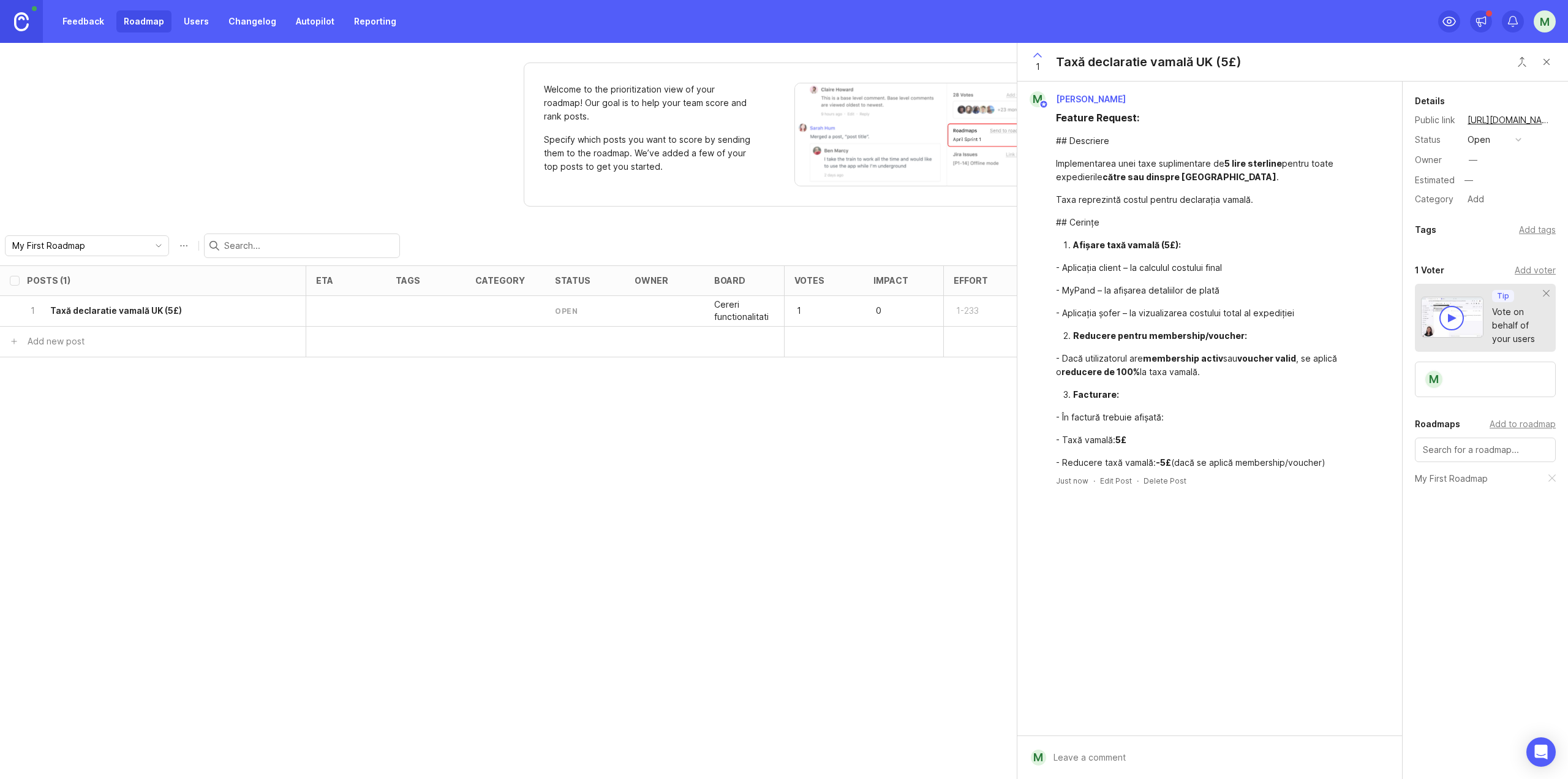
click at [1122, 251] on li "Afișare taxă vamală (5£):" at bounding box center [1225, 245] width 305 height 14
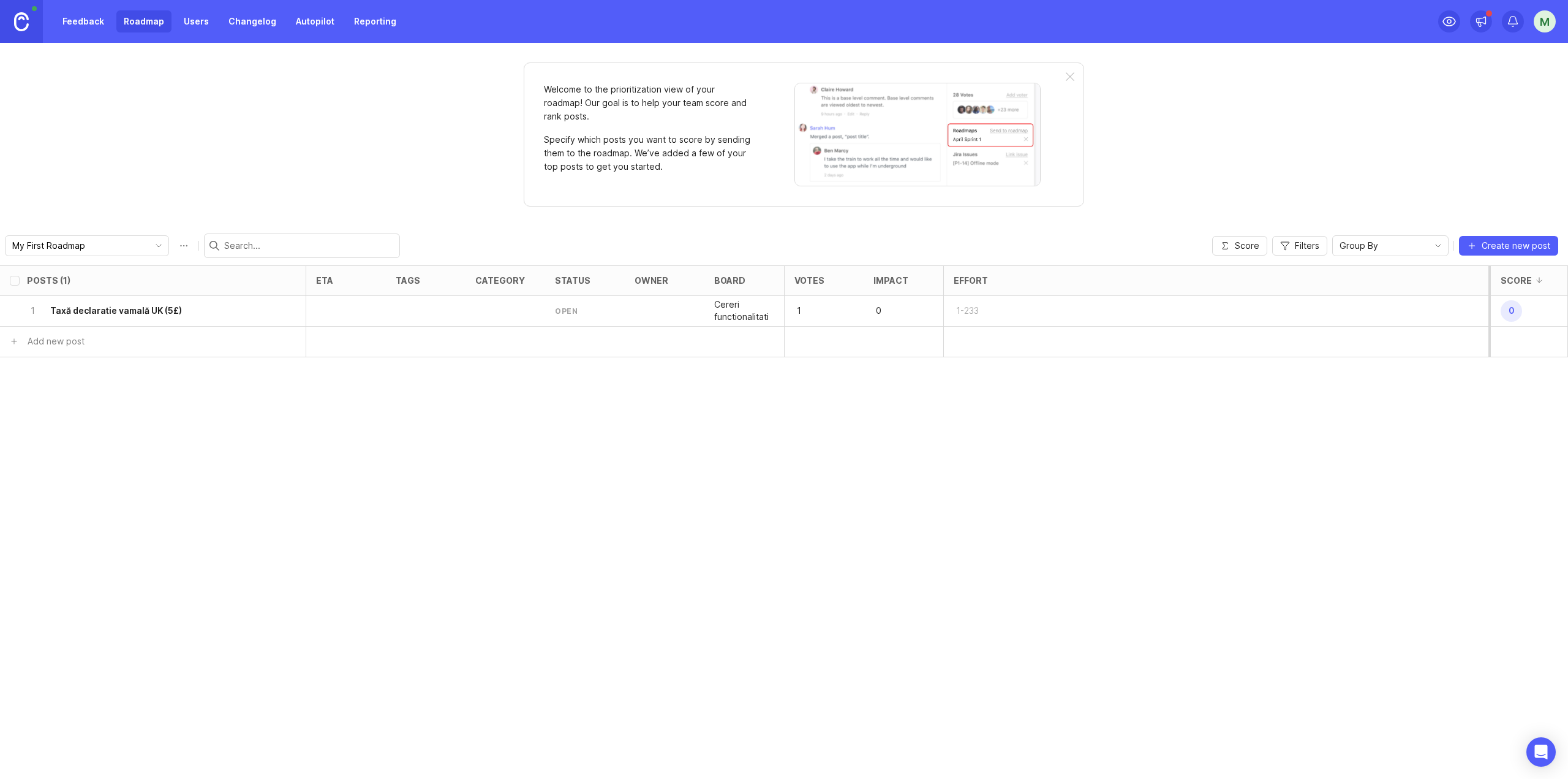
click at [158, 307] on h6 "Taxă declaratie vamală UK (5£)" at bounding box center [116, 311] width 132 height 12
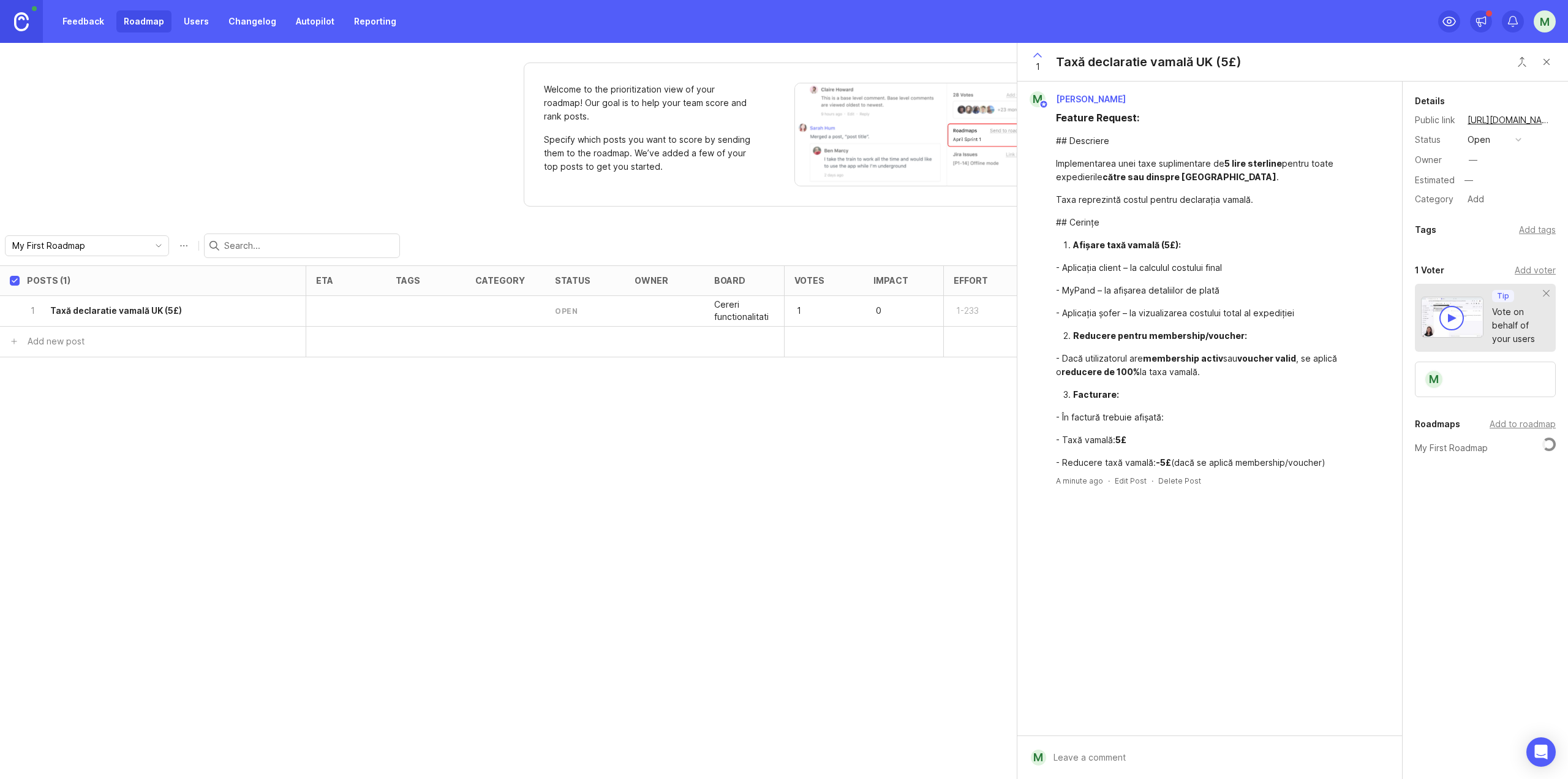
checkbox input "true"
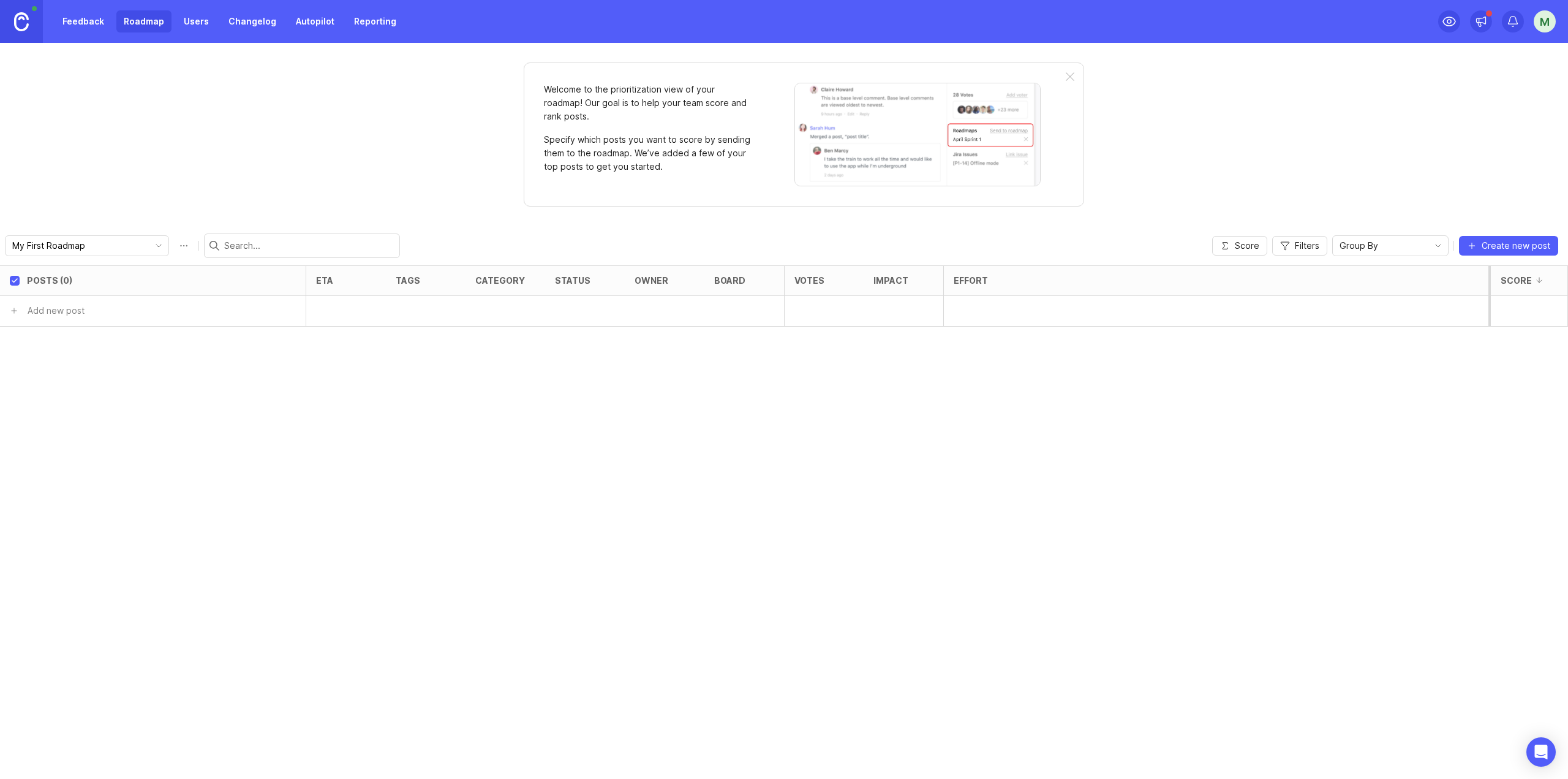
click at [110, 19] on link "Feedback" at bounding box center [83, 21] width 56 height 22
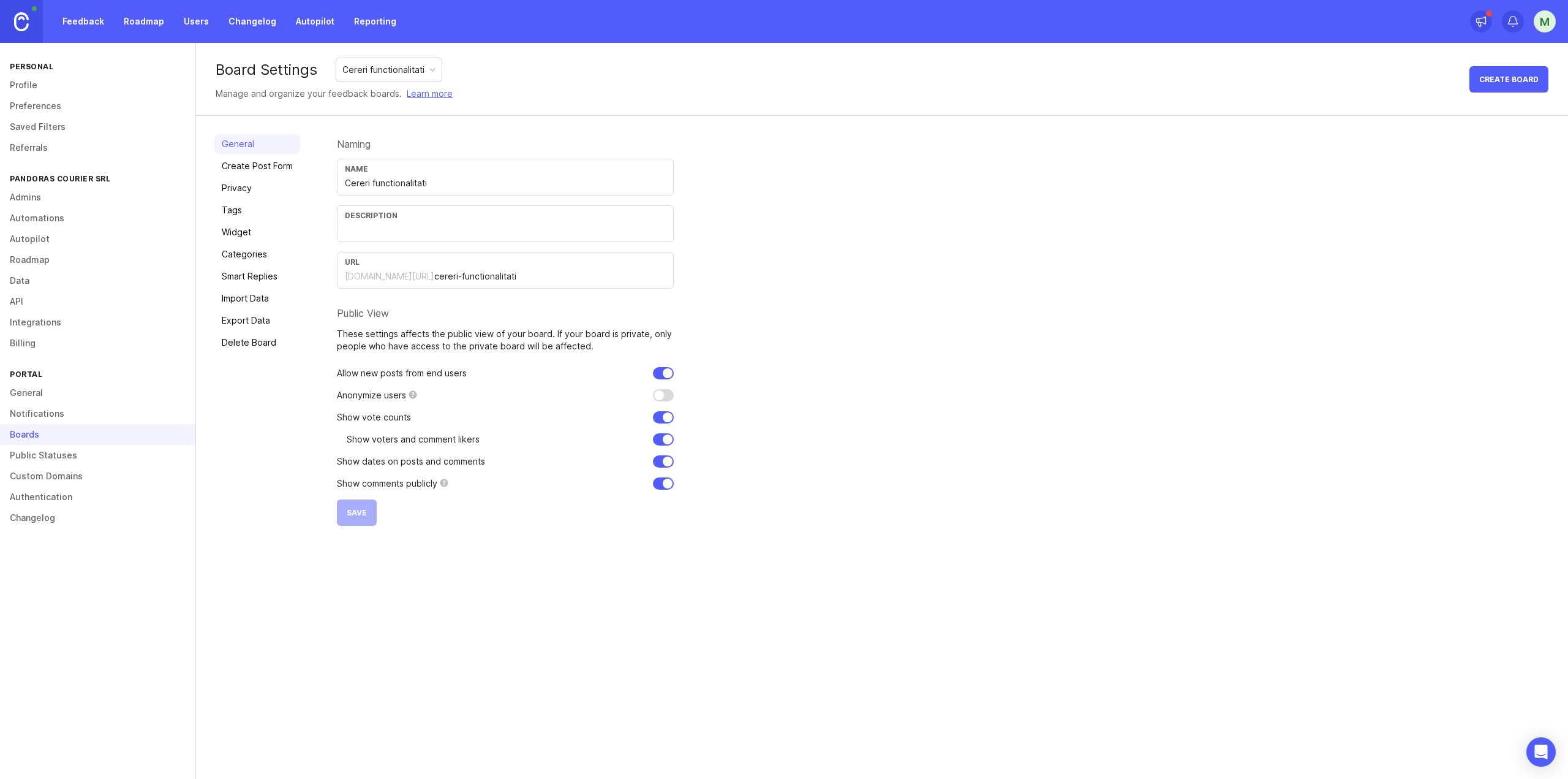
click at [436, 180] on input "Cereri functionalitati" at bounding box center [505, 183] width 321 height 14
drag, startPoint x: 442, startPoint y: 185, endPoint x: 466, endPoint y: 181, distance: 24.3
click at [466, 181] on input "Cereri functionalitati" at bounding box center [505, 183] width 321 height 14
click at [466, 181] on input "Cereri functionalitati" at bounding box center [505, 183] width 321 height 14
click at [467, 180] on input "Cereri functionalitati" at bounding box center [505, 183] width 321 height 14
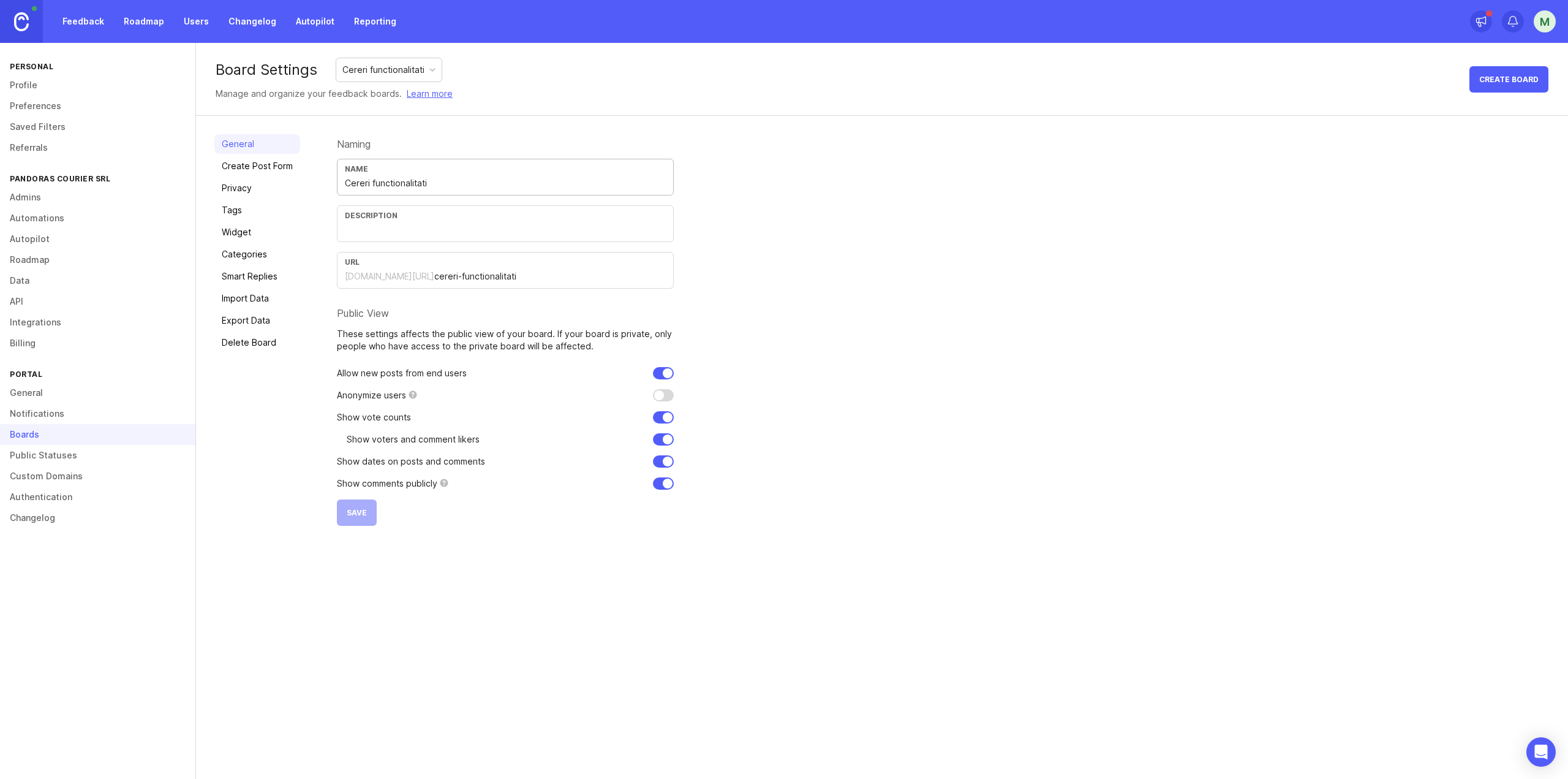
click at [467, 180] on input "Cereri functionalitati" at bounding box center [505, 183] width 321 height 14
click at [465, 177] on input "Cereri functionalitati" at bounding box center [505, 183] width 321 height 14
click at [81, 26] on link "Feedback" at bounding box center [83, 21] width 56 height 22
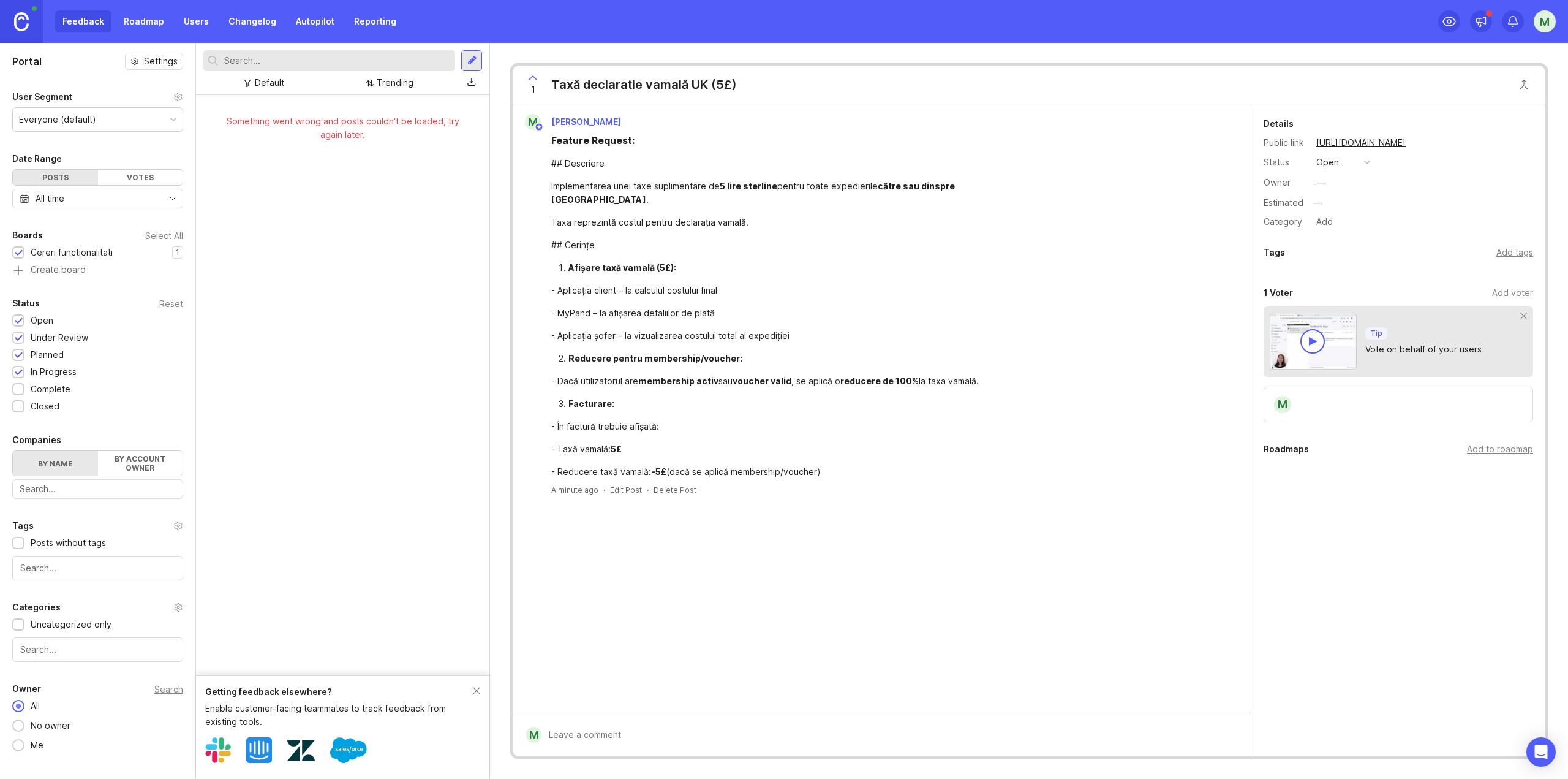
click at [731, 314] on div "Feature Request: ## Descriere Implementarea unei taxe suplimentare de 5 lire st…" at bounding box center [796, 306] width 490 height 346
click at [707, 215] on div "Taxa reprezintă costul pentru declarația vamală." at bounding box center [796, 222] width 490 height 14
click at [1176, 182] on div "Owner —" at bounding box center [1398, 182] width 270 height 18
click at [1176, 182] on div "—" at bounding box center [1321, 182] width 8 height 14
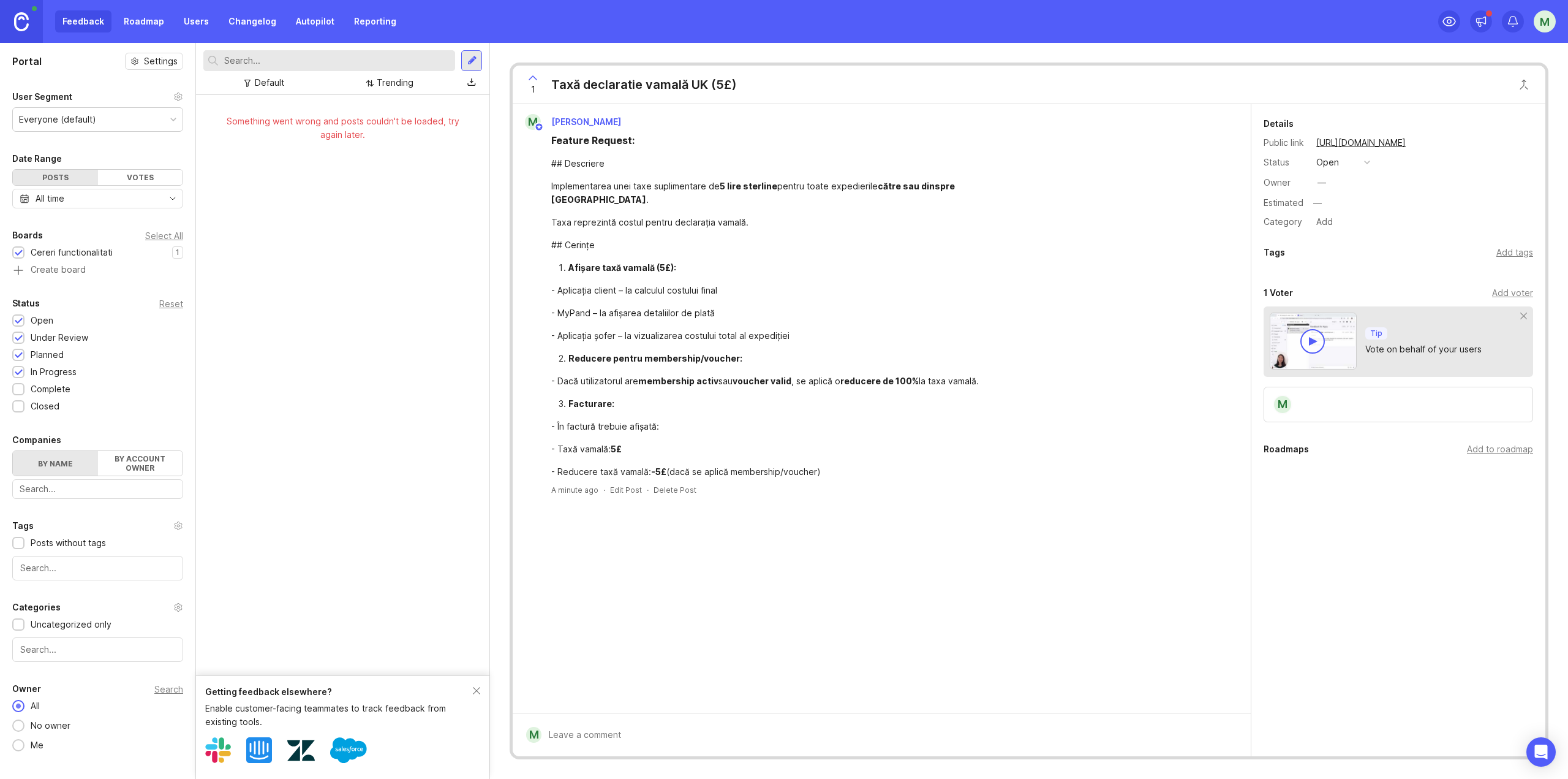
click at [1176, 163] on button "open" at bounding box center [1343, 162] width 61 height 16
click at [1176, 191] on div "Owner —" at bounding box center [1398, 182] width 270 height 18
click at [471, 558] on div "Getting feedback elsewhere?" at bounding box center [339, 692] width 268 height 14
click at [1176, 162] on button "open" at bounding box center [1343, 162] width 61 height 16
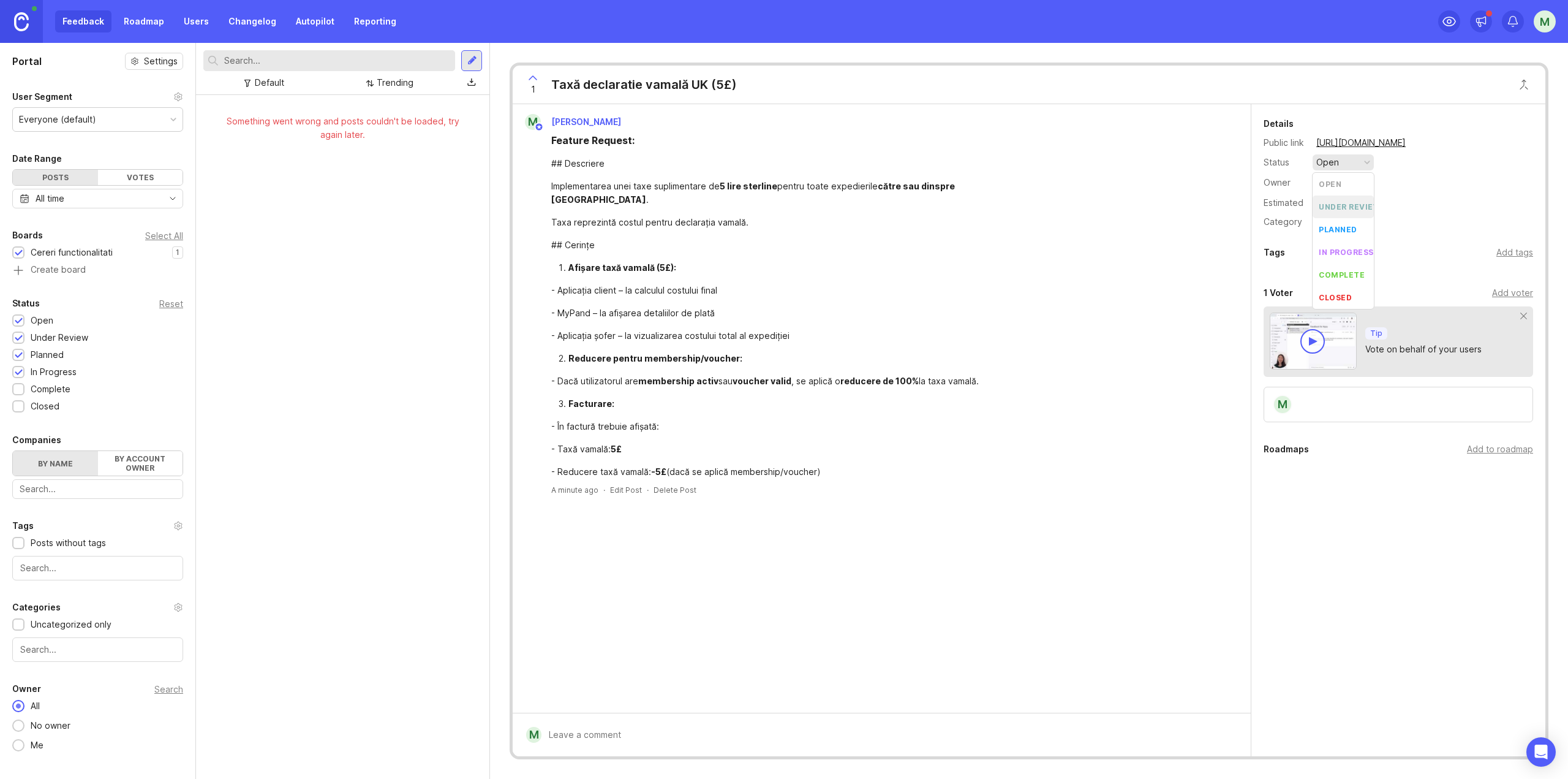
click at [1020, 269] on div "Feature Request: ## Descriere Implementarea unei taxe suplimentare de 5 lire st…" at bounding box center [796, 306] width 490 height 346
click at [74, 26] on div "Feedback Roadmap Users Changelog Autopilot Reporting" at bounding box center [229, 21] width 349 height 22
click at [74, 16] on div "Feedback Roadmap Users Changelog Autopilot Reporting" at bounding box center [229, 21] width 349 height 22
click at [160, 22] on link "Roadmap" at bounding box center [144, 21] width 55 height 22
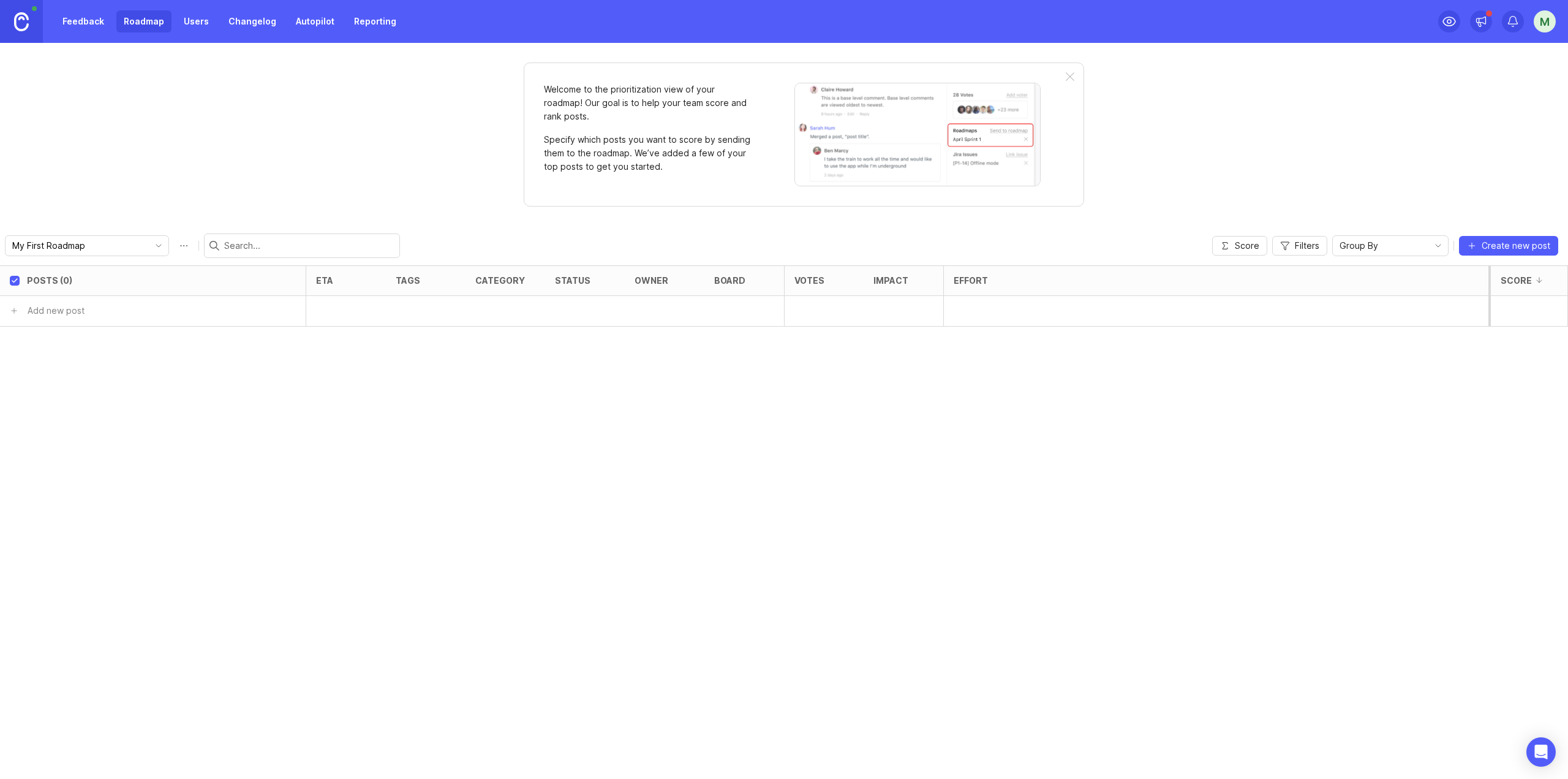
click at [72, 27] on link "Feedback" at bounding box center [83, 21] width 56 height 22
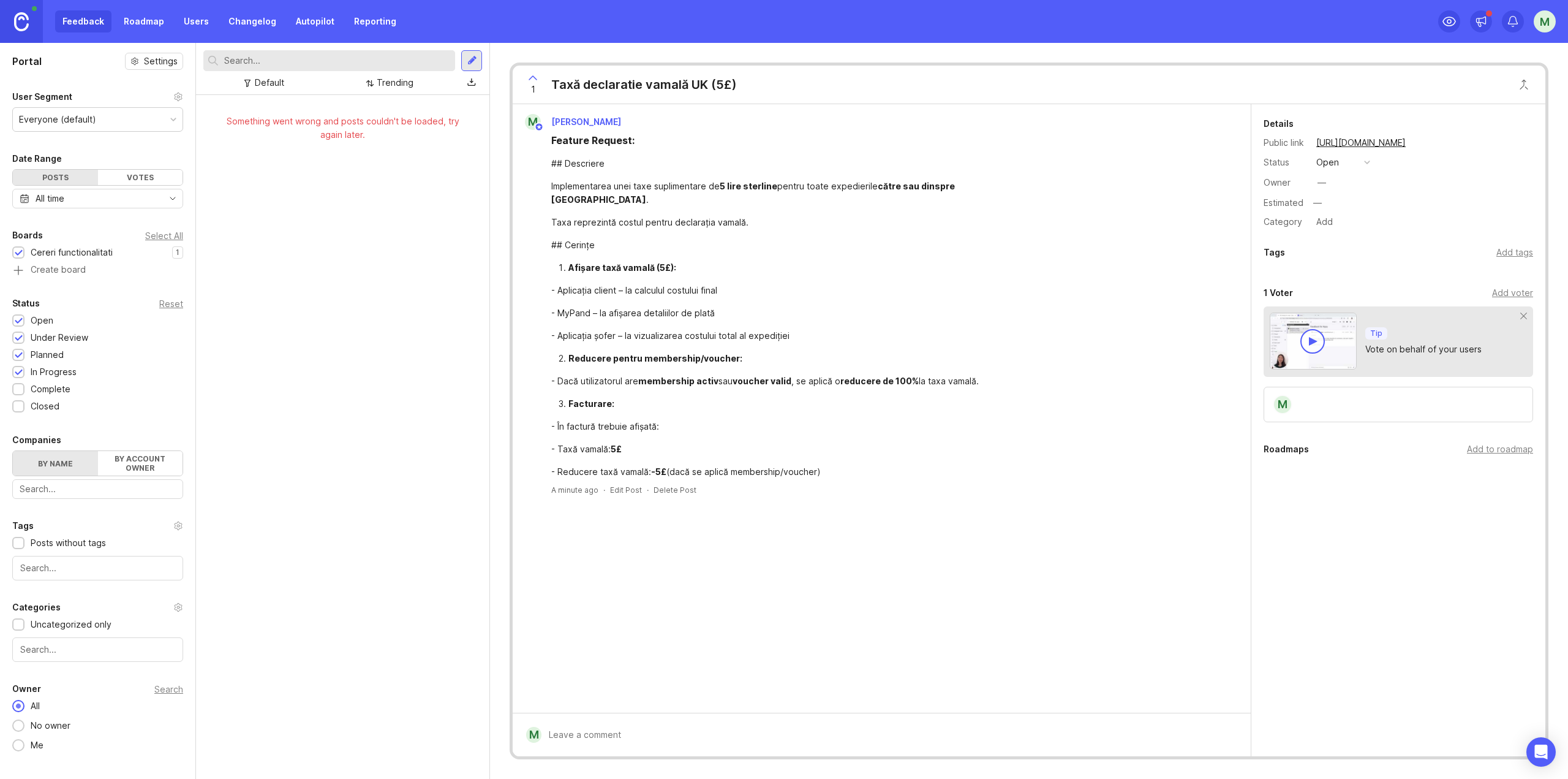
click at [147, 14] on link "Roadmap" at bounding box center [144, 21] width 55 height 22
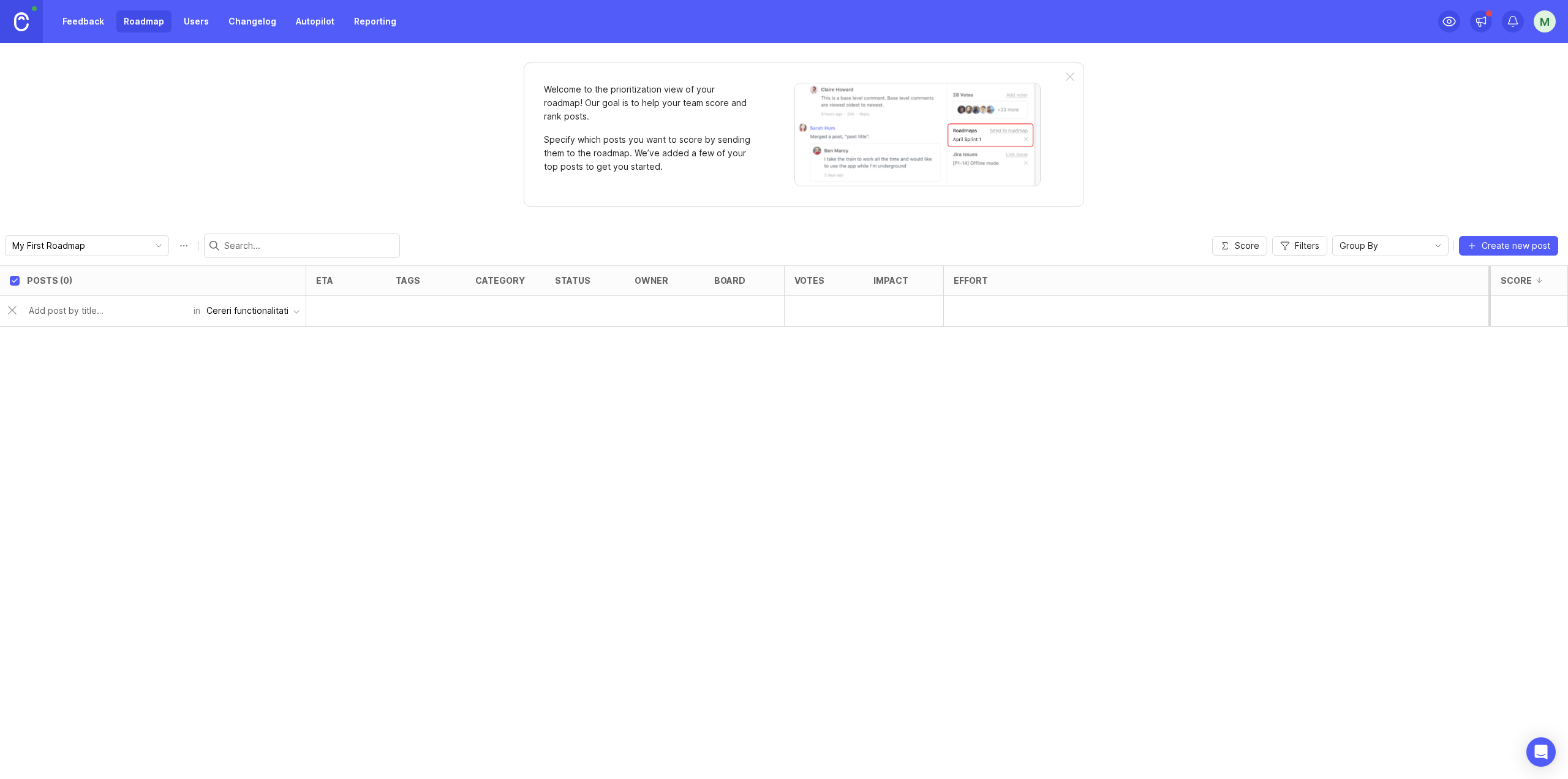
click at [111, 252] on div "My First Roadmap" at bounding box center [78, 246] width 144 height 19
click at [90, 272] on span "My First Roadmap" at bounding box center [52, 269] width 78 height 14
click at [219, 390] on div "Posts (0) eta tags category status owner board Votes Impact Effort Score Add ne…" at bounding box center [784, 522] width 1568 height 514
click at [71, 21] on link "Feedback" at bounding box center [83, 21] width 56 height 22
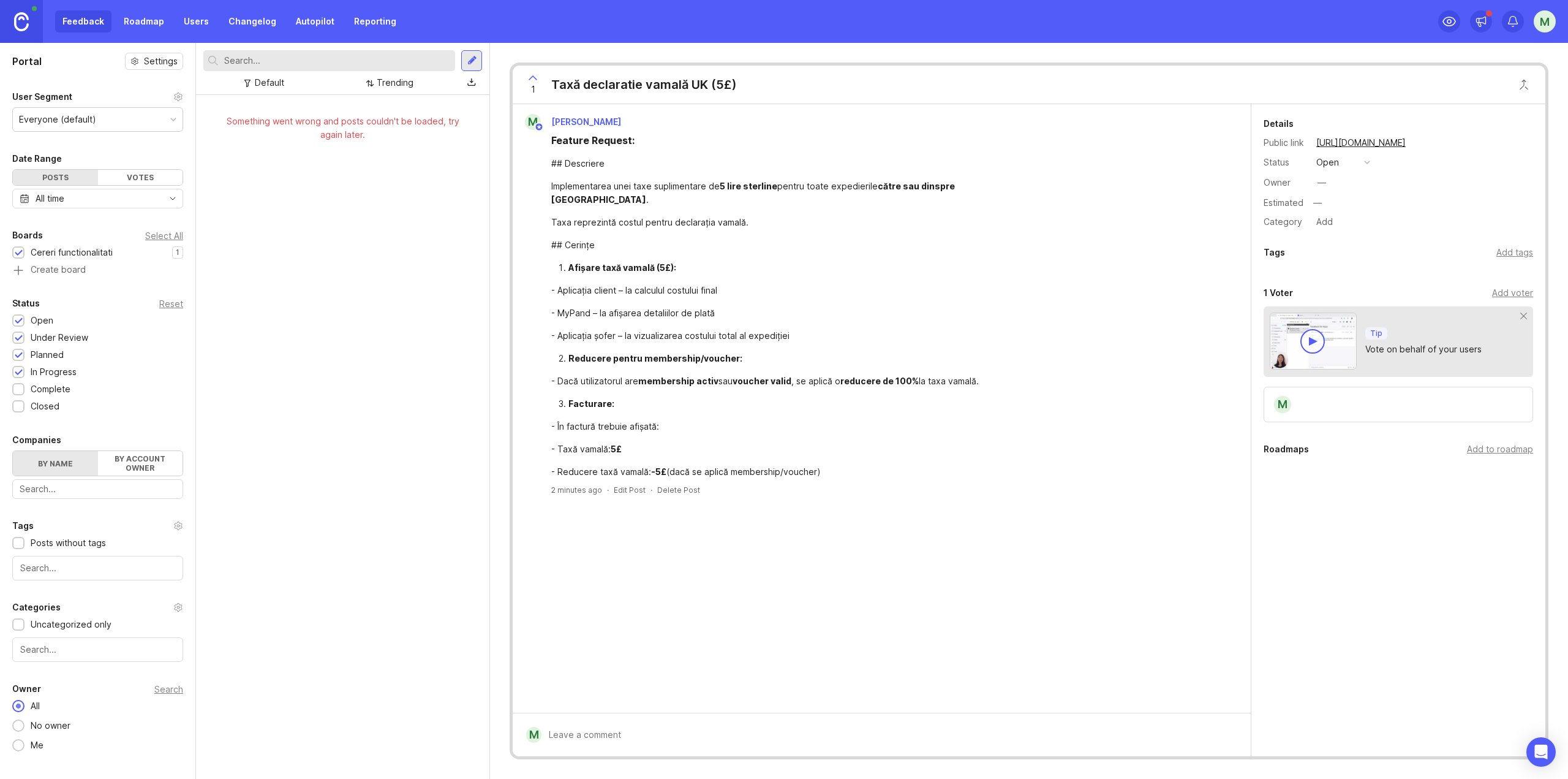
click at [1176, 448] on div "Add to roadmap" at bounding box center [1499, 449] width 66 height 14
click at [149, 12] on link "Roadmap" at bounding box center [144, 21] width 55 height 22
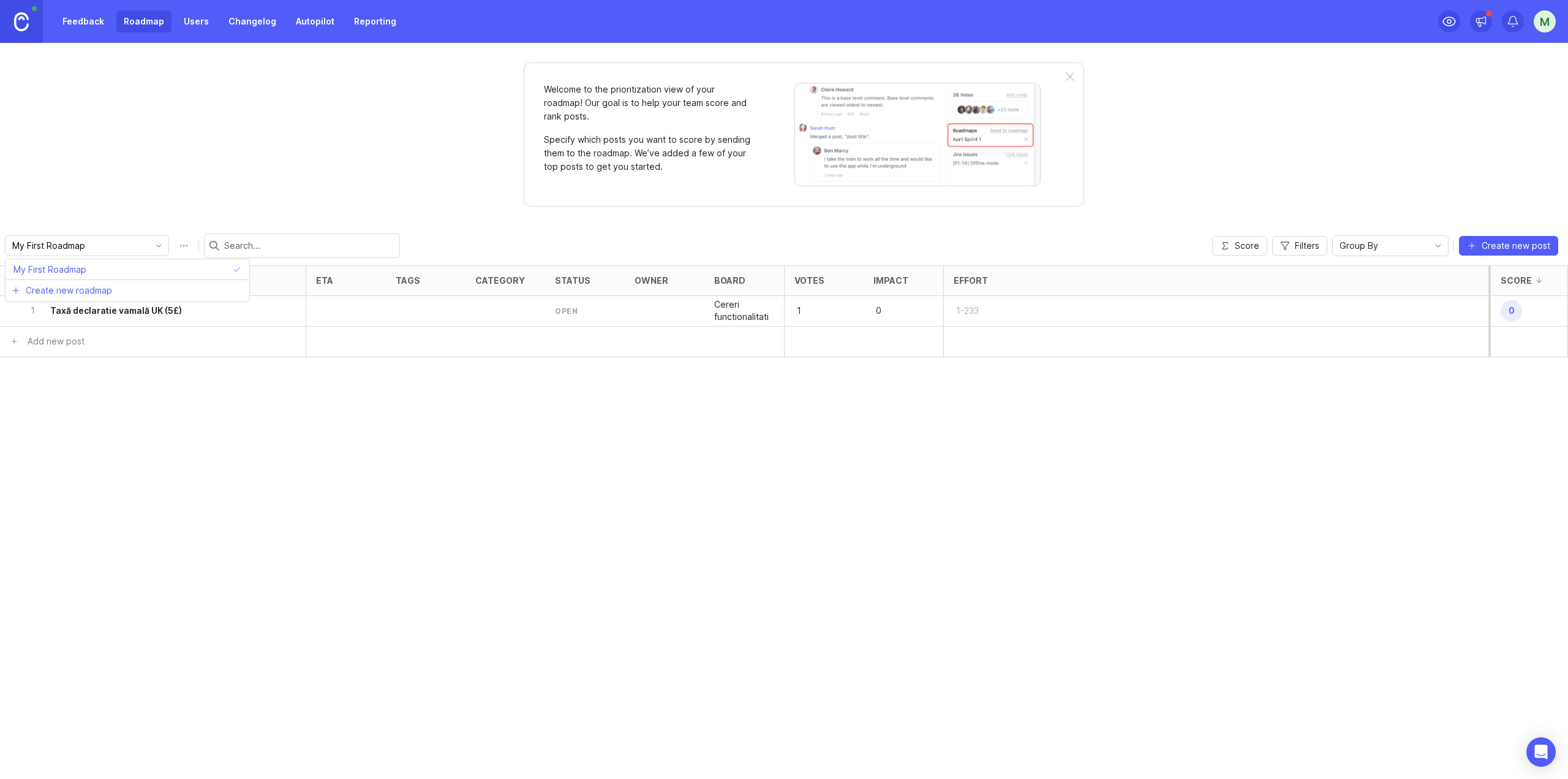
click at [113, 246] on input "My First Roadmap" at bounding box center [80, 245] width 135 height 14
click at [96, 287] on span "Create new roadmap" at bounding box center [69, 290] width 87 height 12
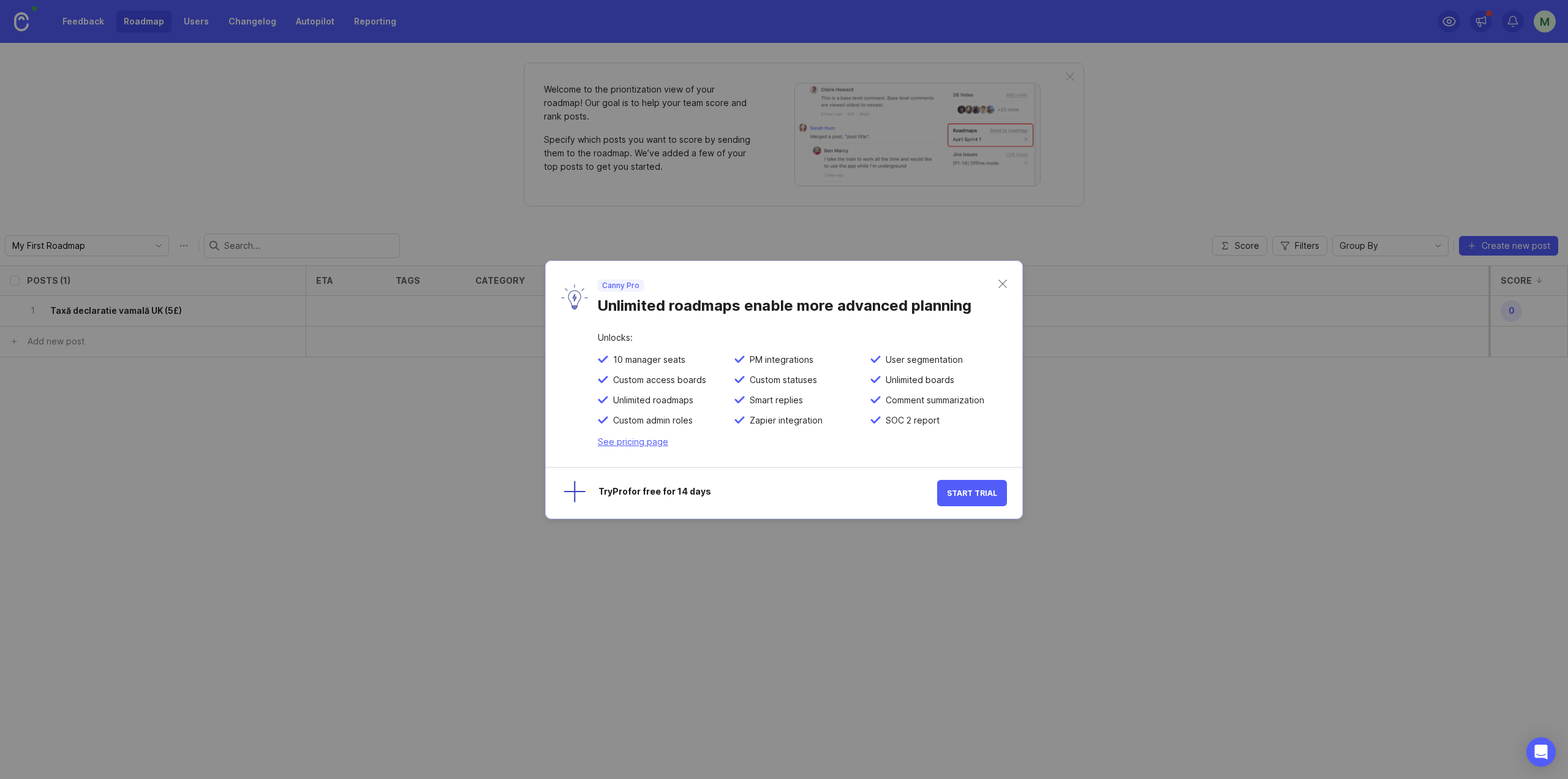
drag, startPoint x: 634, startPoint y: 302, endPoint x: 898, endPoint y: 305, distance: 264.0
click at [897, 308] on div "Unlimited roadmaps enable more advanced planning" at bounding box center [797, 303] width 401 height 23
click at [898, 305] on div "Unlimited roadmaps enable more advanced planning" at bounding box center [797, 303] width 401 height 23
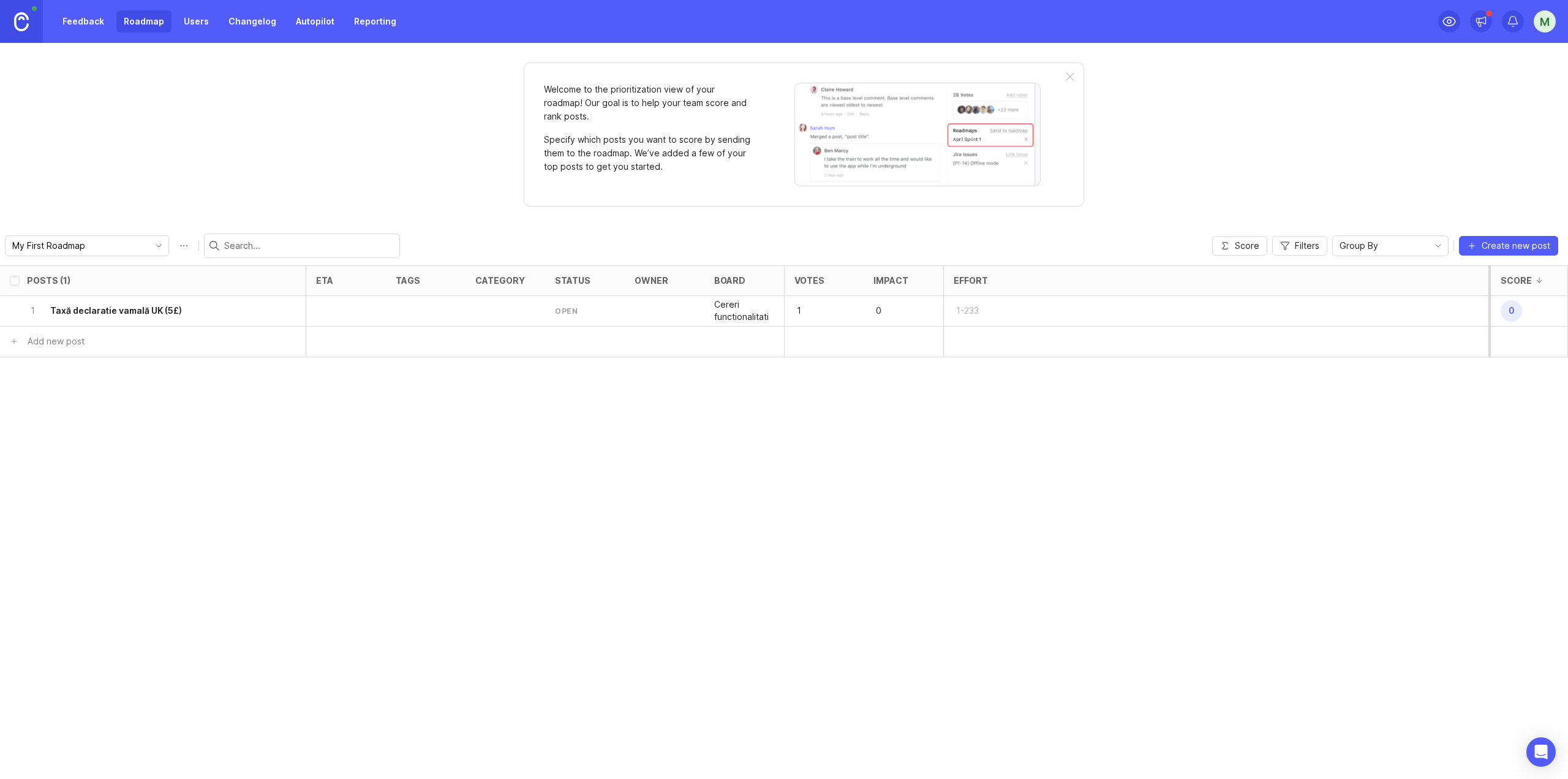
click at [74, 13] on link "Feedback" at bounding box center [83, 21] width 56 height 22
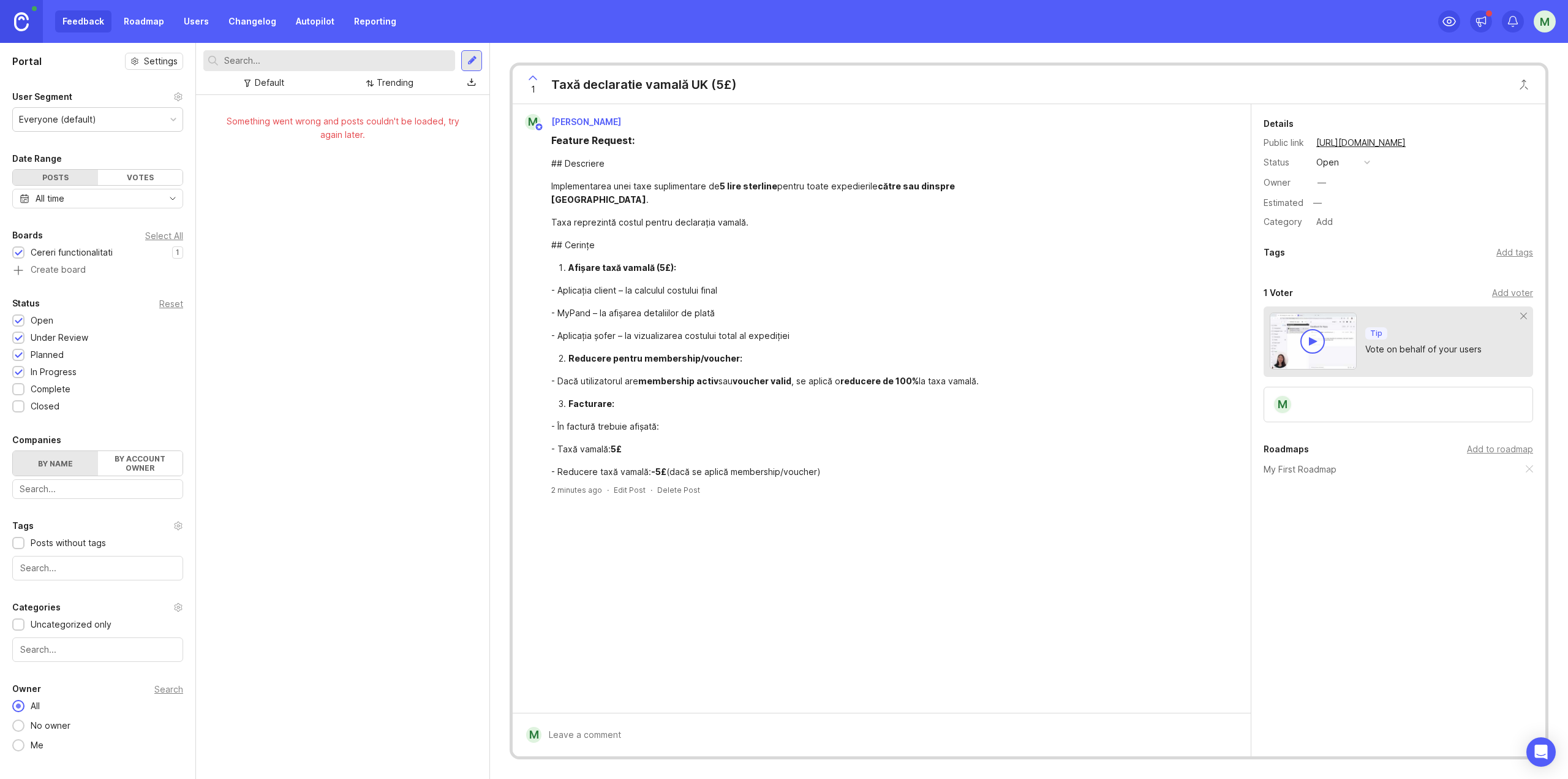
click at [381, 19] on link "Reporting" at bounding box center [375, 21] width 57 height 22
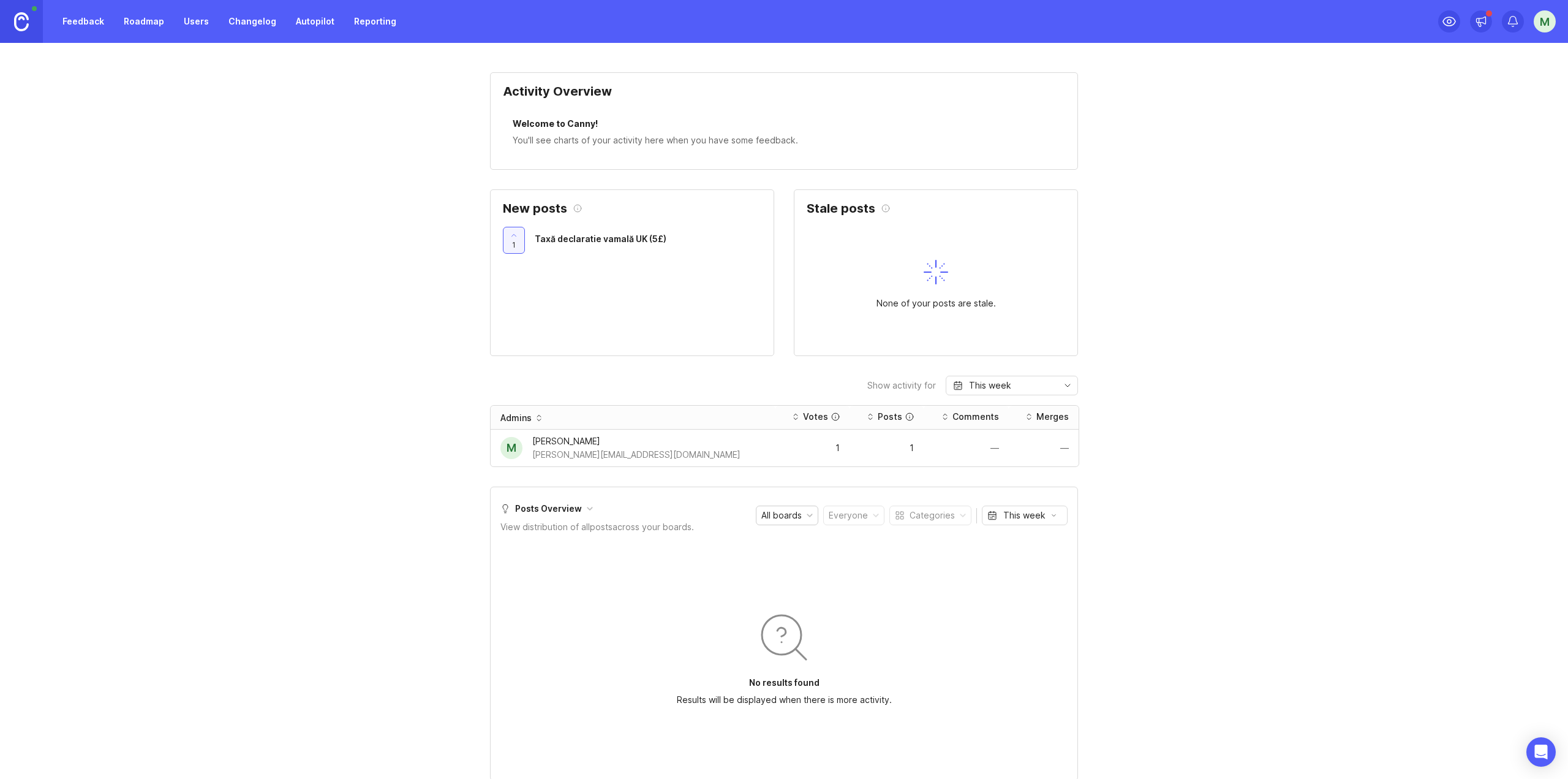
click at [98, 23] on link "Feedback" at bounding box center [83, 21] width 56 height 22
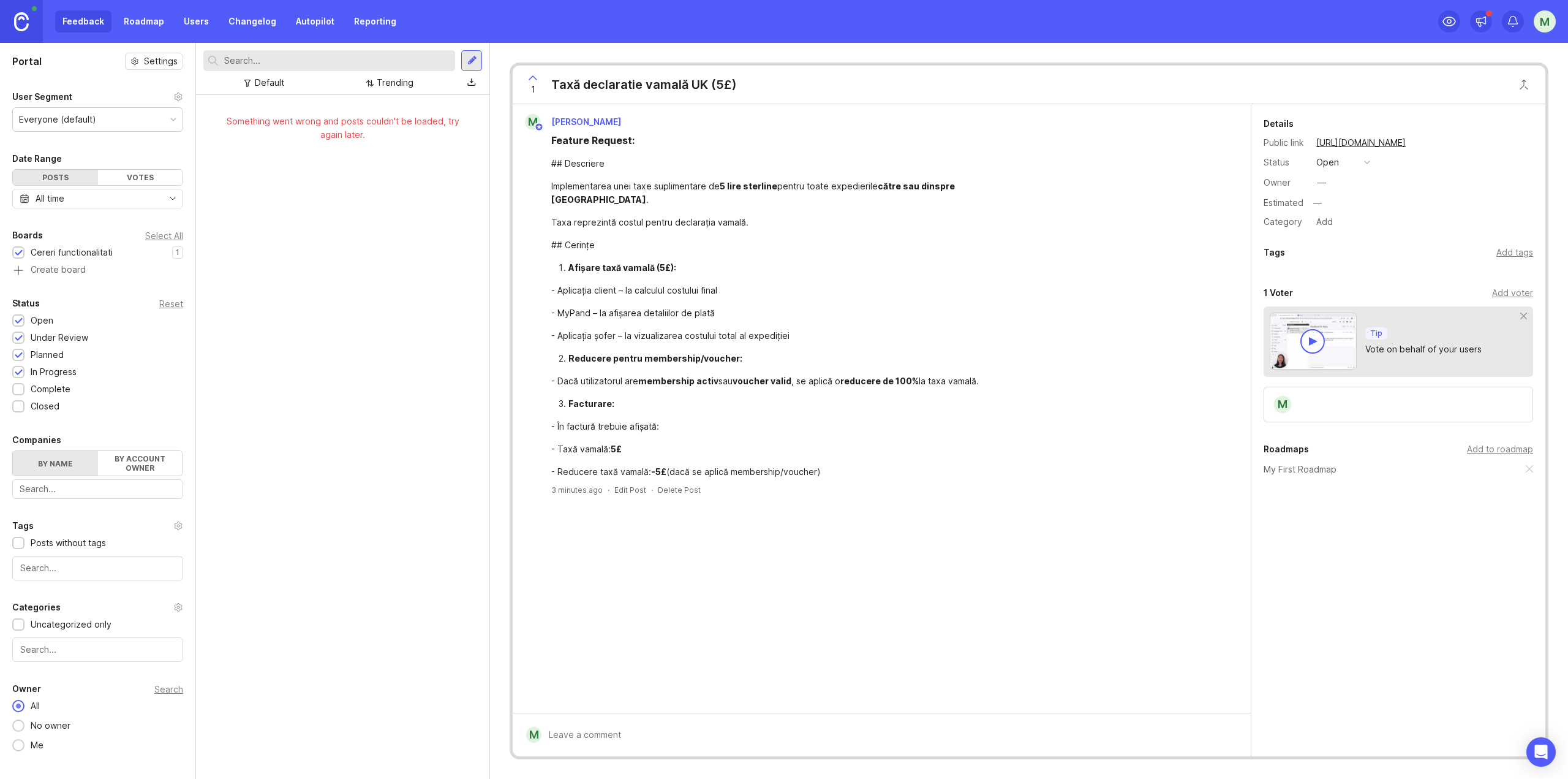
click at [469, 58] on div at bounding box center [472, 60] width 10 height 11
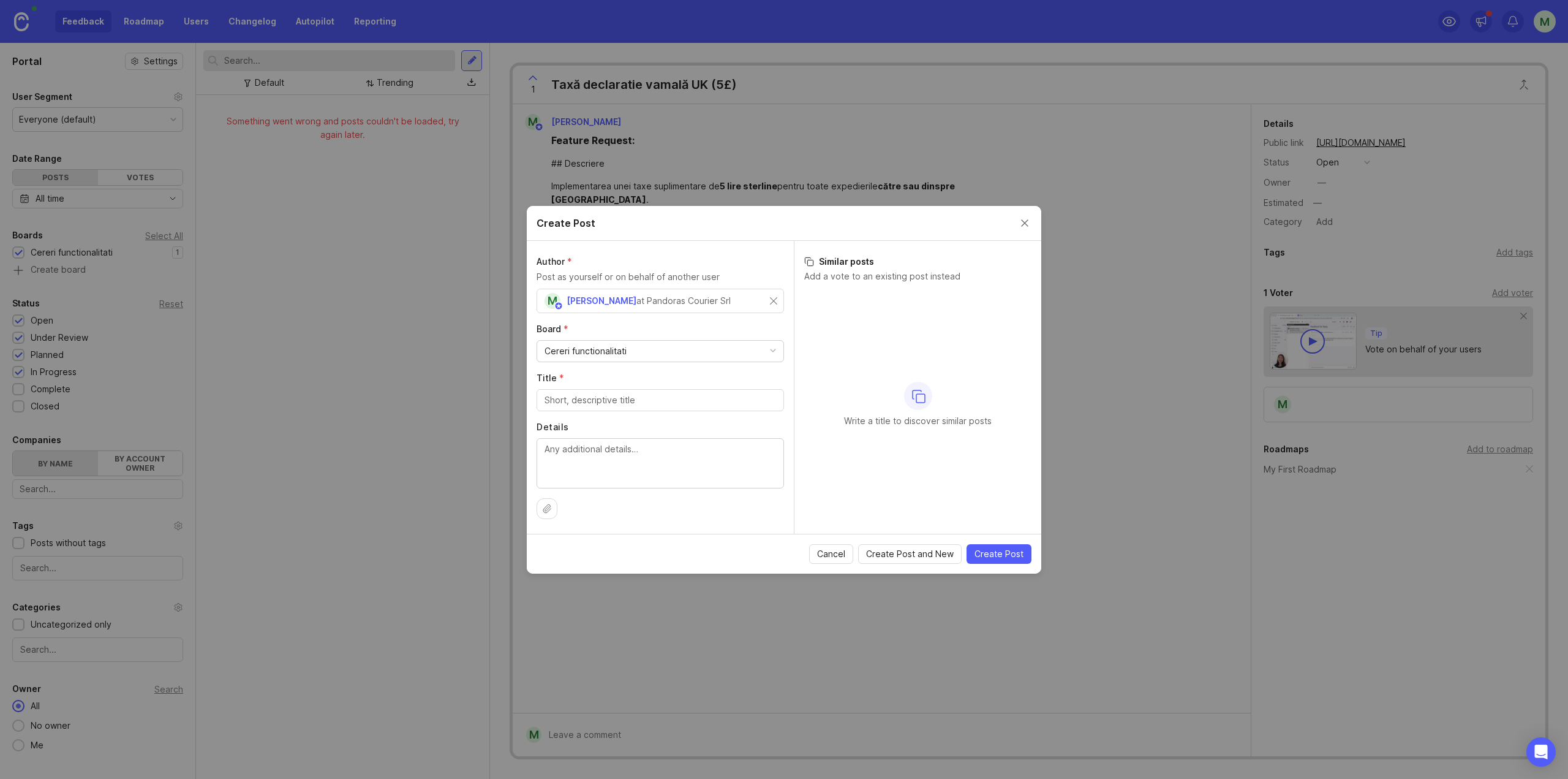
click at [685, 344] on div "Cereri functionalitati" at bounding box center [660, 351] width 246 height 21
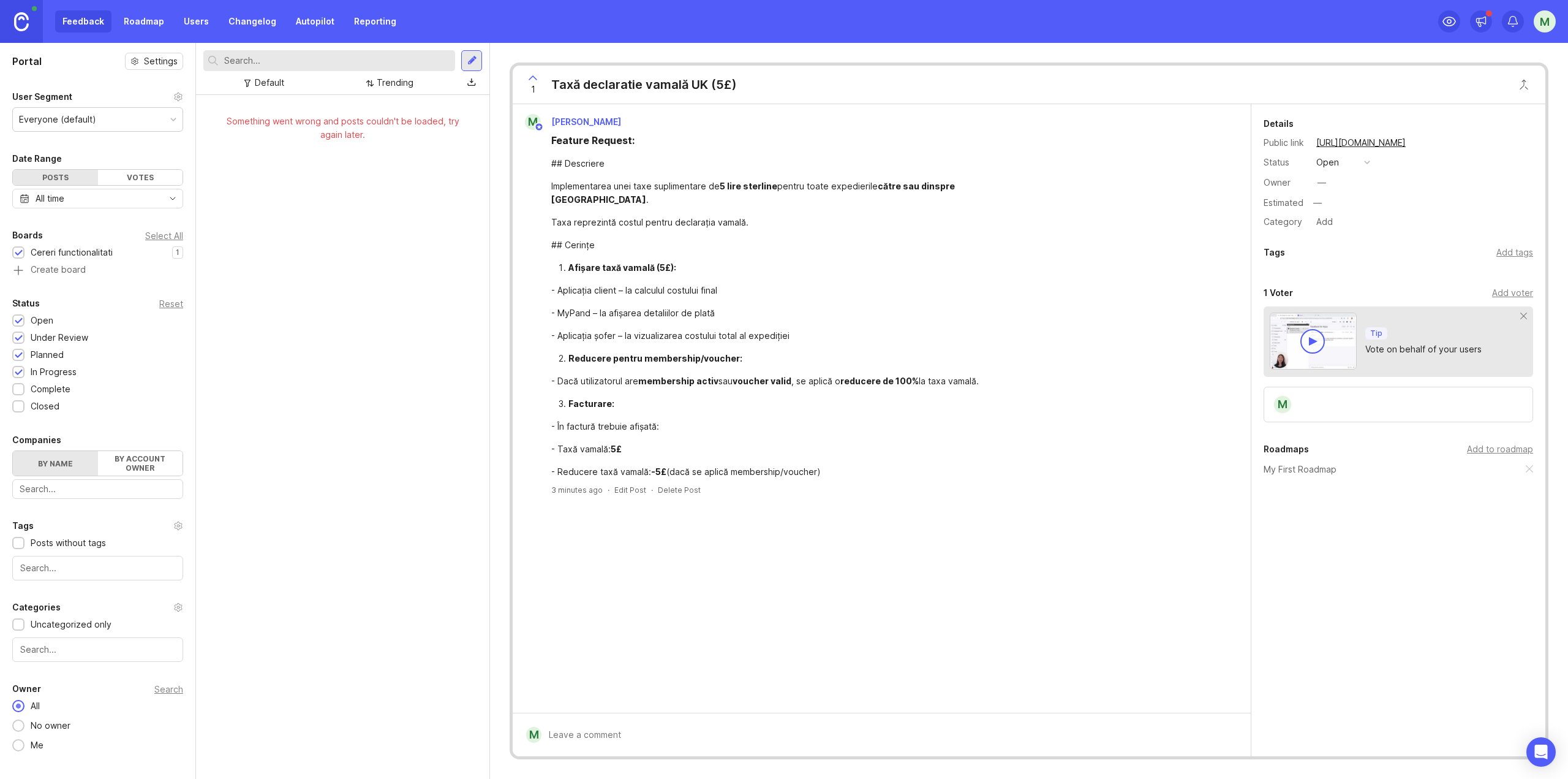
click at [435, 206] on div "Something went wrong and posts couldn't be loaded, try again later." at bounding box center [343, 437] width 294 height 684
click at [403, 157] on div "Something went wrong and posts couldn't be loaded, try again later." at bounding box center [343, 128] width 294 height 66
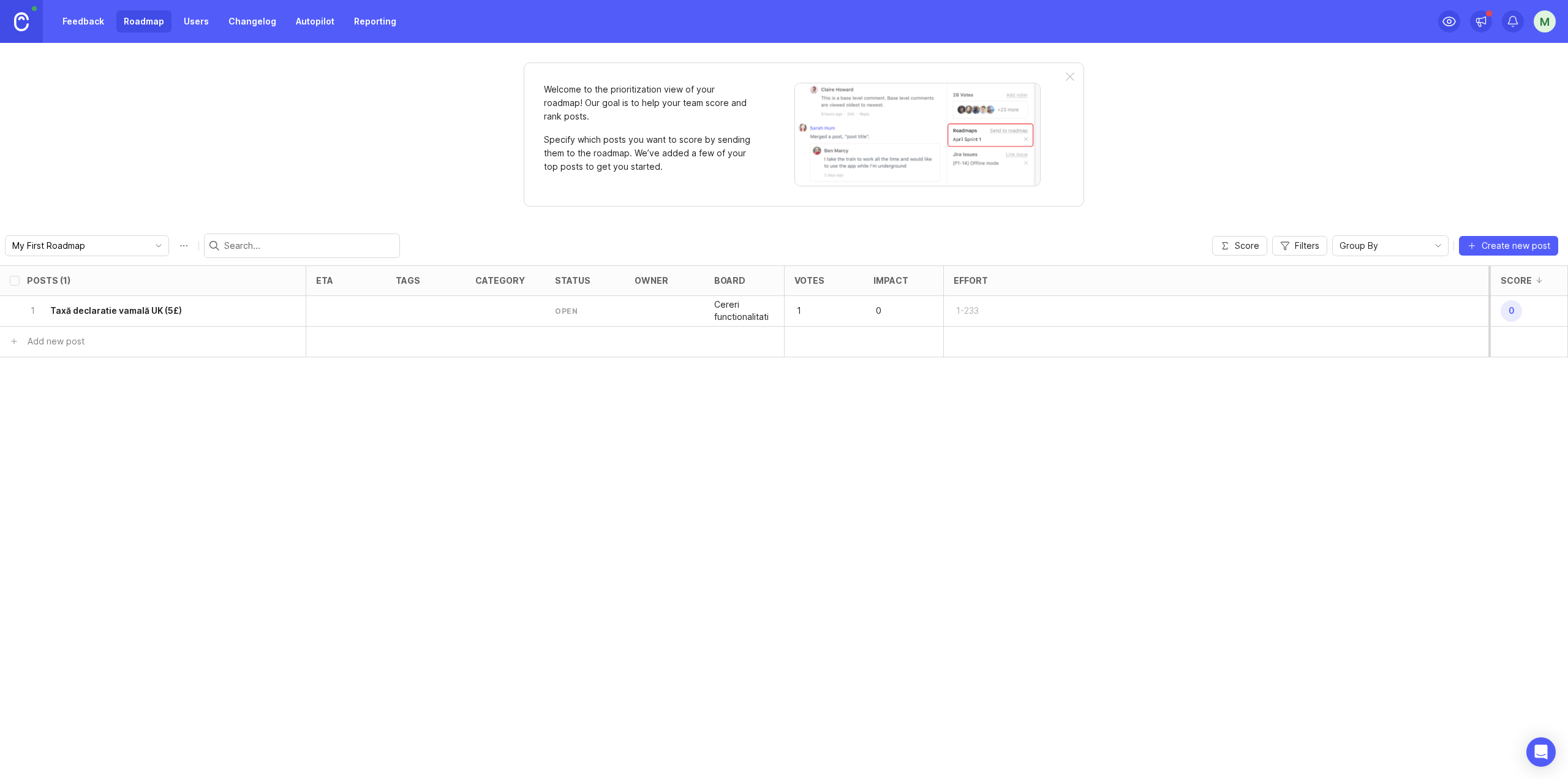
click at [132, 243] on input "My First Roadmap" at bounding box center [80, 245] width 135 height 14
click at [192, 182] on div "Welcome to the prioritization view of your roadmap! Our goal is to help your te…" at bounding box center [784, 411] width 1568 height 736
click at [175, 248] on button "Roadmap options" at bounding box center [184, 246] width 19 height 19
click at [204, 184] on div "Welcome to the prioritization view of your roadmap! Our goal is to help your te…" at bounding box center [784, 411] width 1568 height 736
click at [94, 27] on link "Feedback" at bounding box center [83, 21] width 56 height 22
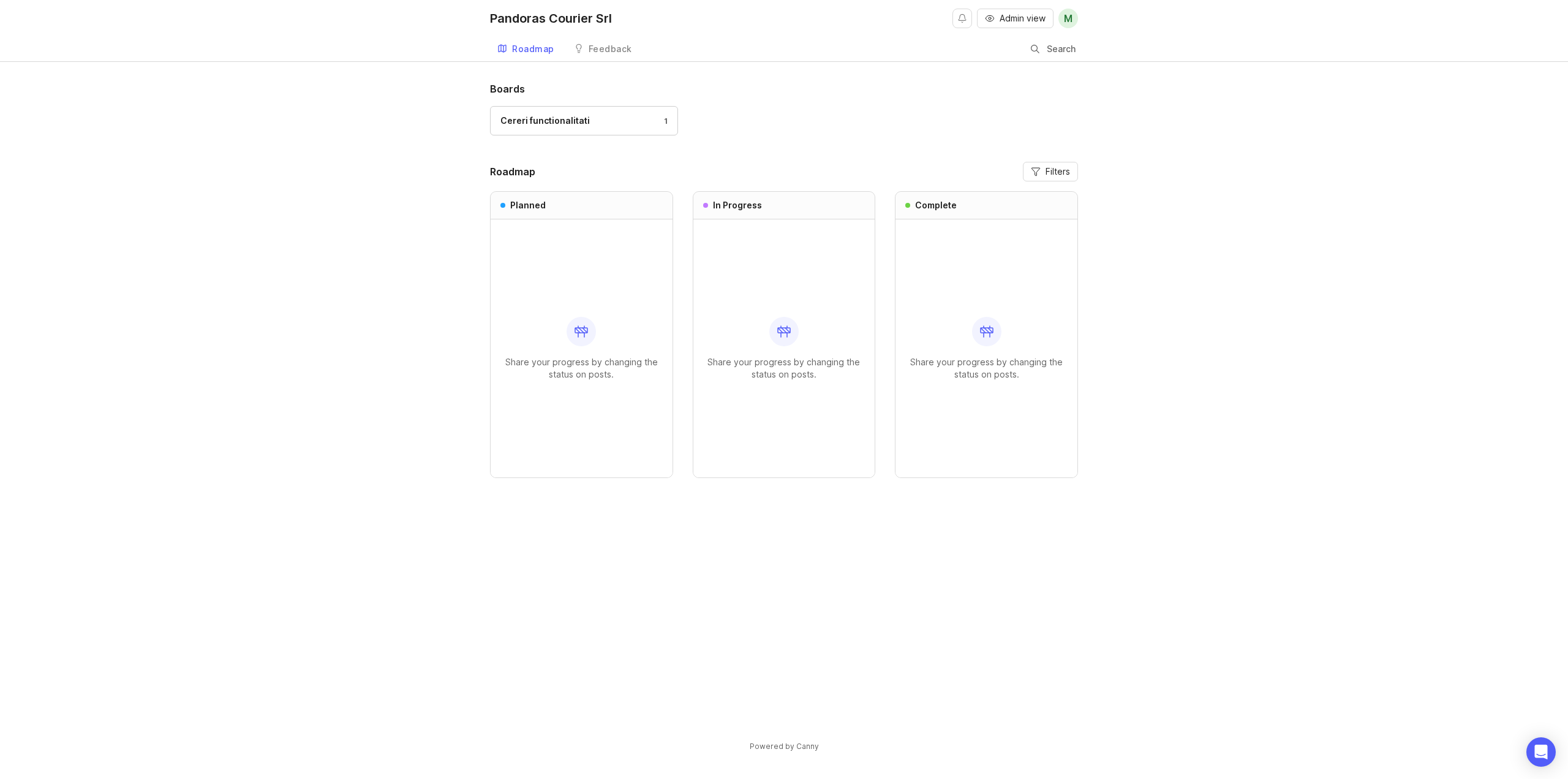
click at [584, 121] on div "Cereri functionalitati" at bounding box center [545, 120] width 89 height 14
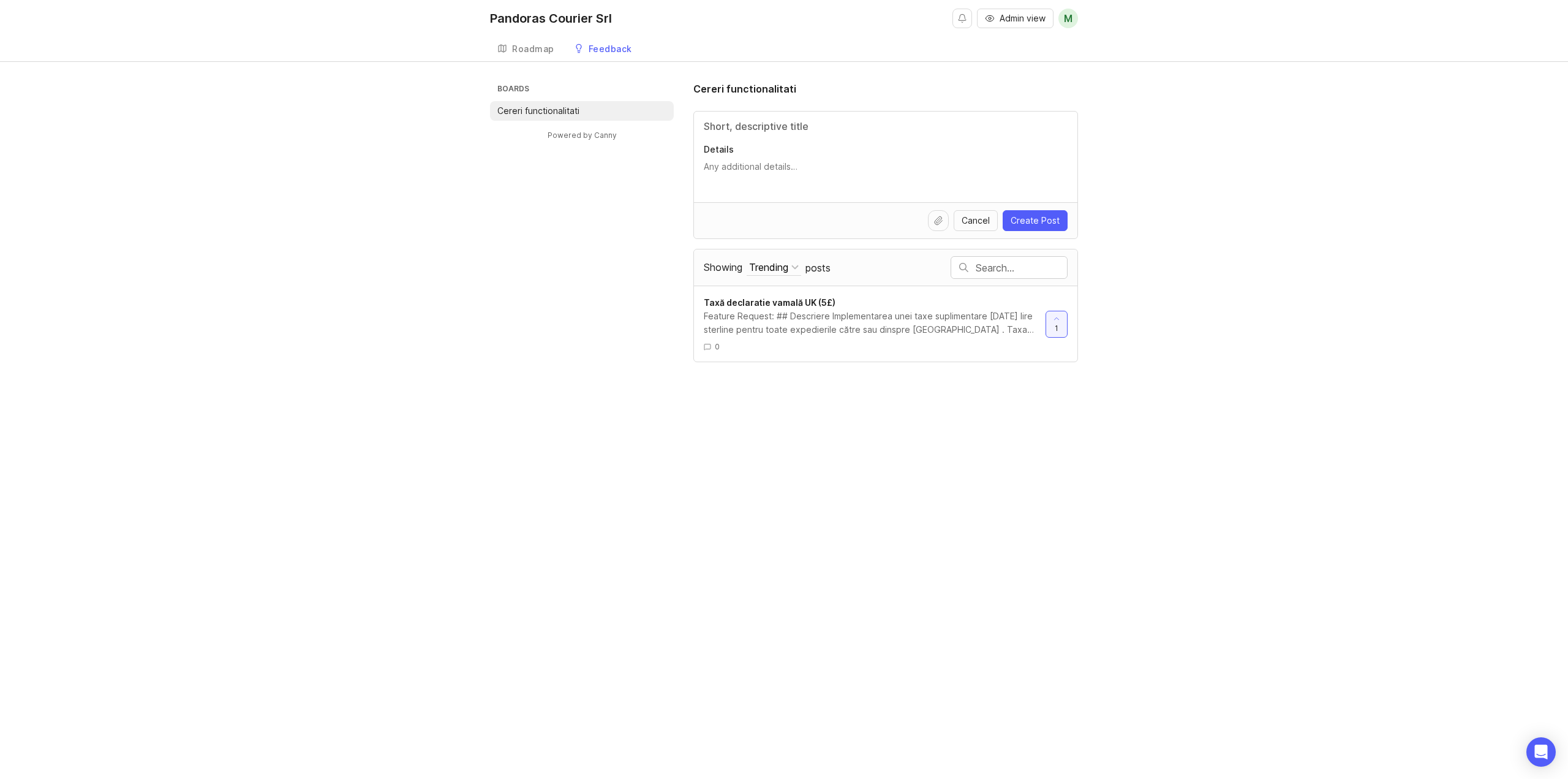
click at [524, 52] on div "Roadmap" at bounding box center [533, 49] width 42 height 8
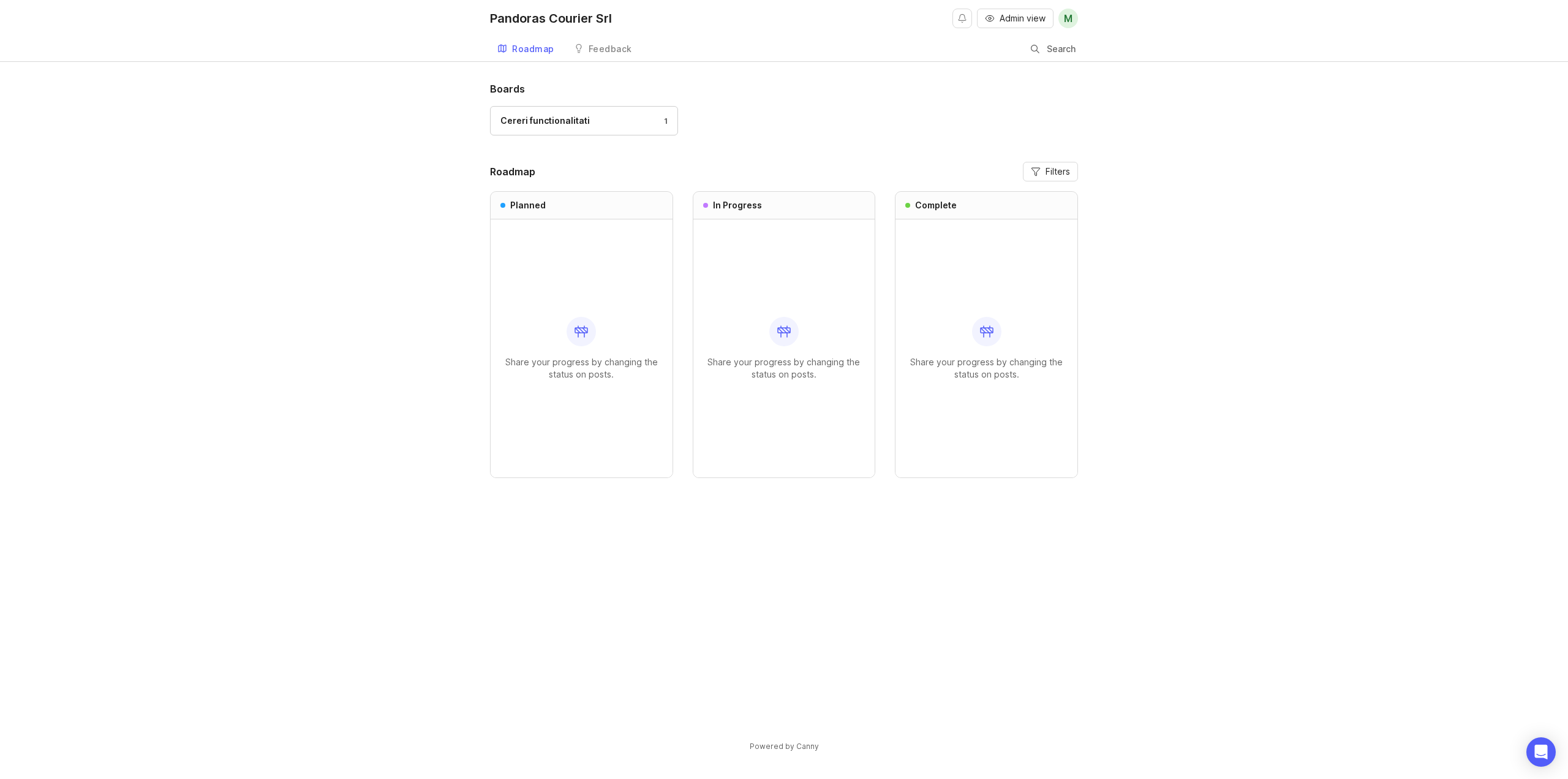
click at [611, 53] on div "Feedback" at bounding box center [610, 49] width 43 height 8
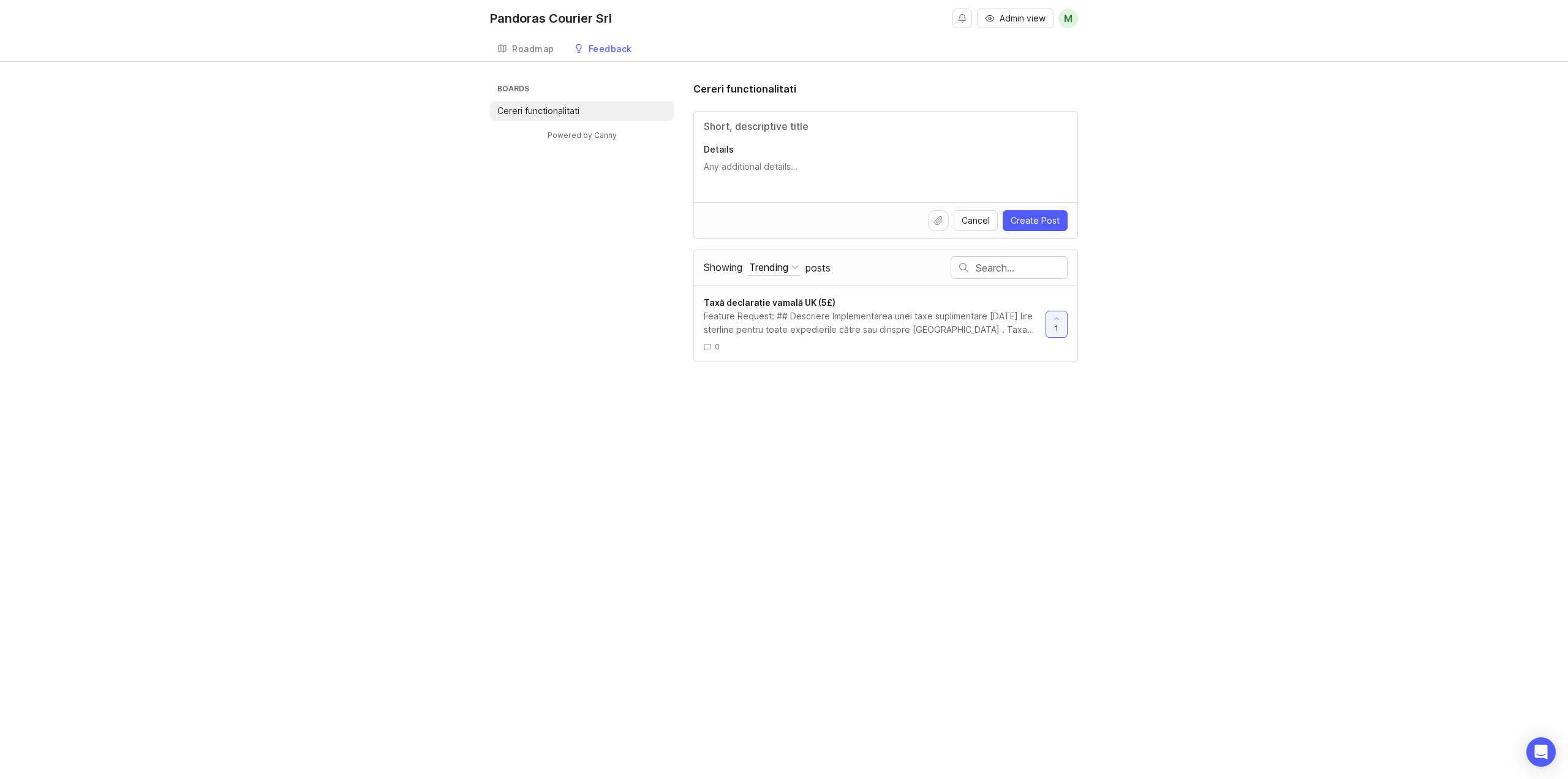
click at [773, 298] on span "Taxă declaratie vamală UK (5£)" at bounding box center [769, 302] width 132 height 10
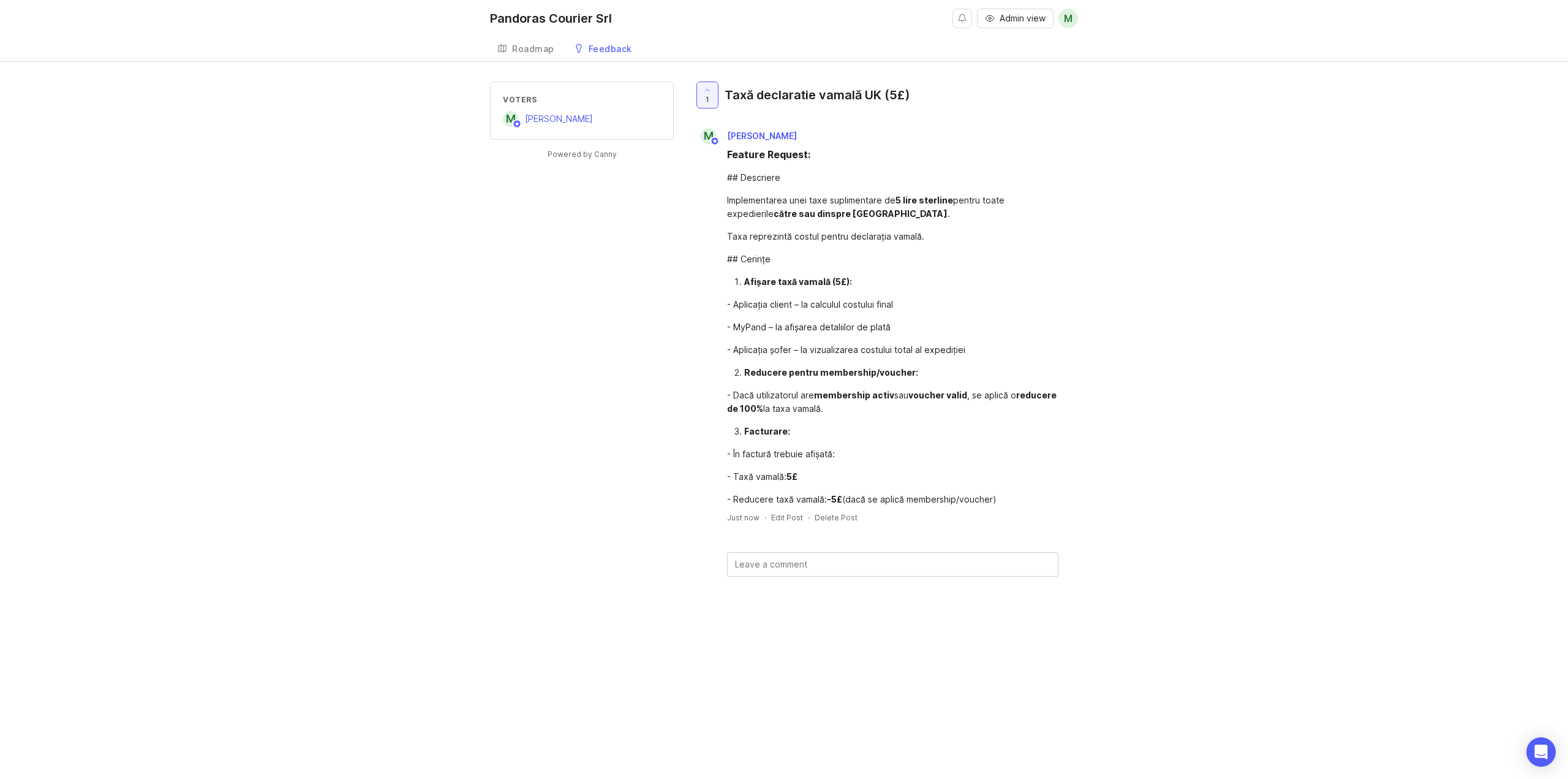
drag, startPoint x: 728, startPoint y: 195, endPoint x: 1026, endPoint y: 212, distance: 298.5
click at [1026, 212] on div "Implementarea unei taxe suplimentare [DATE] lire sterline pentru toate expedier…" at bounding box center [892, 207] width 331 height 27
click at [897, 203] on div "5 lire sterline" at bounding box center [924, 200] width 58 height 10
drag, startPoint x: 892, startPoint y: 469, endPoint x: 846, endPoint y: 368, distance: 111.0
click at [846, 368] on div "Reducere pentru membership/voucher:" at bounding box center [831, 372] width 174 height 10
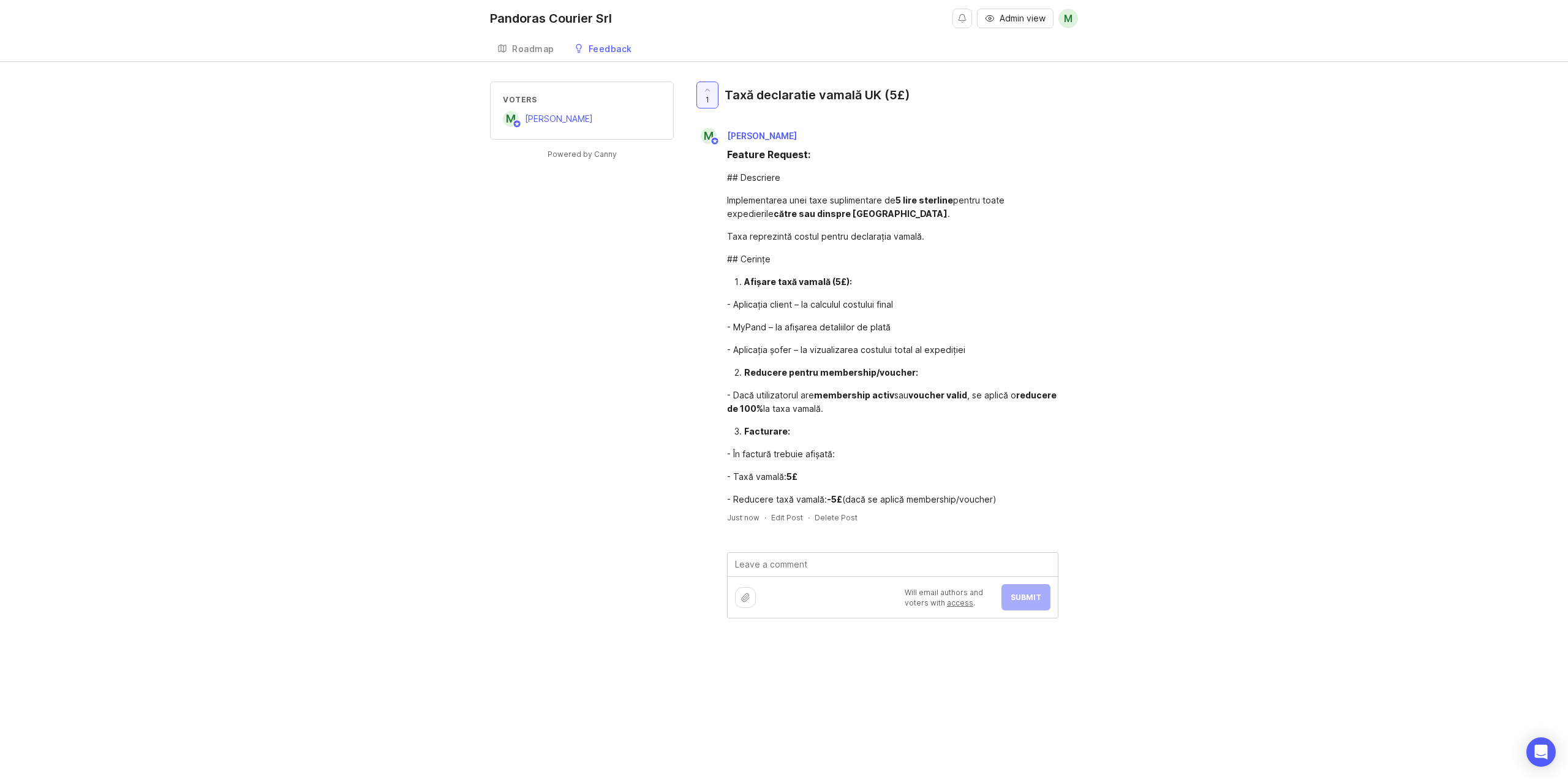
click at [783, 560] on textarea at bounding box center [892, 564] width 330 height 23
click at [539, 41] on link "Roadmap" at bounding box center [526, 49] width 72 height 25
click at [537, 41] on link "Roadmap" at bounding box center [526, 49] width 72 height 25
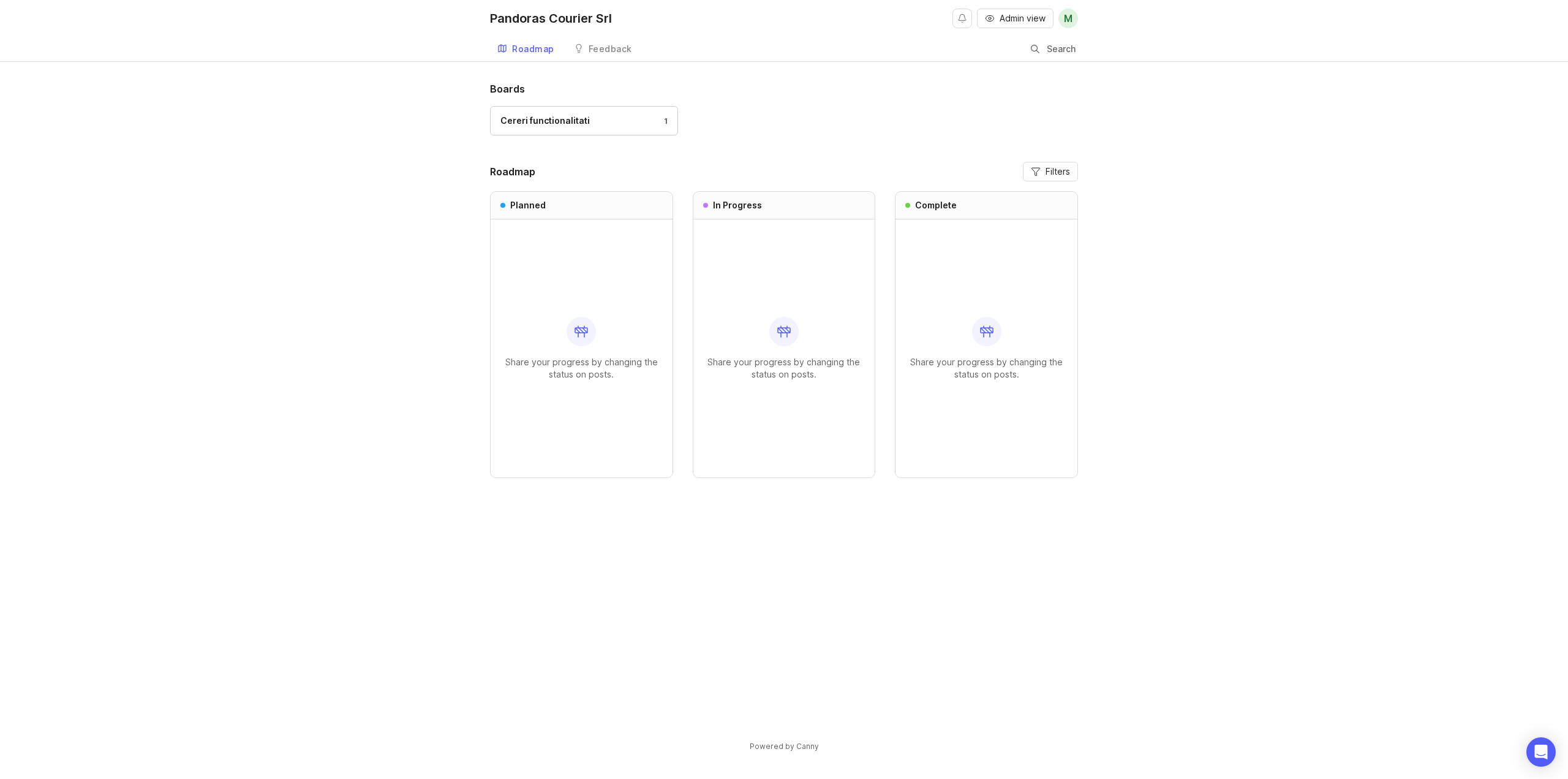
click at [1055, 170] on span "Filters" at bounding box center [1058, 171] width 25 height 12
click at [1055, 170] on span "Filters" at bounding box center [1058, 171] width 25 height 12
drag, startPoint x: 597, startPoint y: 283, endPoint x: 592, endPoint y: 271, distance: 13.0
click at [596, 281] on div "Share your progress by changing the status on posts." at bounding box center [581, 348] width 162 height 258
click at [584, 121] on div "Cereri functionalitati" at bounding box center [545, 120] width 89 height 14
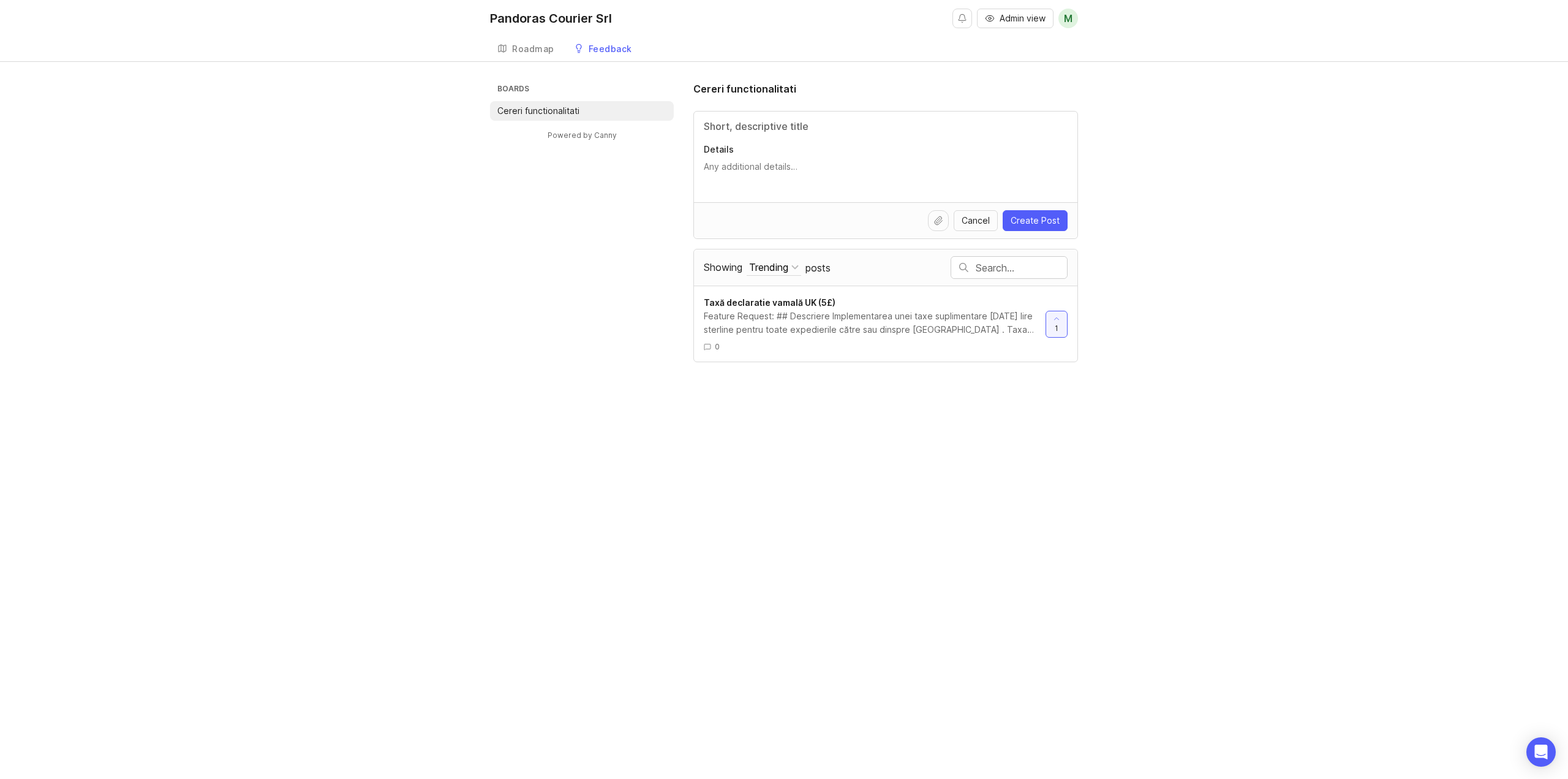
click at [525, 50] on div "Roadmap" at bounding box center [533, 49] width 42 height 8
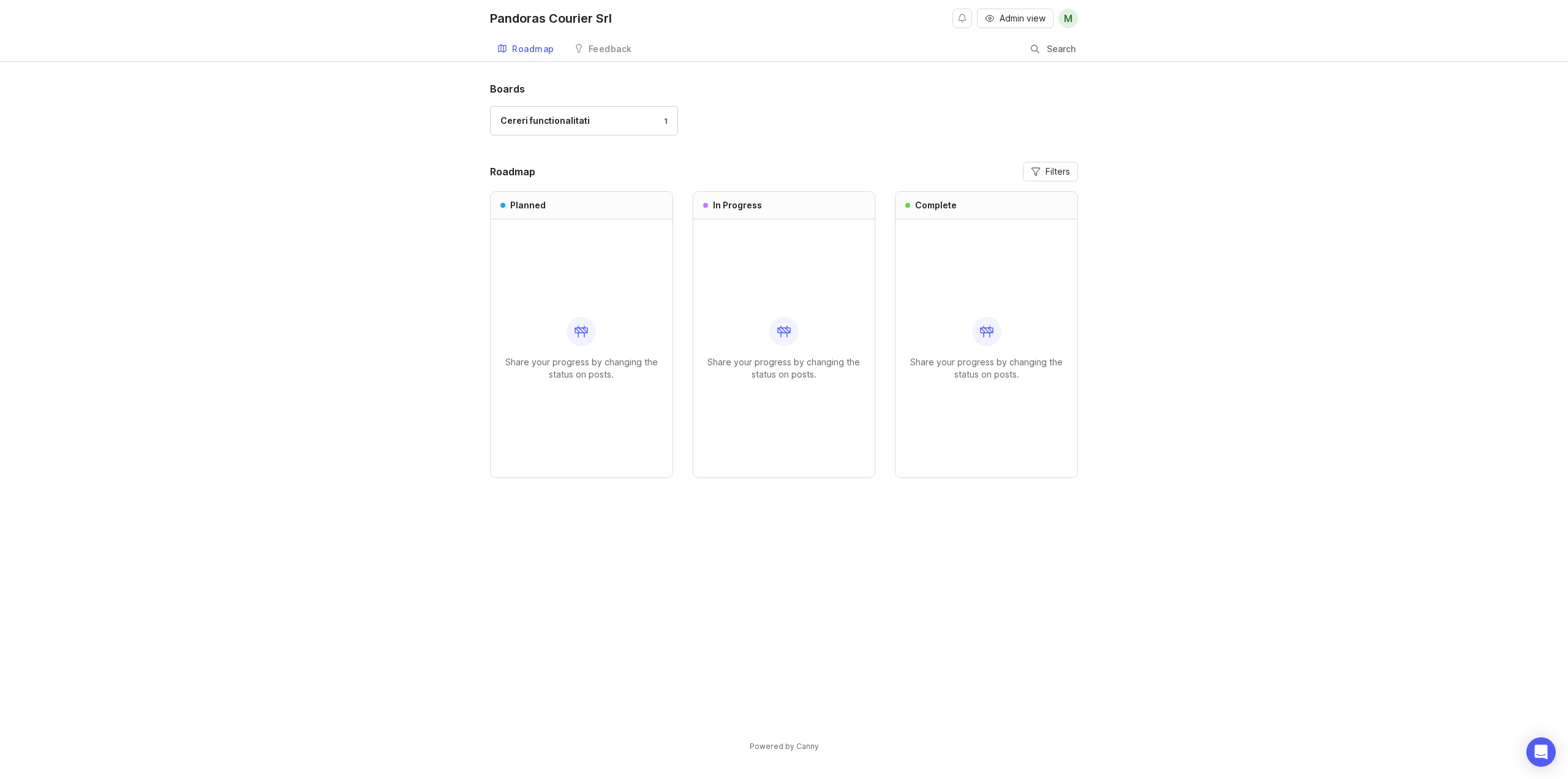
click at [597, 50] on div "Feedback" at bounding box center [610, 49] width 43 height 8
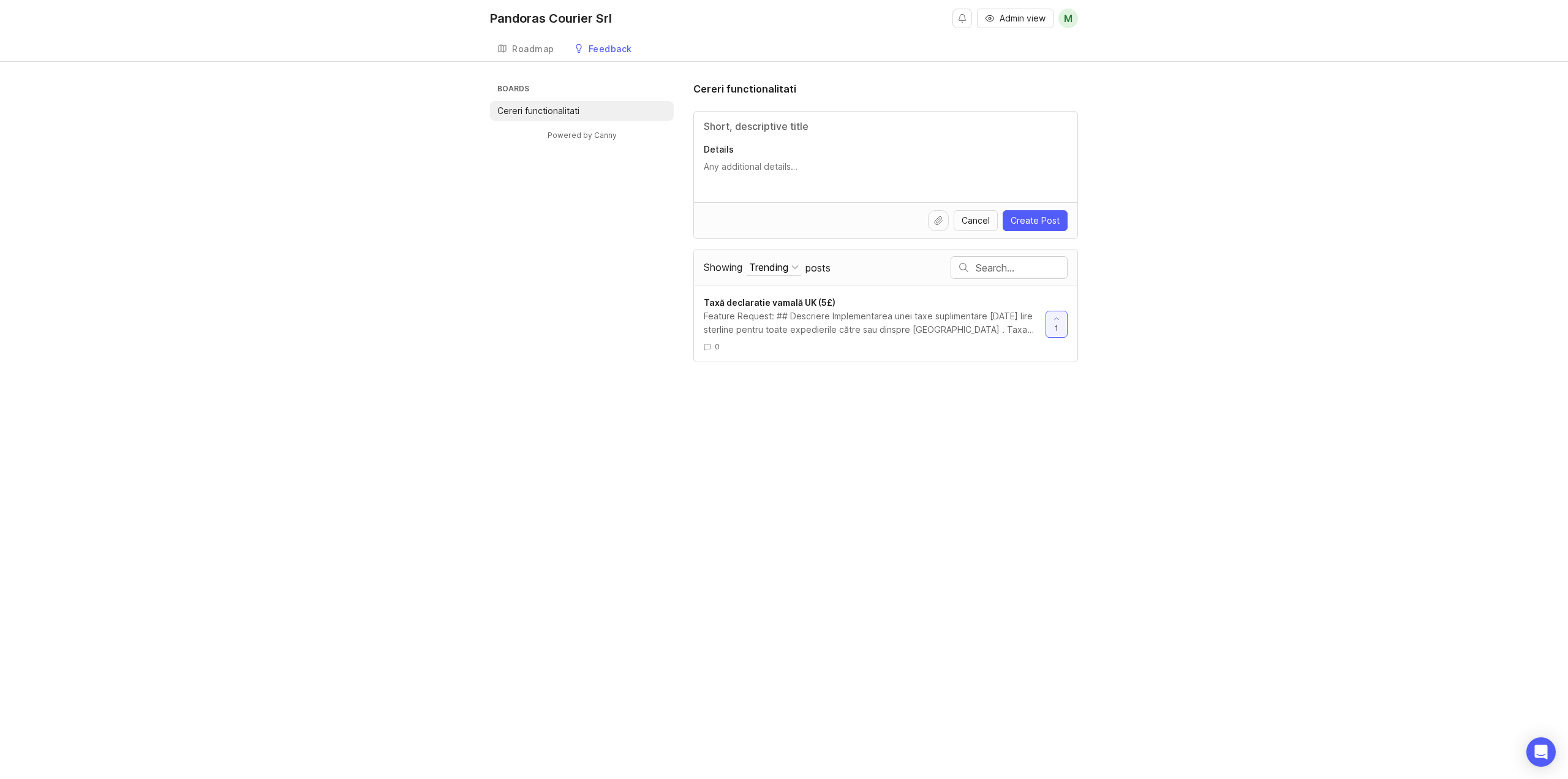
click at [956, 320] on div "Feature Request: ## Descriere Implementarea unei taxe suplimentare [DATE] lire …" at bounding box center [869, 323] width 332 height 27
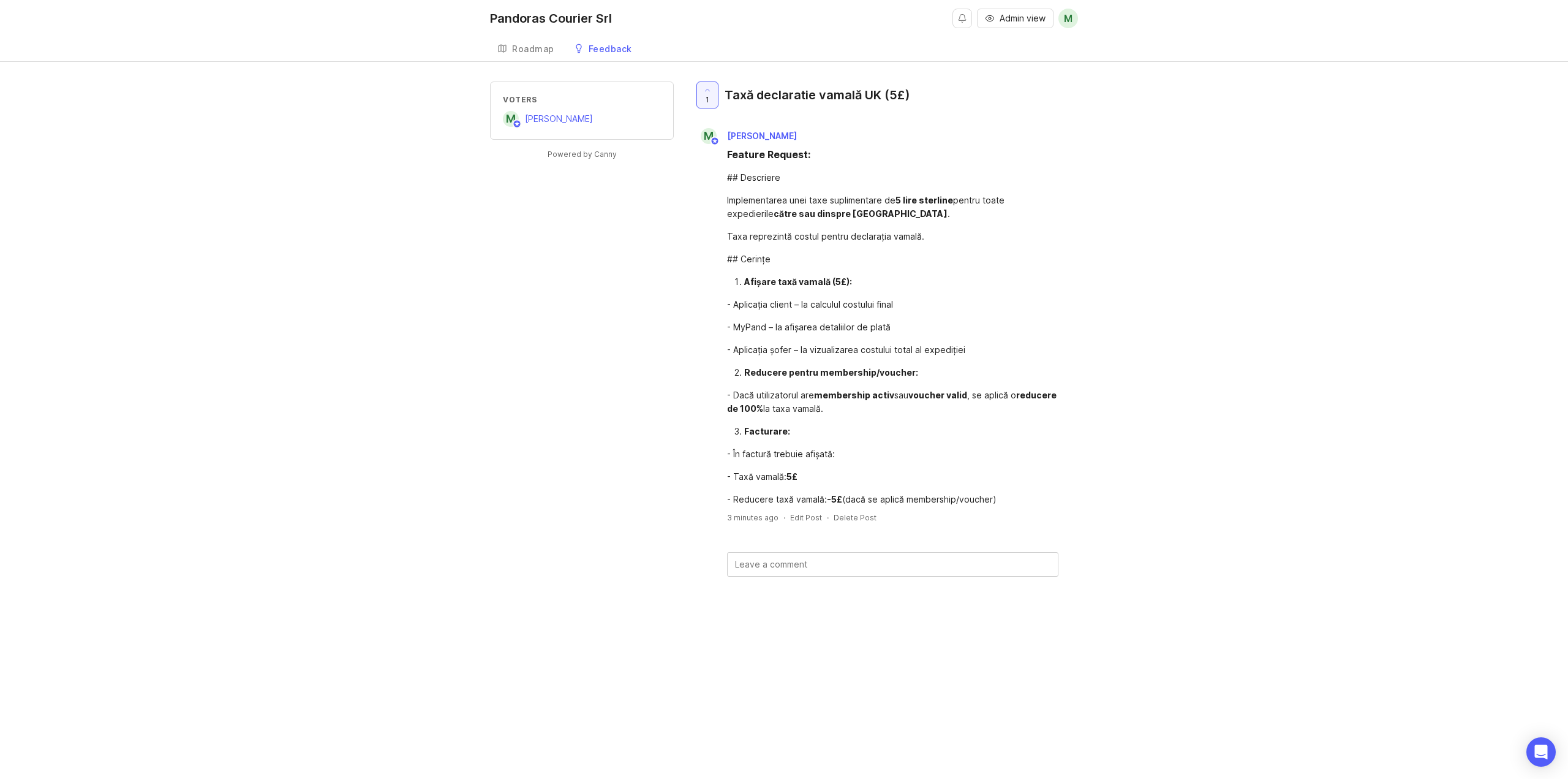
click at [528, 49] on div "Roadmap" at bounding box center [533, 49] width 42 height 8
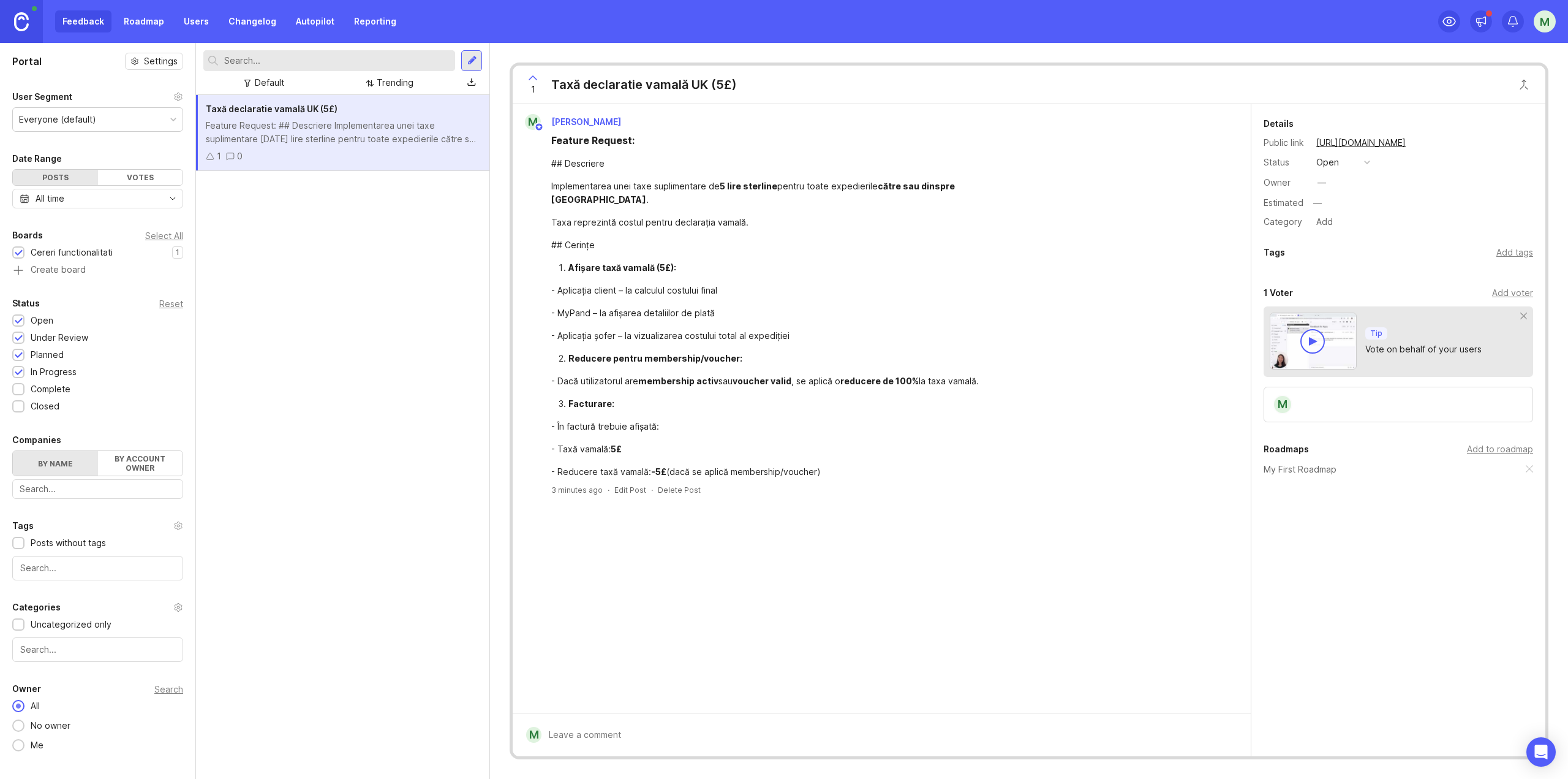
click at [294, 127] on div "Feature Request: ## Descriere Implementarea unei taxe suplimentare [DATE] lire …" at bounding box center [342, 133] width 274 height 27
click at [300, 127] on div "Feature Request: ## Descriere Implementarea unei taxe suplimentare [DATE] lire …" at bounding box center [342, 133] width 274 height 27
click at [1337, 164] on div "open" at bounding box center [1327, 162] width 23 height 14
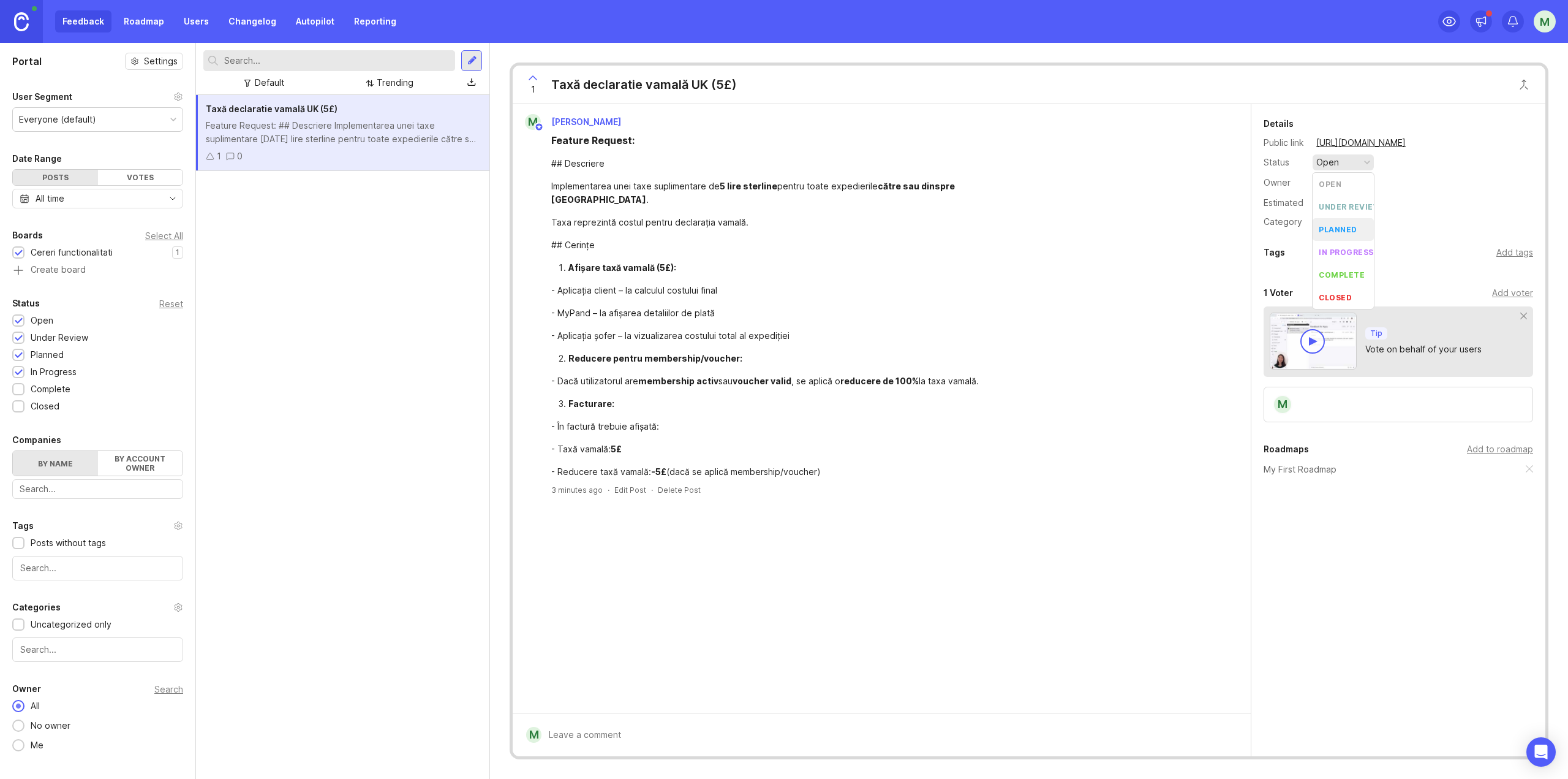
click at [1354, 225] on div "planned" at bounding box center [1338, 230] width 39 height 10
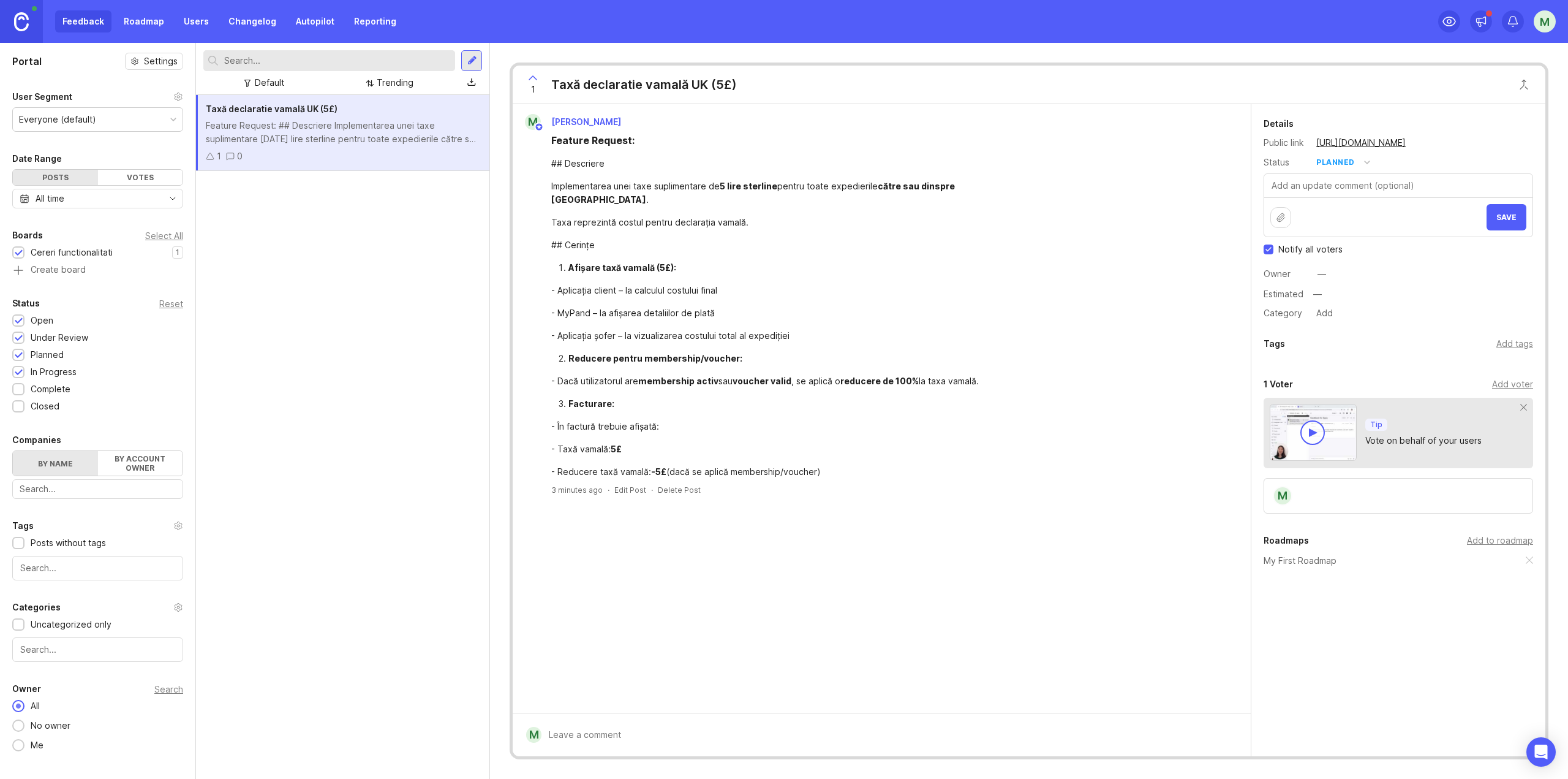
click at [1360, 188] on textarea at bounding box center [1398, 186] width 268 height 23
click at [1510, 220] on span "Save" at bounding box center [1506, 217] width 20 height 9
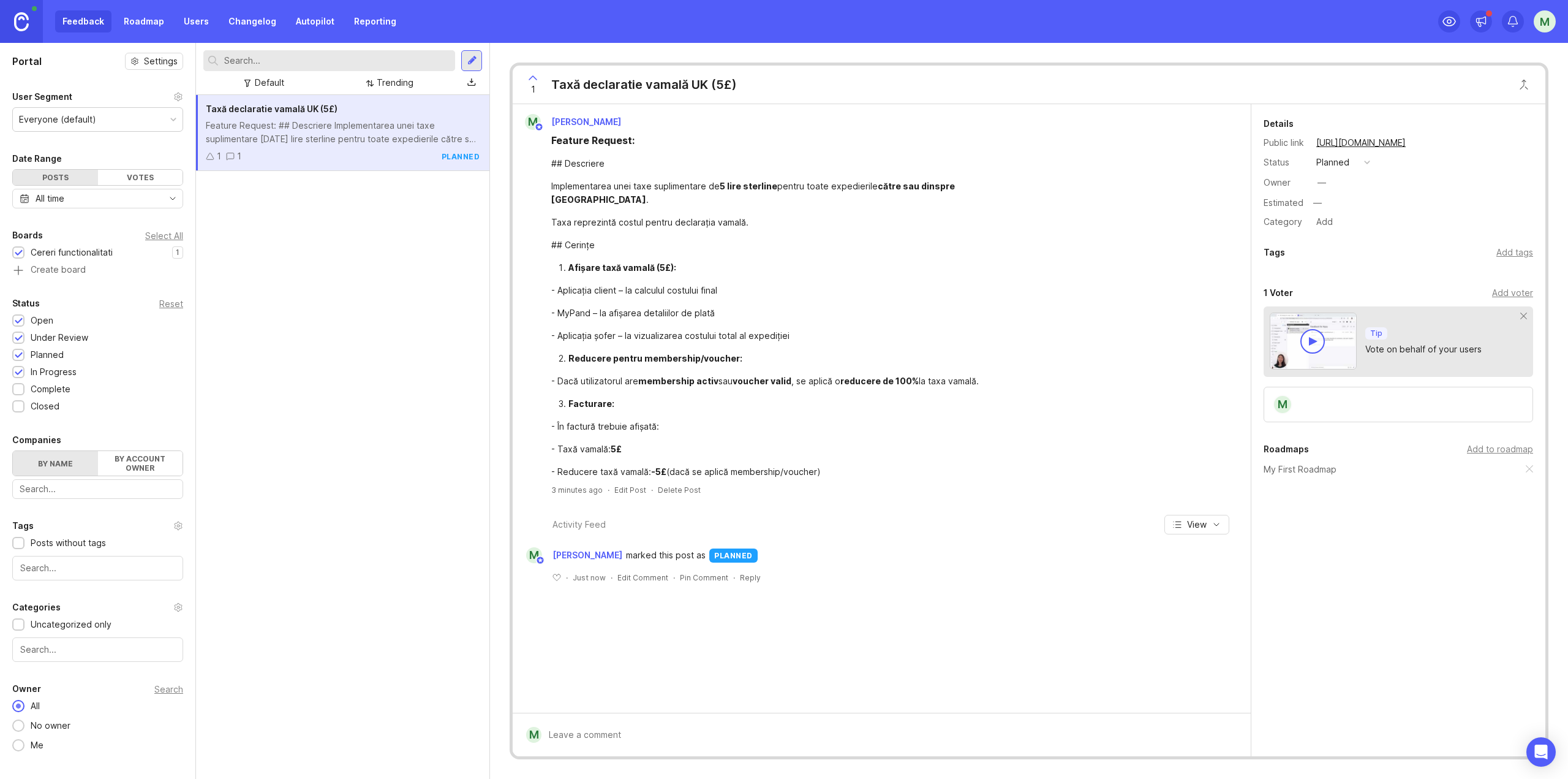
click at [1350, 165] on button "planned" at bounding box center [1343, 162] width 61 height 16
click at [1359, 252] on div "in progress" at bounding box center [1346, 252] width 55 height 10
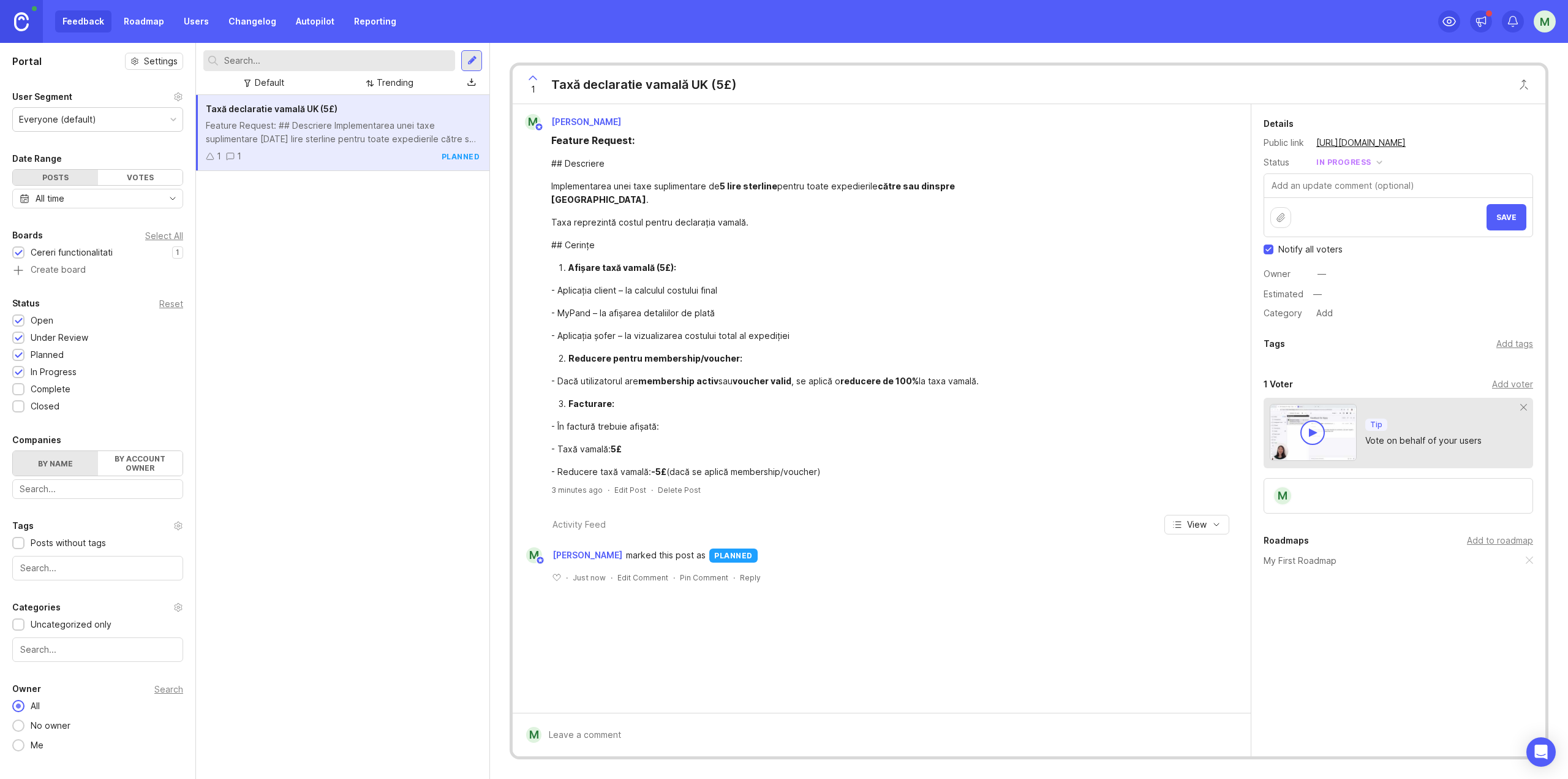
click at [1501, 219] on span "Save" at bounding box center [1506, 217] width 20 height 9
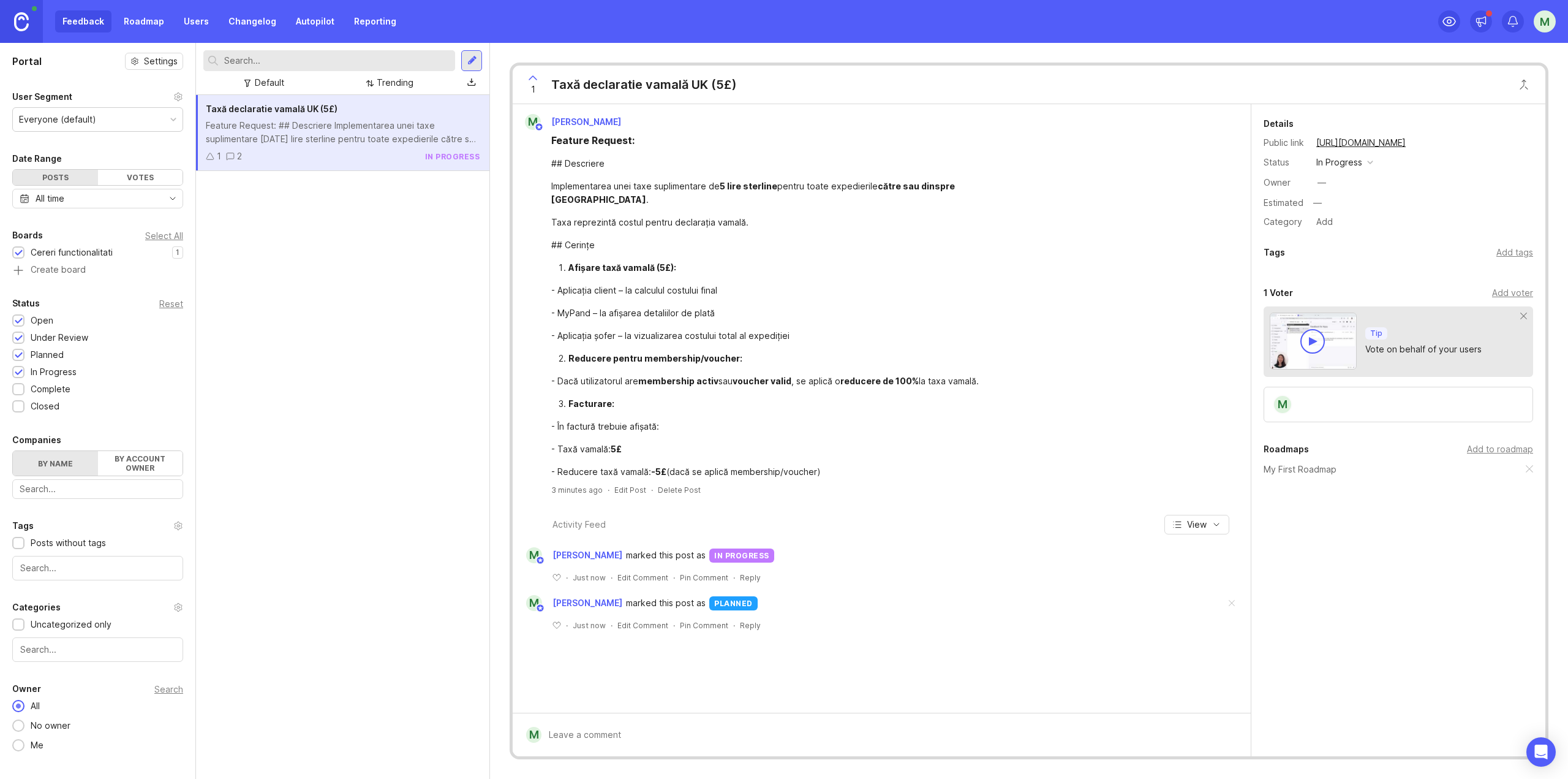
click at [194, 15] on link "Users" at bounding box center [197, 21] width 40 height 22
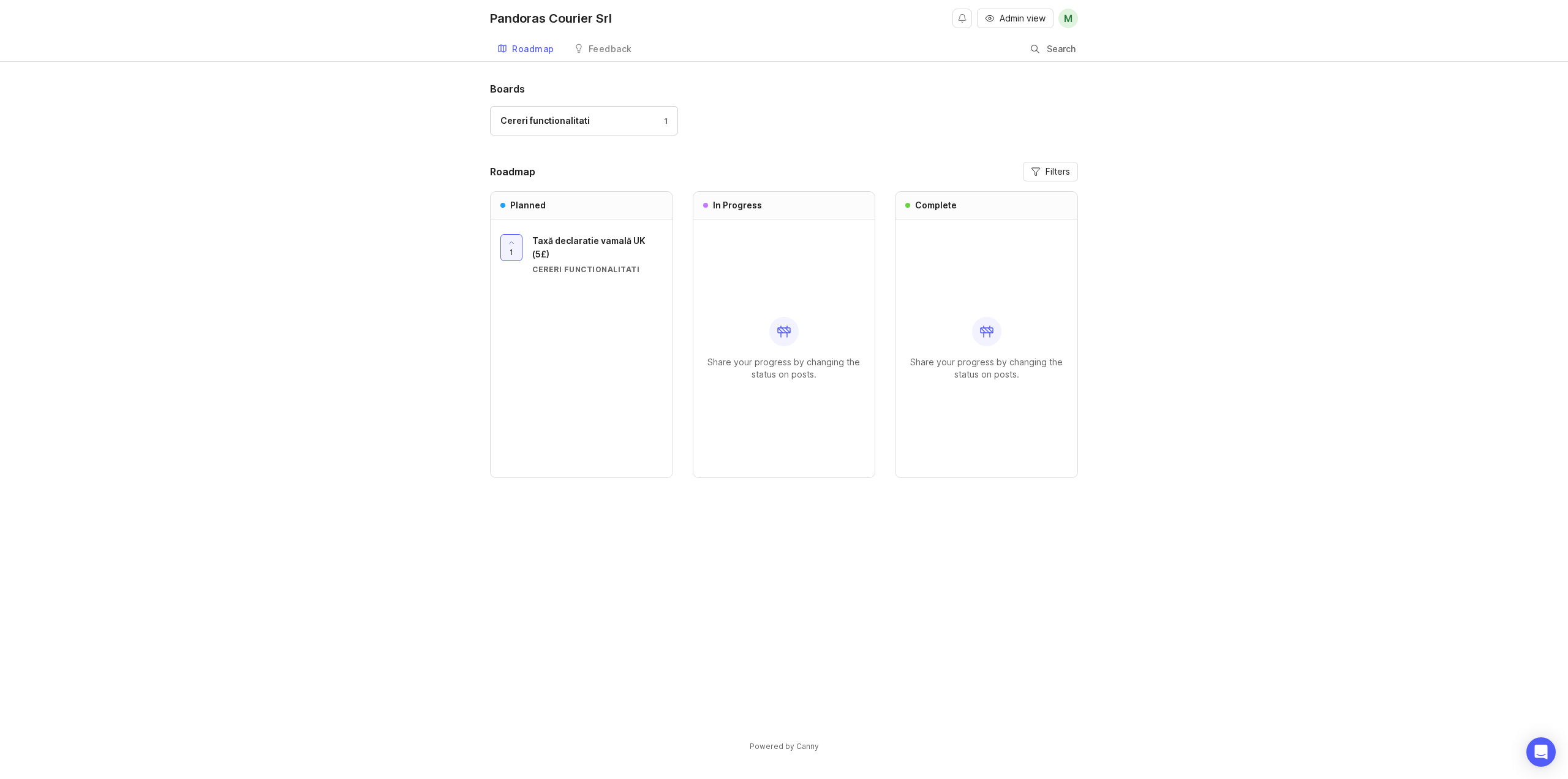
click at [288, 175] on div "Boards Cereri functionalitati 1 Roadmap Filters Planned 1 Taxă declaratie vamal…" at bounding box center [784, 427] width 1568 height 691
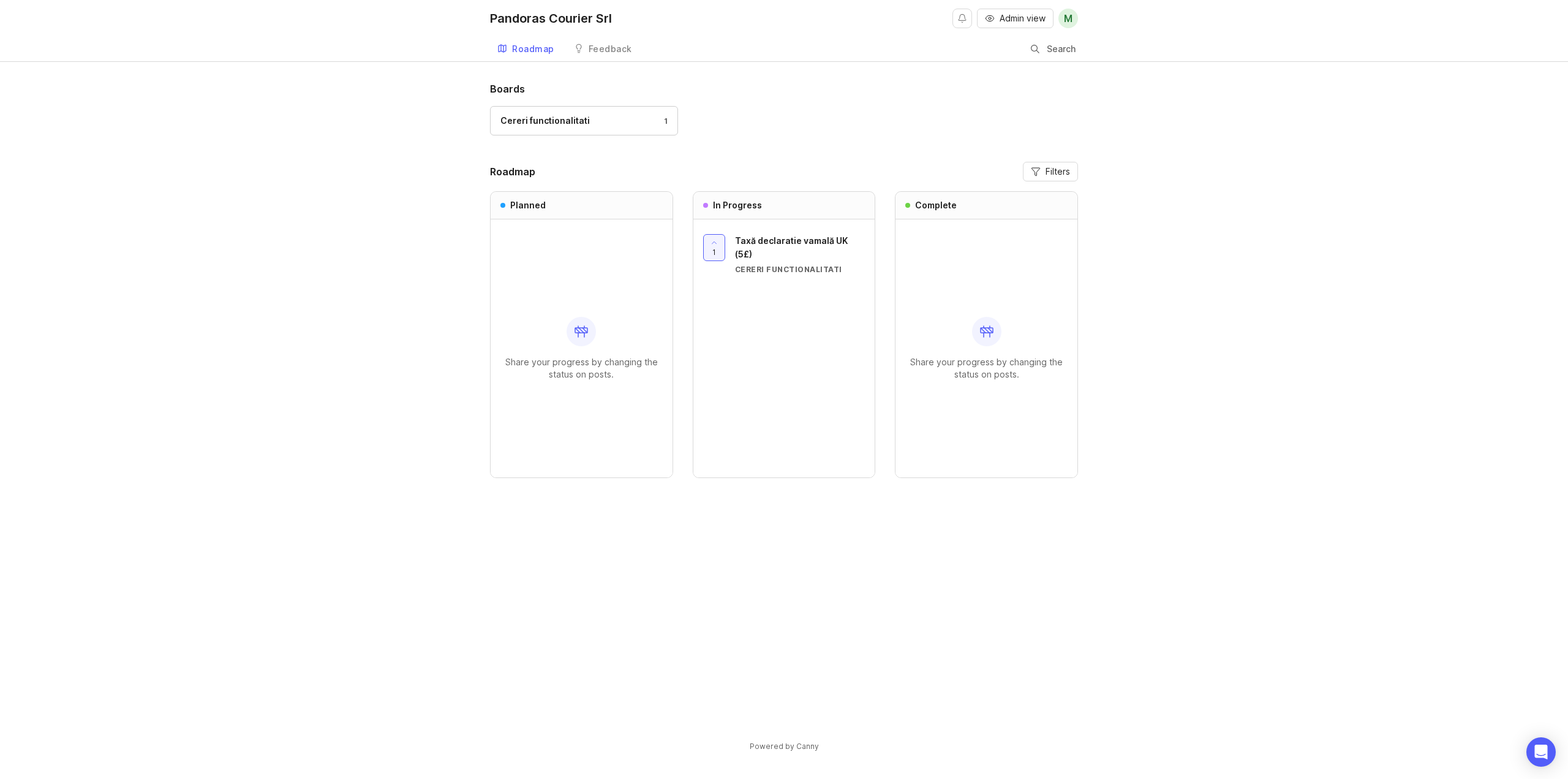
click at [596, 41] on link "Feedback" at bounding box center [603, 49] width 73 height 25
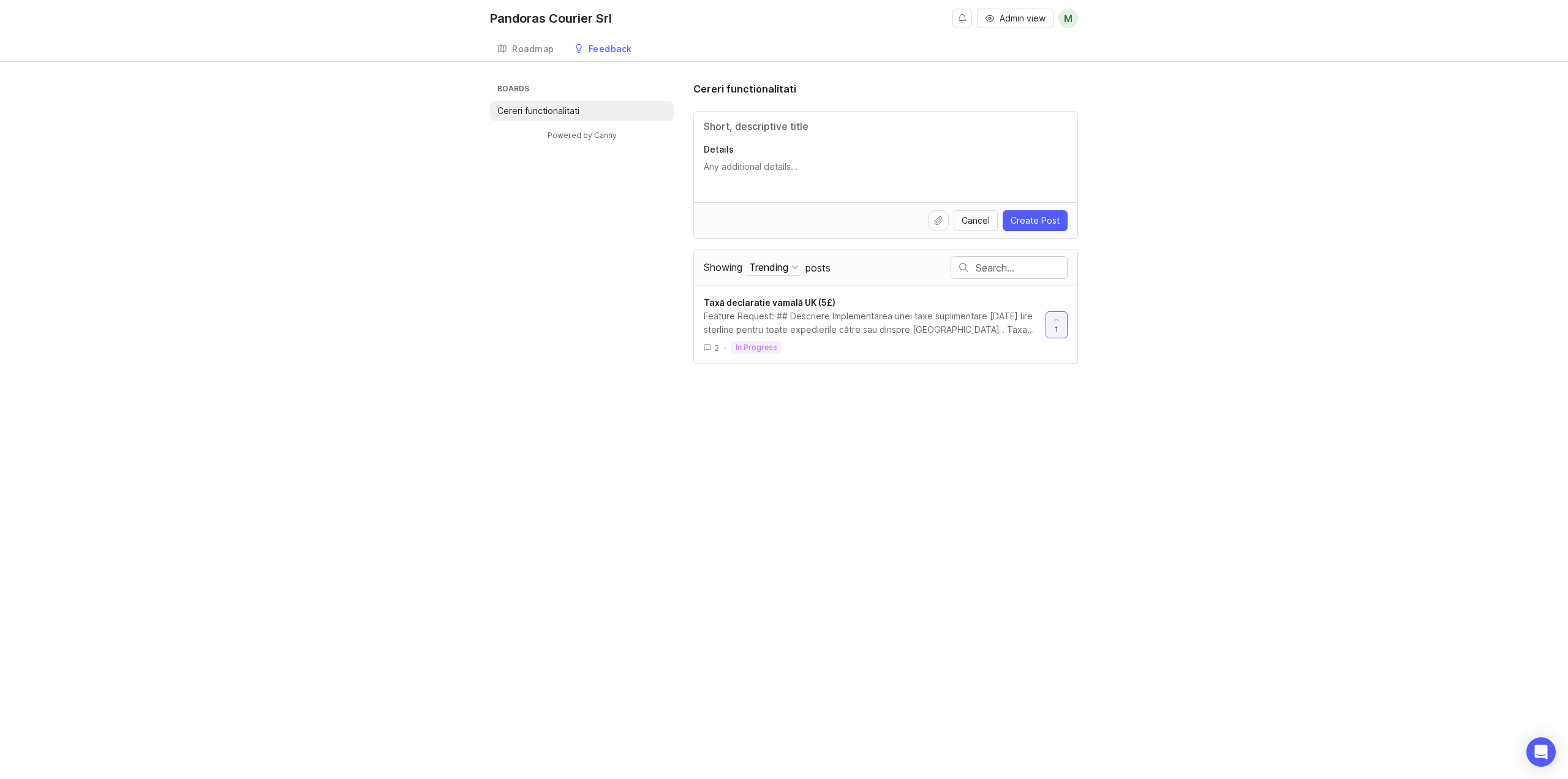
click at [603, 47] on div "Feedback" at bounding box center [610, 49] width 43 height 8
click at [627, 225] on div "Boards Cereri functionalitati Powered by Canny Cereri functionalitati Details C…" at bounding box center [784, 223] width 588 height 283
click at [522, 50] on div "Roadmap" at bounding box center [533, 49] width 42 height 8
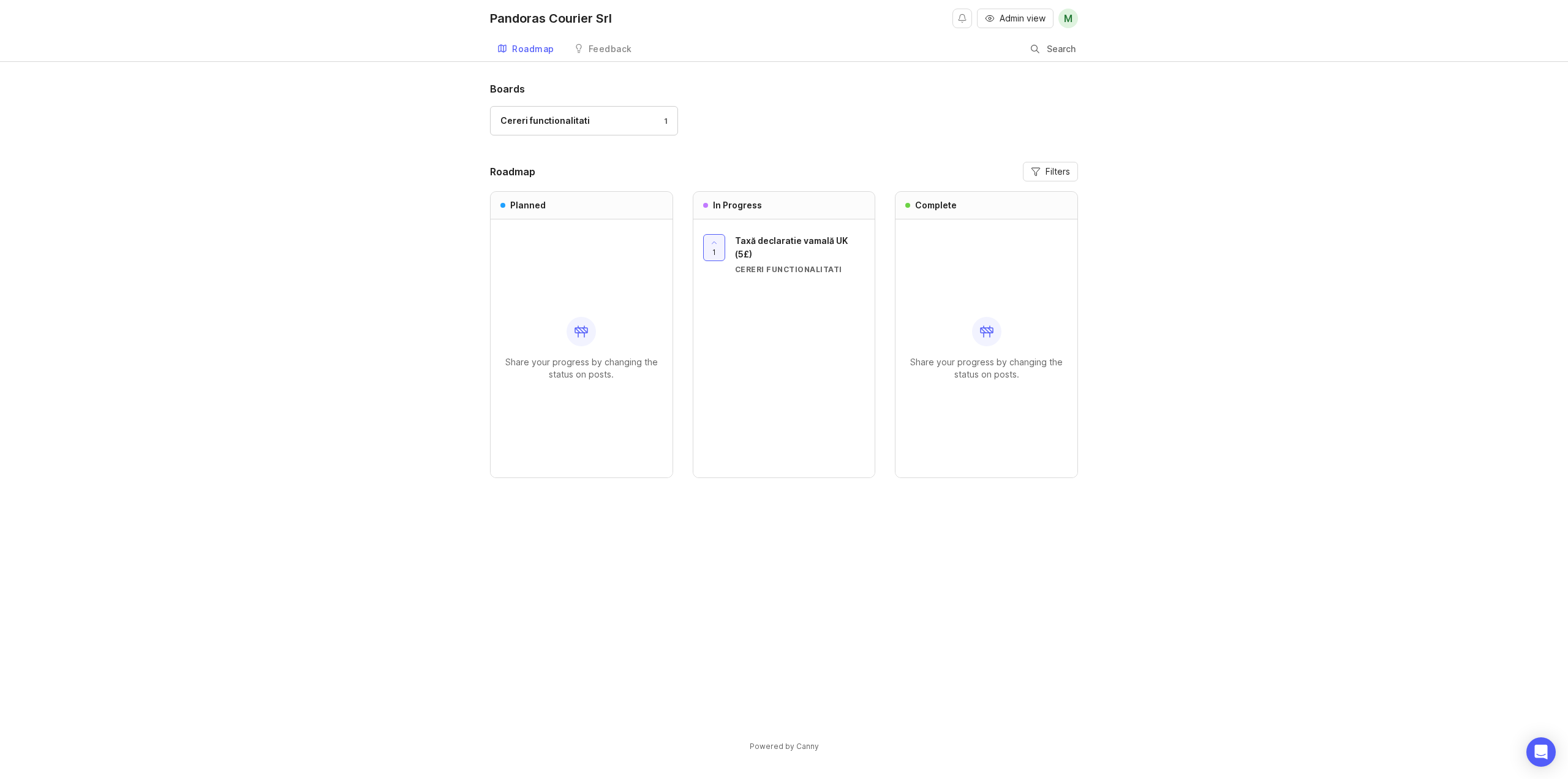
click at [570, 364] on p "Share your progress by changing the status on posts." at bounding box center [581, 368] width 162 height 25
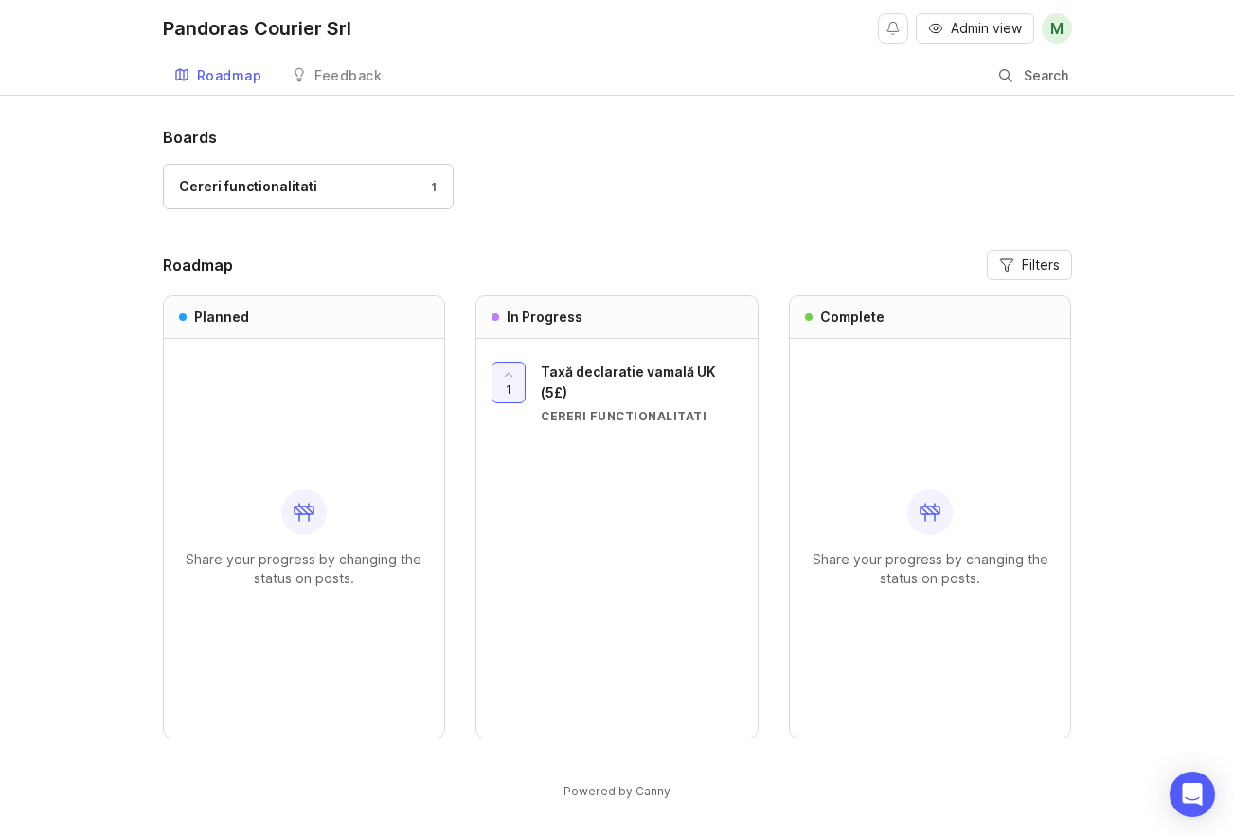
click at [669, 100] on div "Pandoras Courier Srl Admin view M Roadmap Feedback Cereri functionalitati Searc…" at bounding box center [617, 421] width 1234 height 842
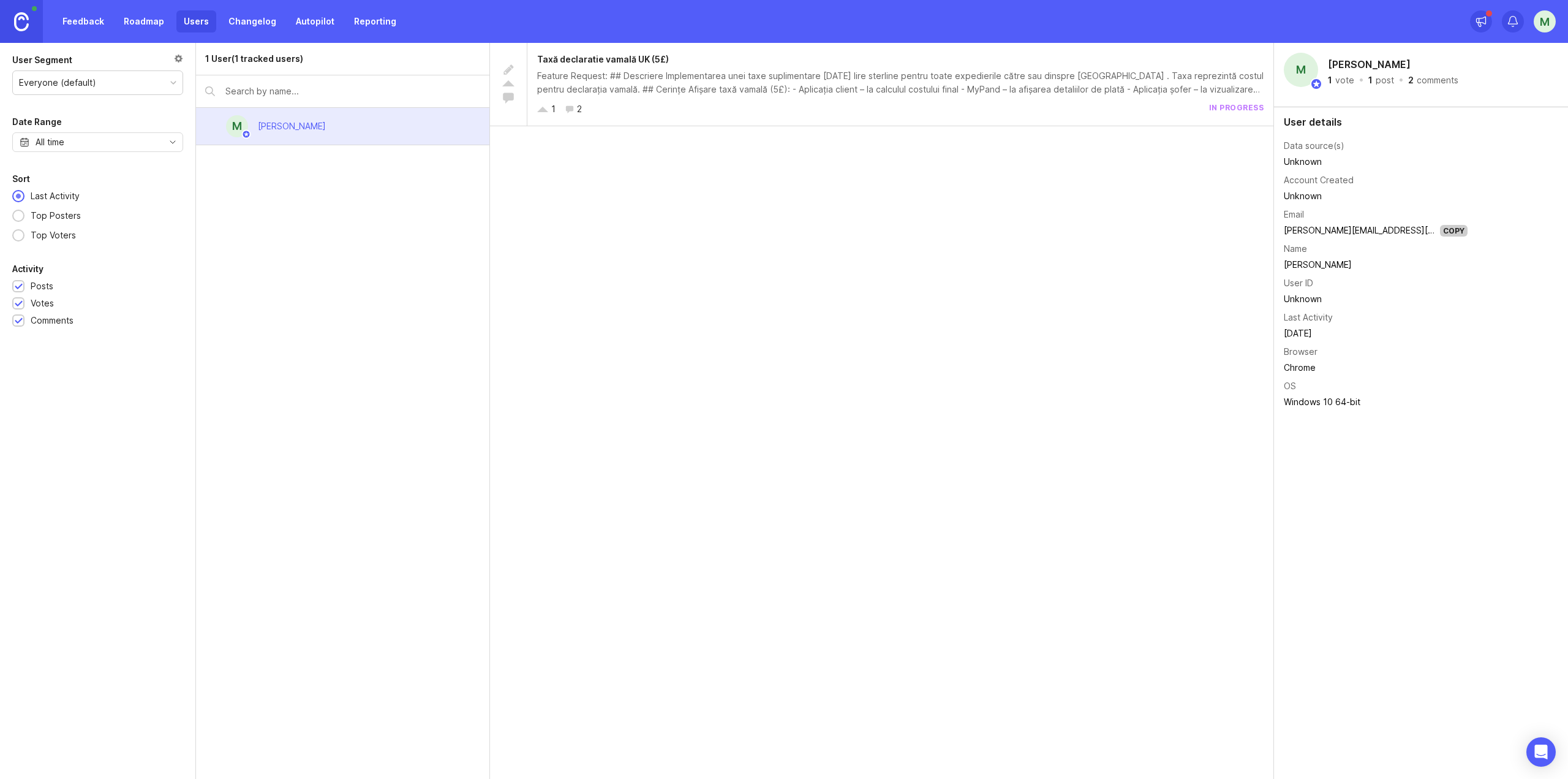
click at [407, 219] on div "1 User (1 tracked users) M [PERSON_NAME]" at bounding box center [343, 411] width 294 height 736
click at [751, 375] on div "Taxă declaratie vamală UK (5£) Feature Request: ## Descriere Implementarea unei…" at bounding box center [882, 411] width 784 height 736
click at [41, 287] on div "Posts" at bounding box center [41, 286] width 23 height 14
click at [43, 303] on div "Votes" at bounding box center [42, 303] width 23 height 14
click at [43, 322] on div "Comments" at bounding box center [52, 320] width 43 height 14
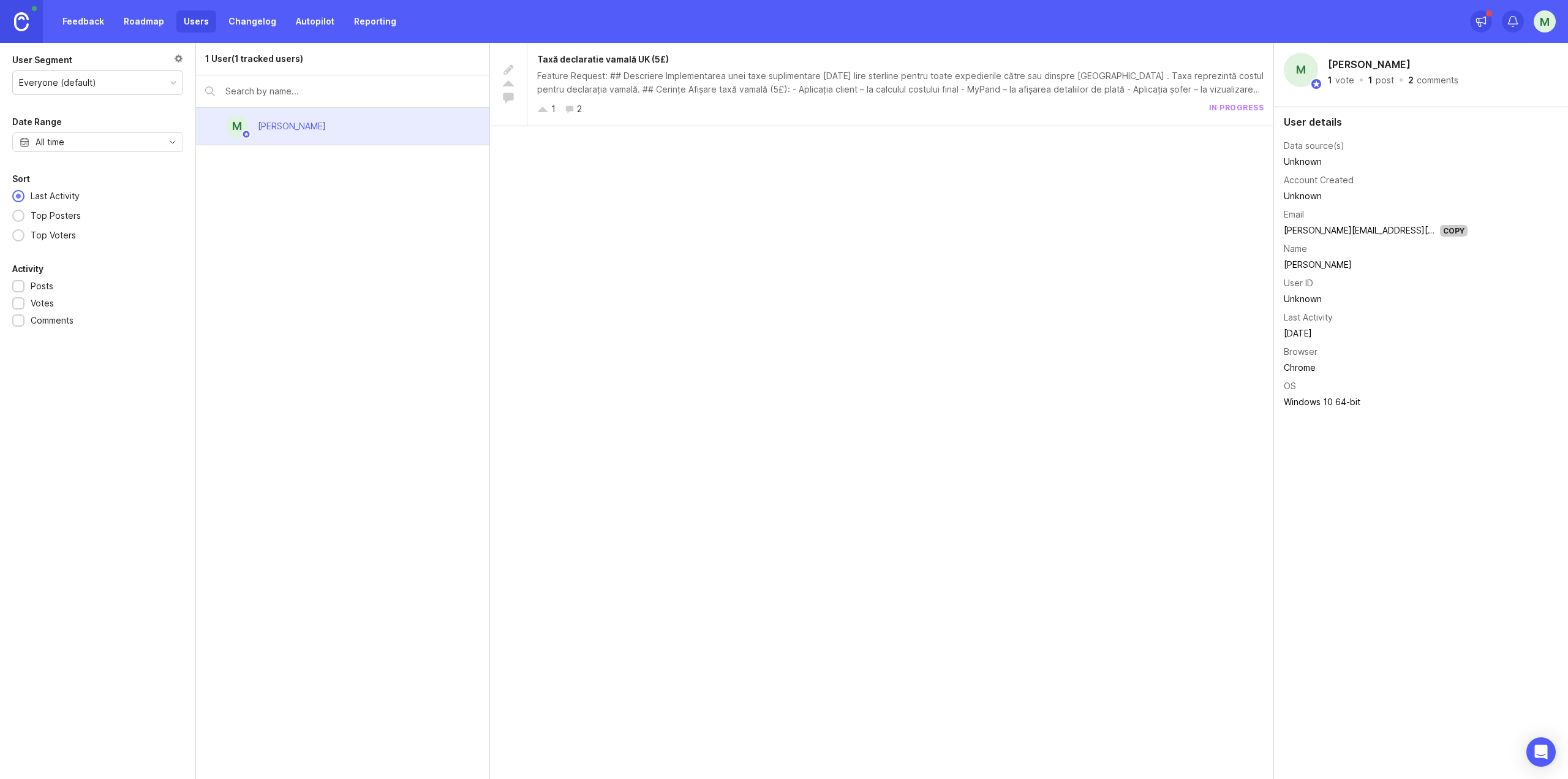
click at [95, 83] on div "Everyone (default)" at bounding box center [98, 83] width 169 height 23
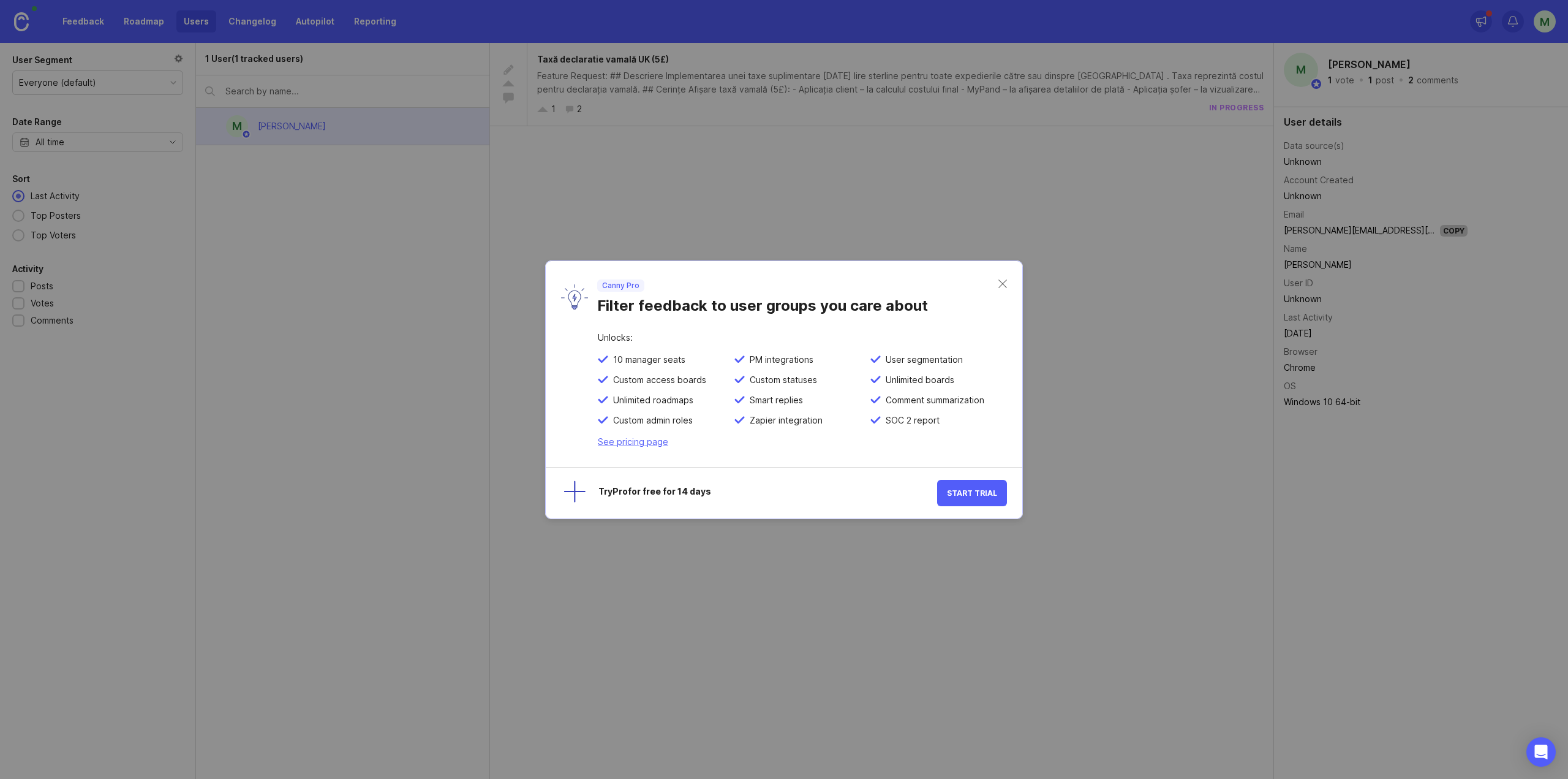
click at [994, 280] on div "Canny Pro Filter feedback to user groups you care about" at bounding box center [793, 297] width 411 height 36
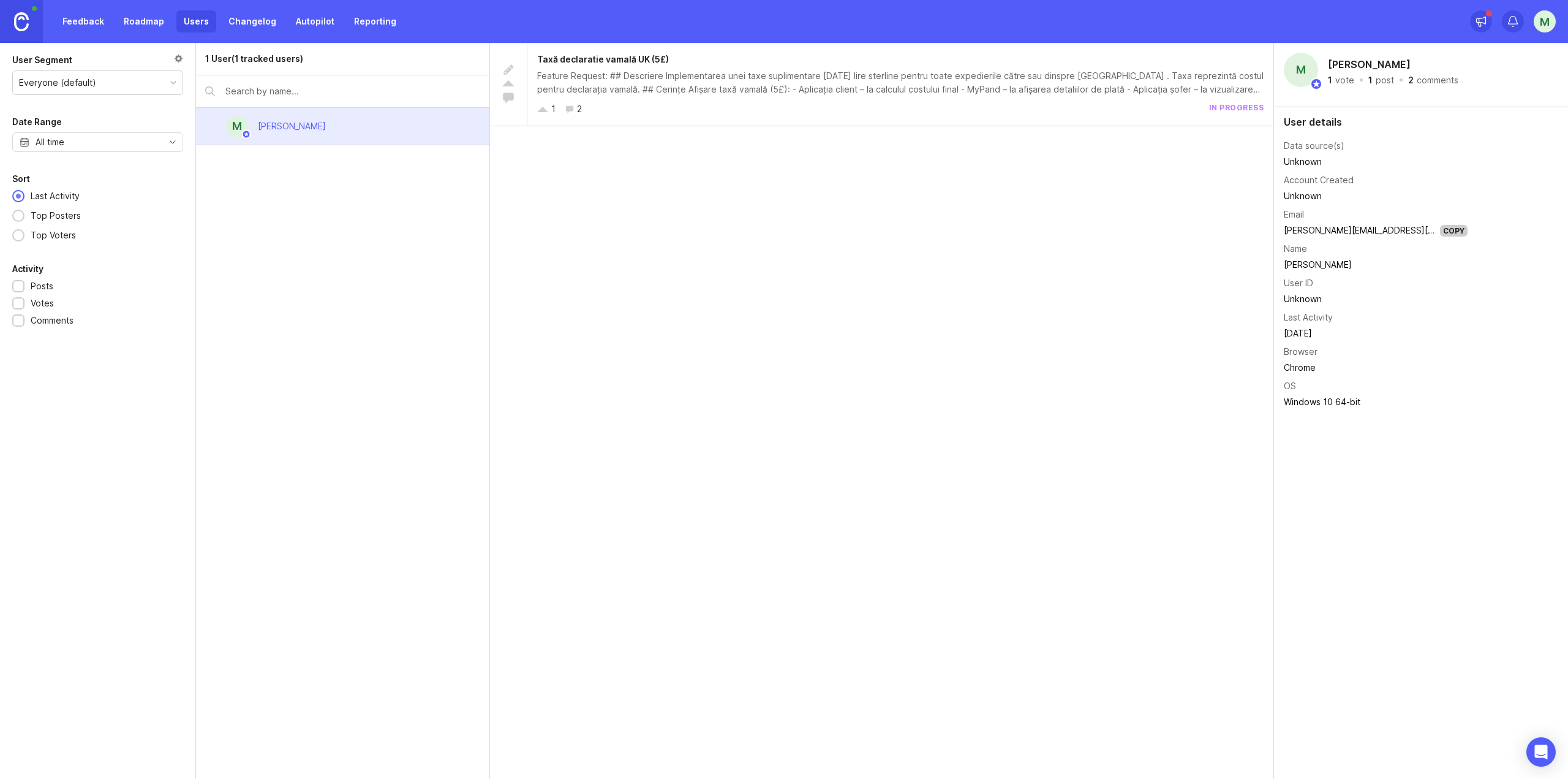
click at [225, 168] on div "1 User (1 tracked users) M [PERSON_NAME]" at bounding box center [343, 411] width 294 height 736
click at [265, 118] on div "[PERSON_NAME]" at bounding box center [292, 126] width 87 height 27
click at [264, 92] on input "text" at bounding box center [353, 91] width 255 height 14
type input "cires"
click at [140, 24] on link "Roadmap" at bounding box center [144, 21] width 55 height 22
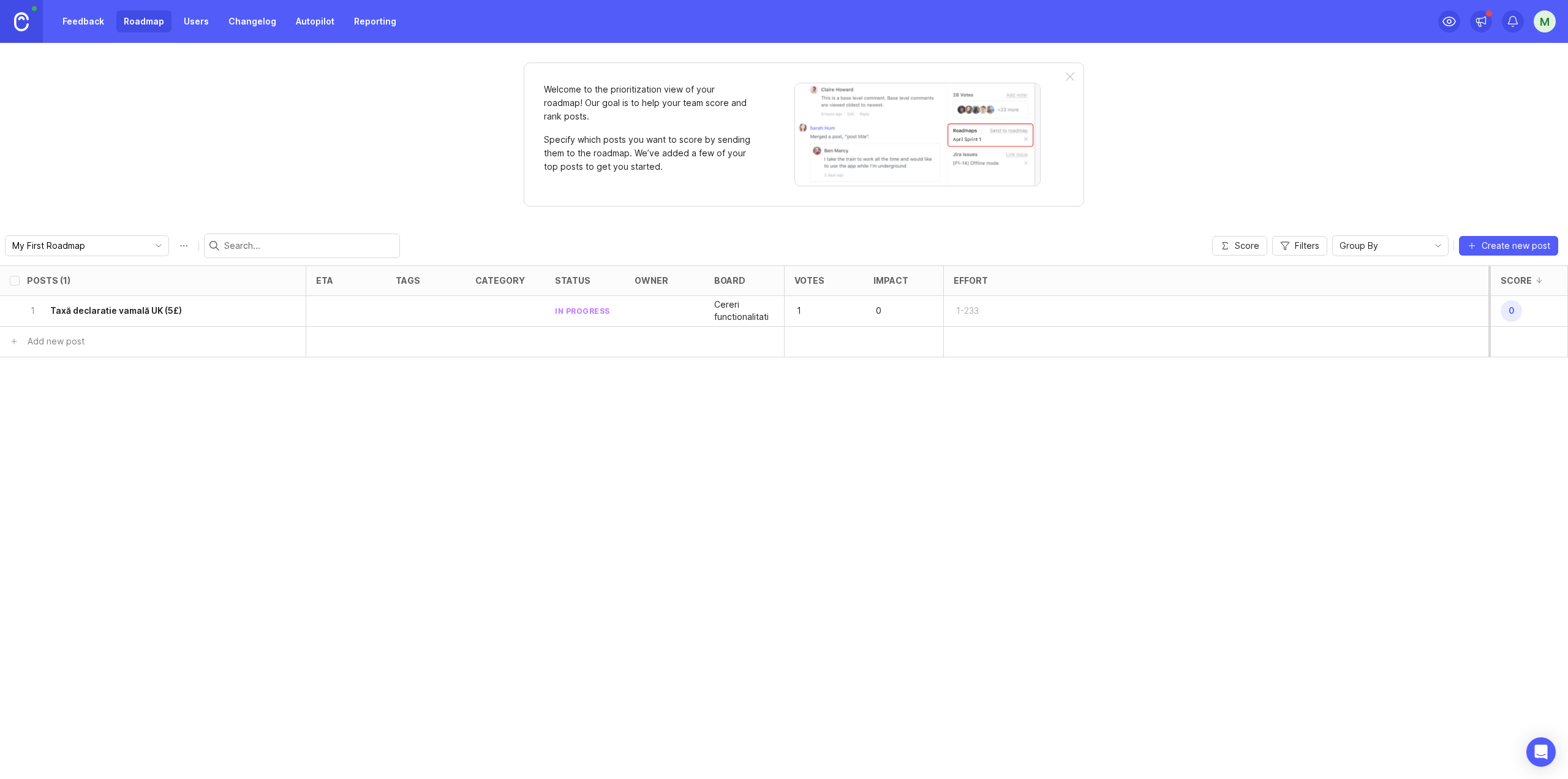
click at [193, 23] on link "Users" at bounding box center [197, 21] width 40 height 22
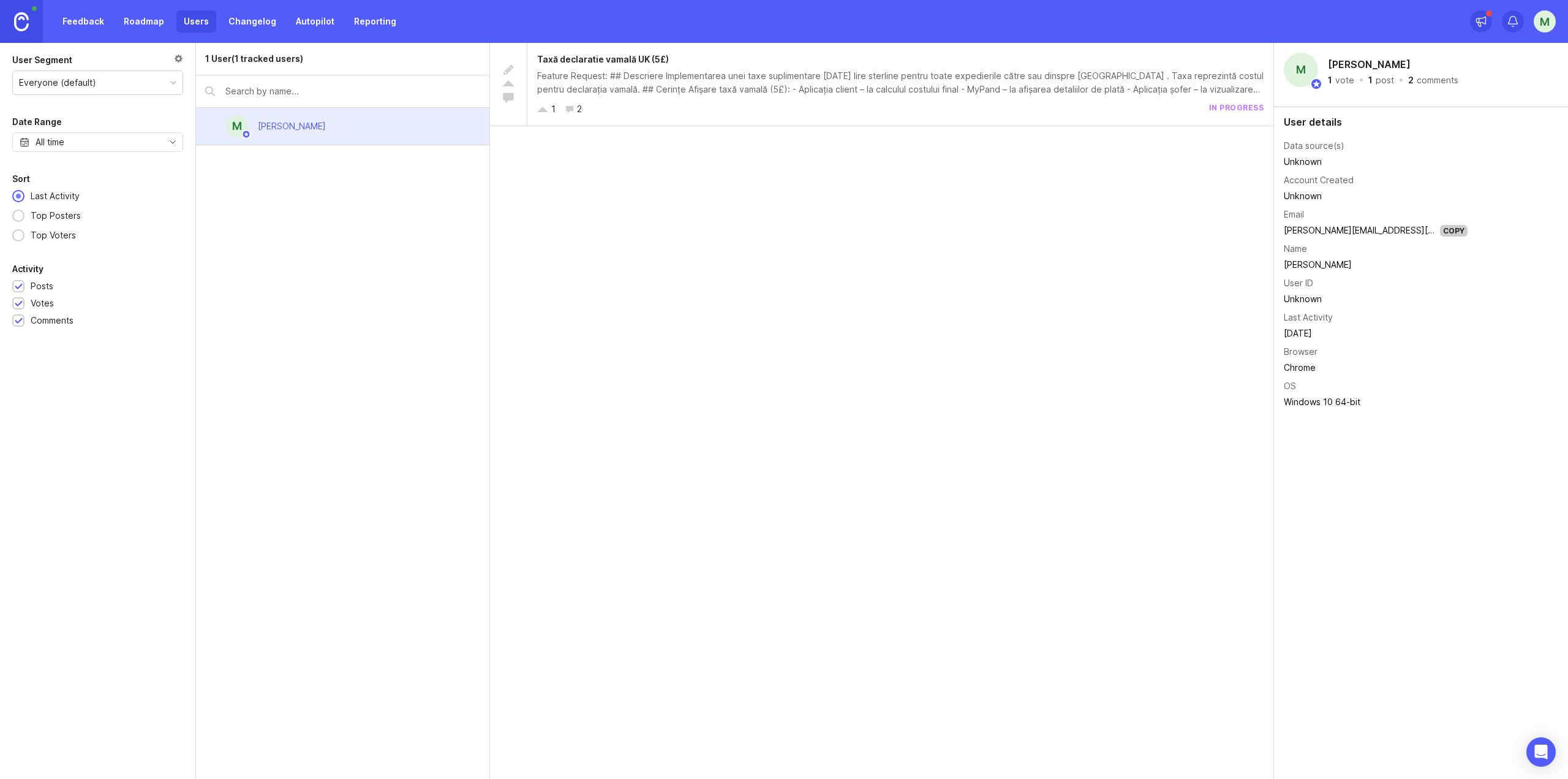
click at [87, 21] on link "Feedback" at bounding box center [83, 21] width 56 height 22
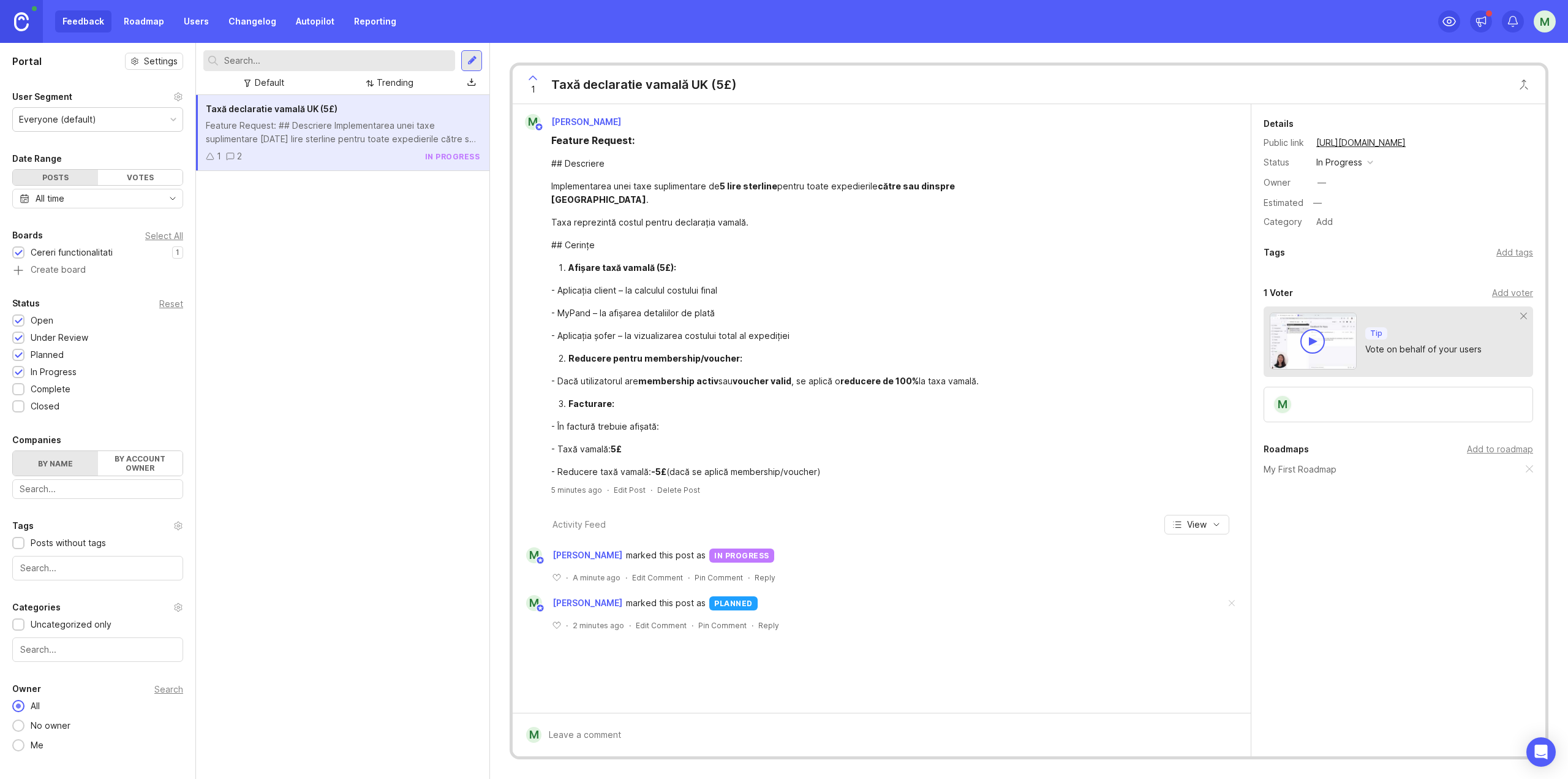
click at [192, 17] on link "Users" at bounding box center [197, 21] width 40 height 22
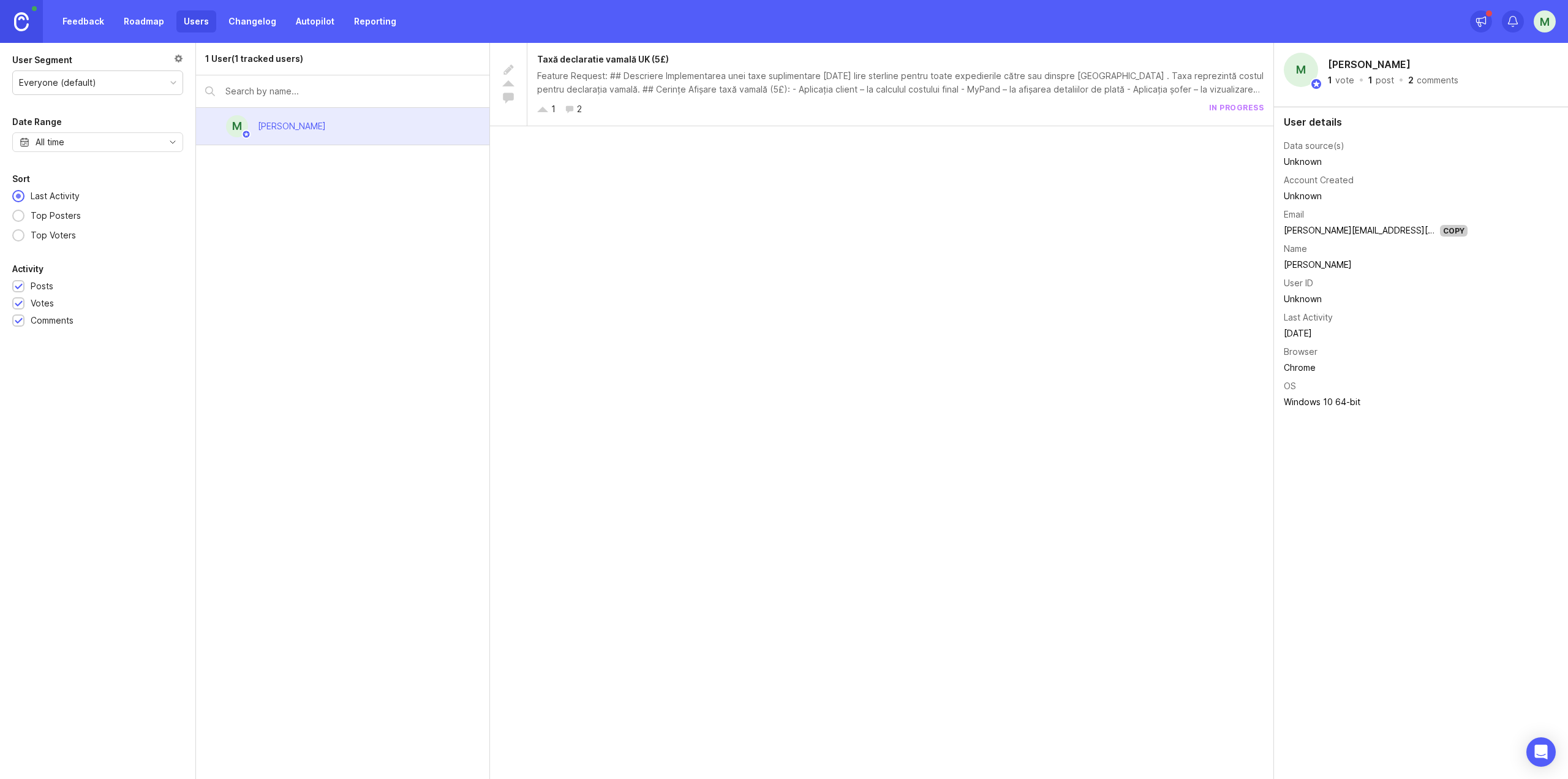
click at [672, 320] on div "Taxă declaratie vamală UK (5£) Feature Request: ## Descriere Implementarea unei…" at bounding box center [882, 411] width 784 height 736
